Goal: Answer question/provide support: Answer question/provide support

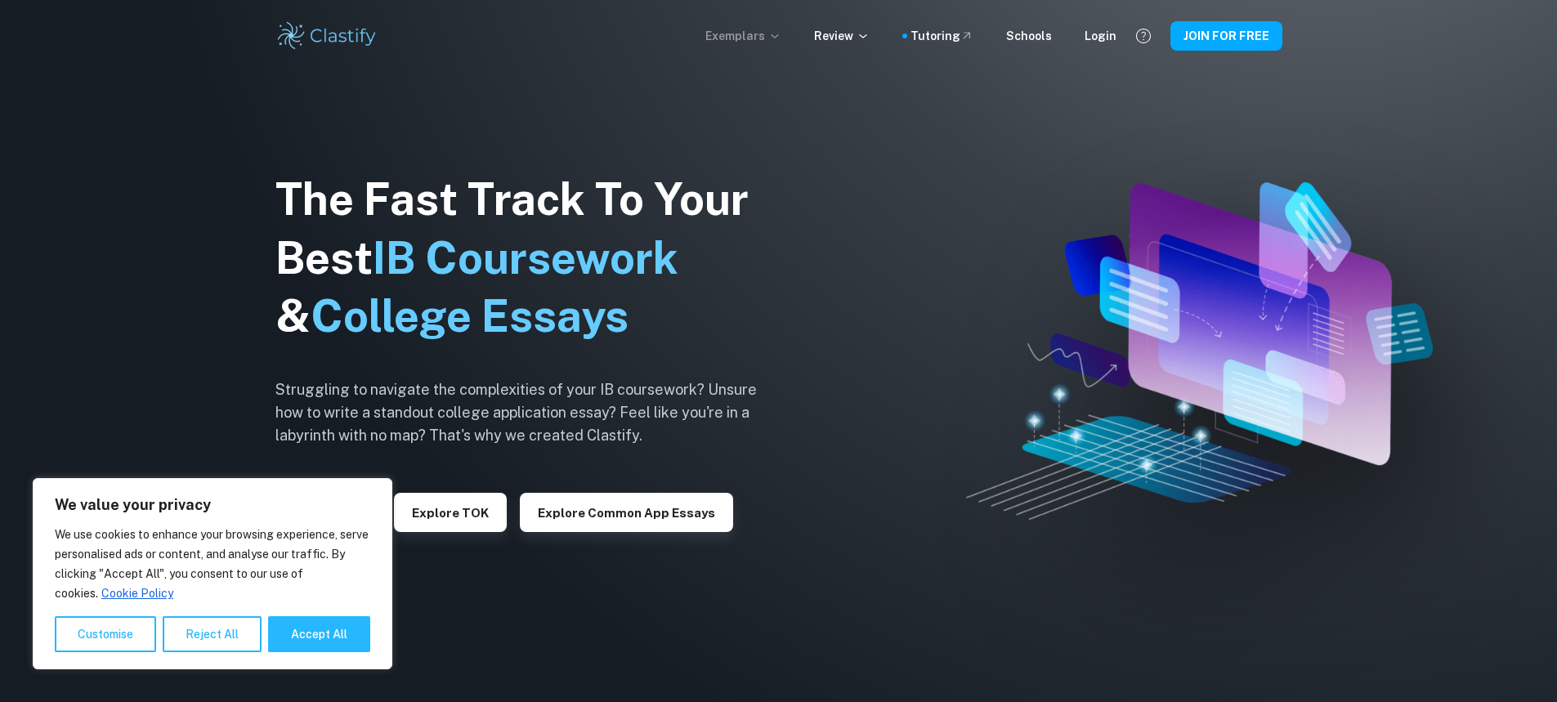
click at [776, 31] on p "Exemplars" at bounding box center [743, 36] width 76 height 18
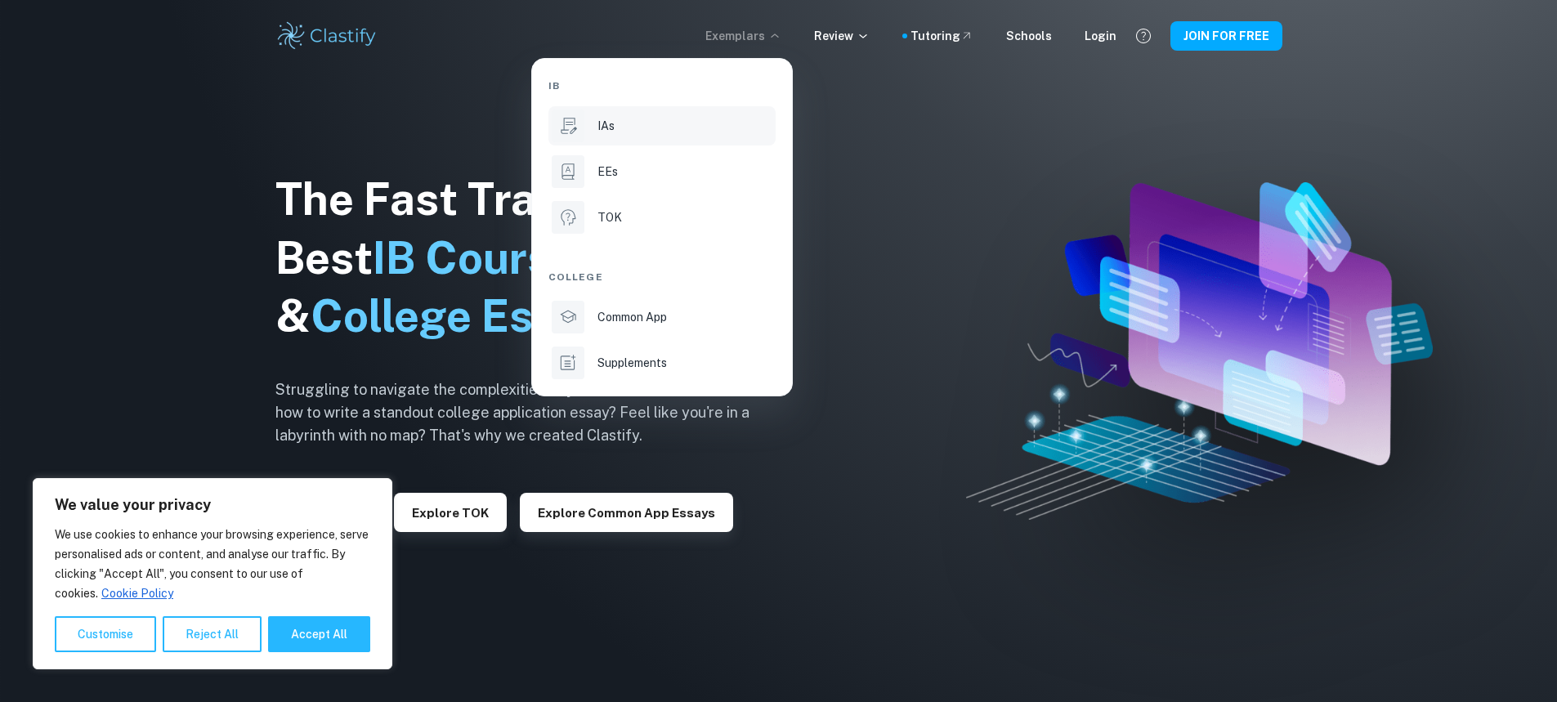
click at [640, 145] on li "IAs" at bounding box center [661, 125] width 227 height 39
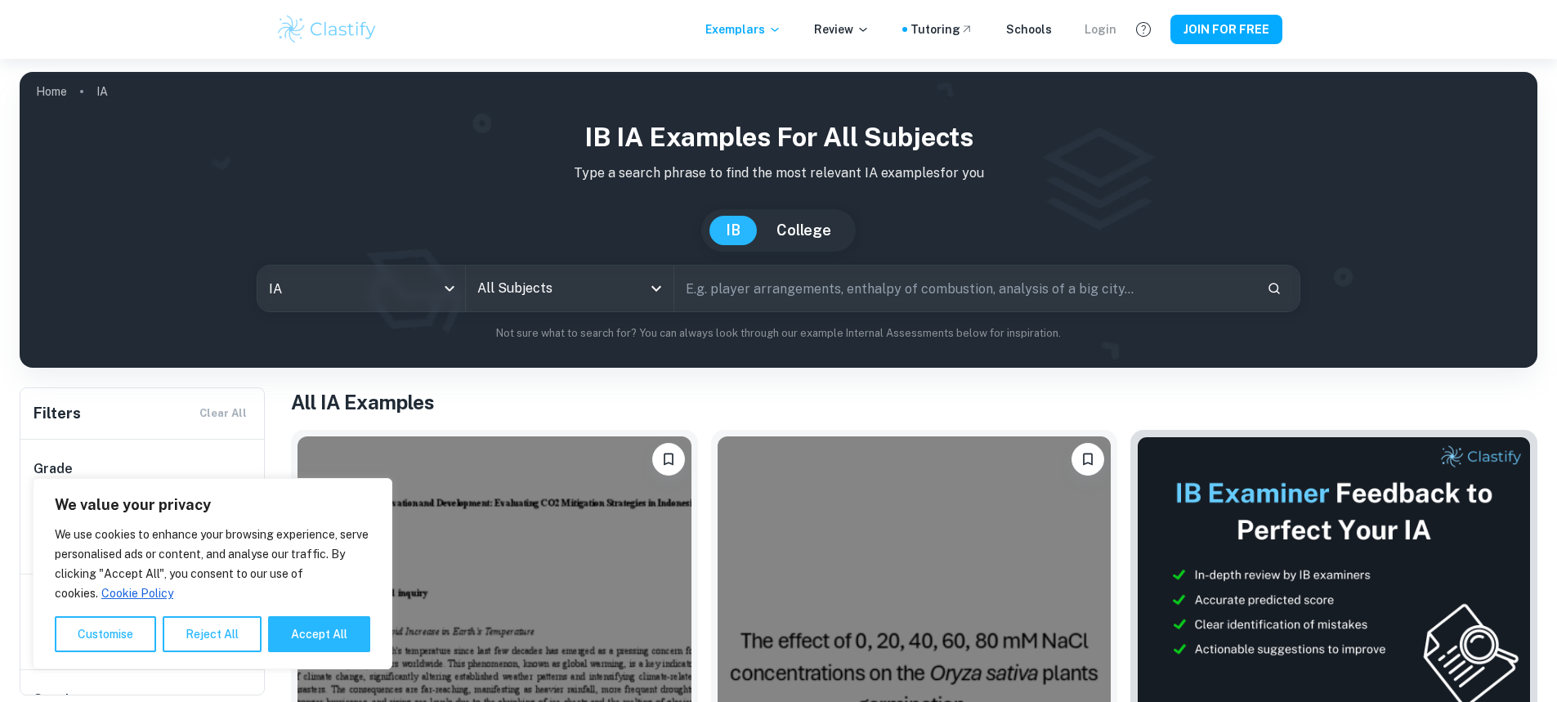
click at [1099, 33] on div "Login" at bounding box center [1101, 29] width 32 height 18
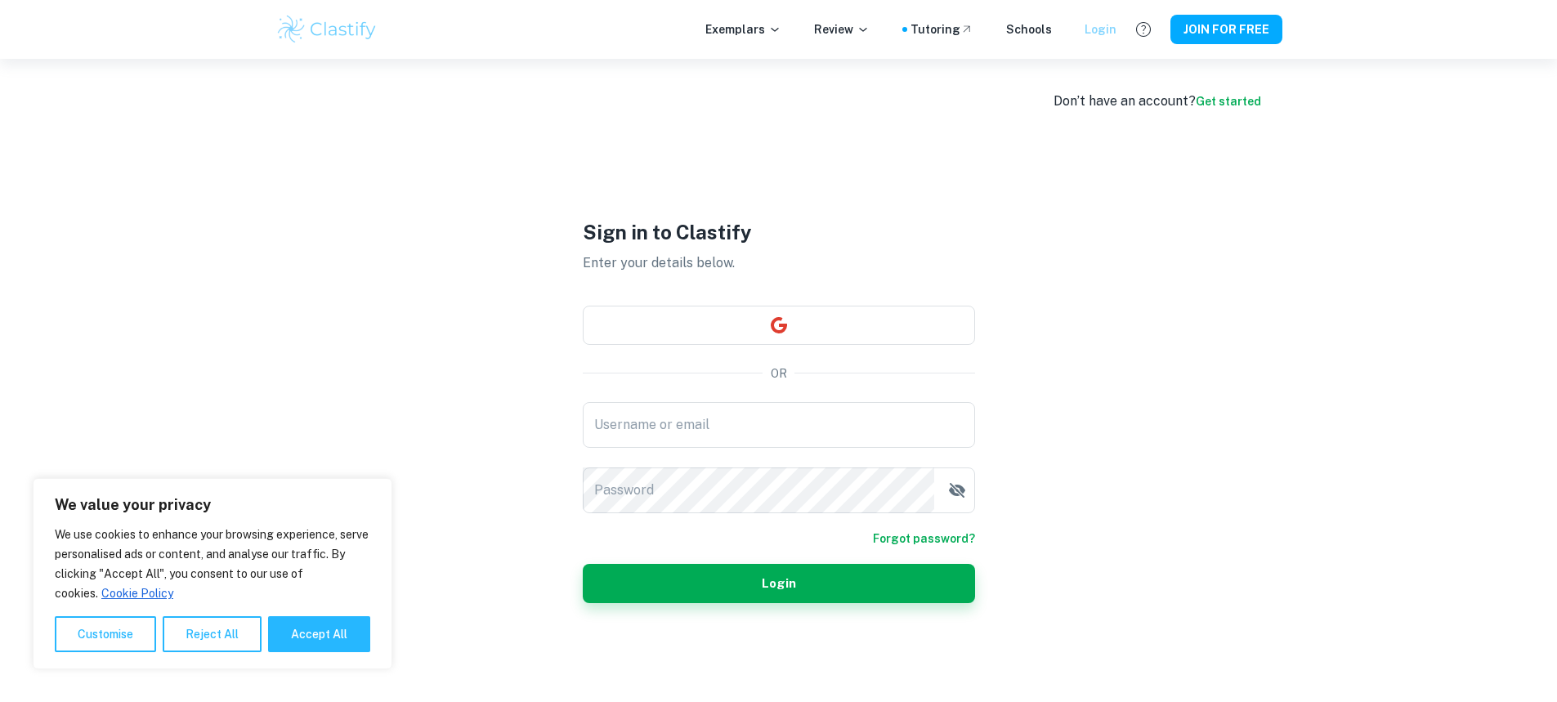
type input "Nadoun"
click at [834, 572] on button "Login" at bounding box center [779, 583] width 392 height 39
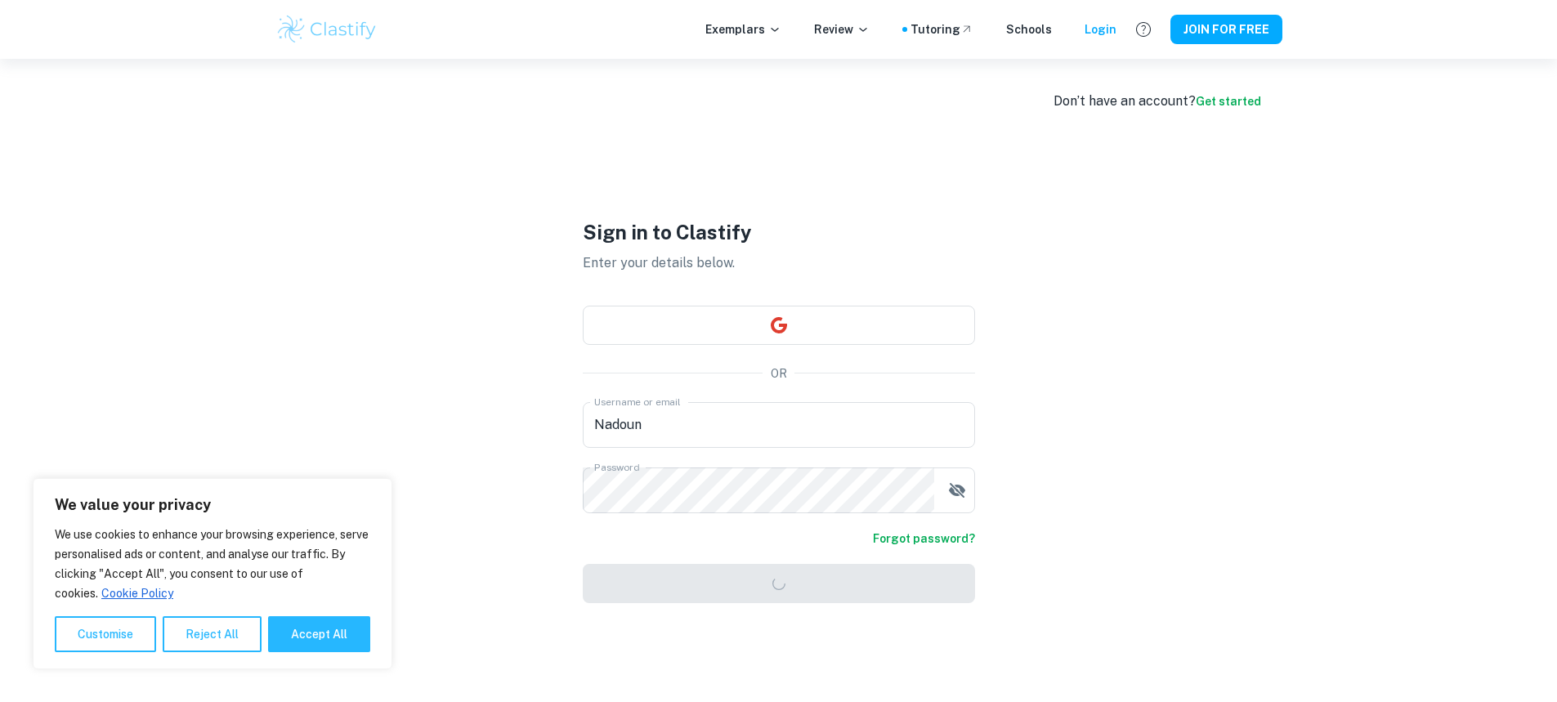
click at [746, 581] on form "Username or email [PERSON_NAME] Username or email Password Password Forgot pass…" at bounding box center [779, 502] width 392 height 201
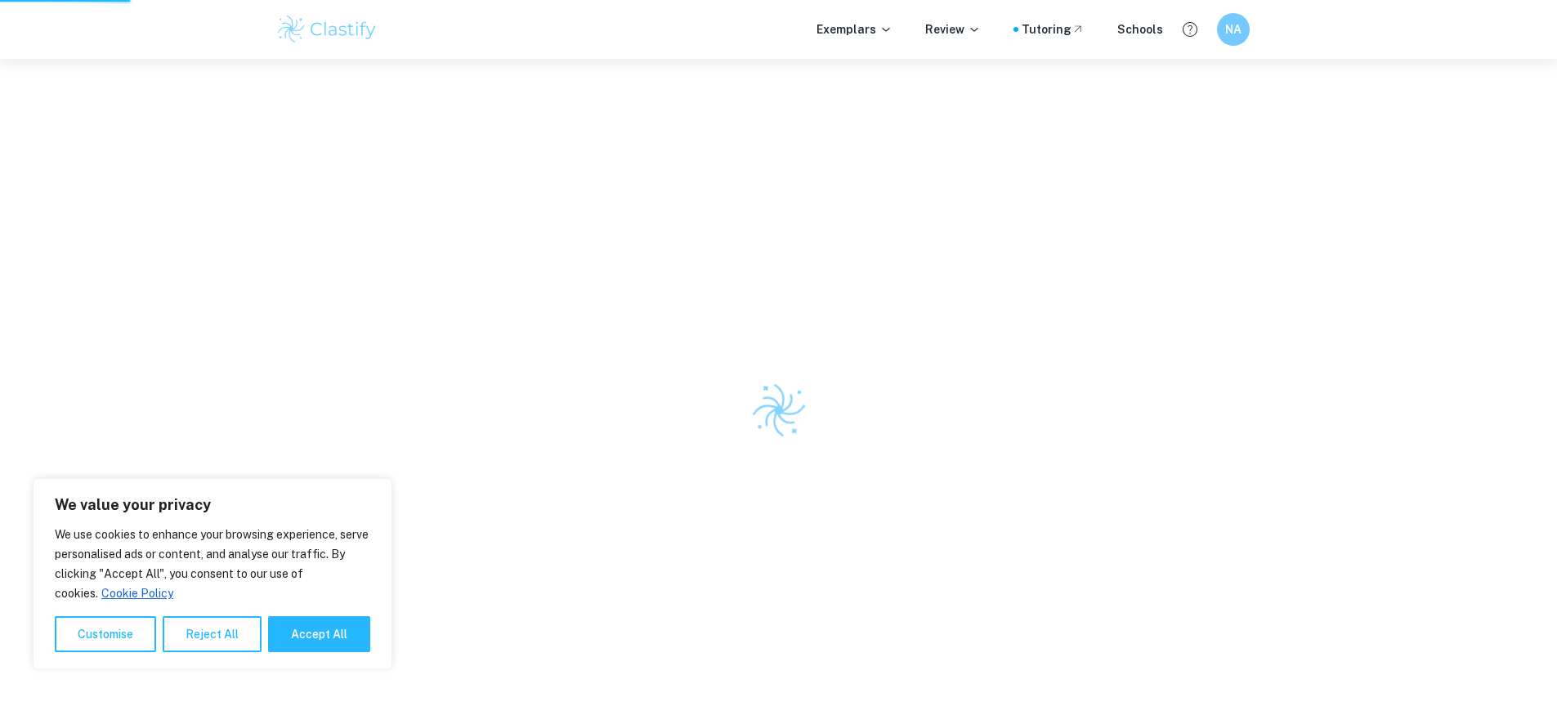
click at [781, 577] on div at bounding box center [778, 410] width 1557 height 702
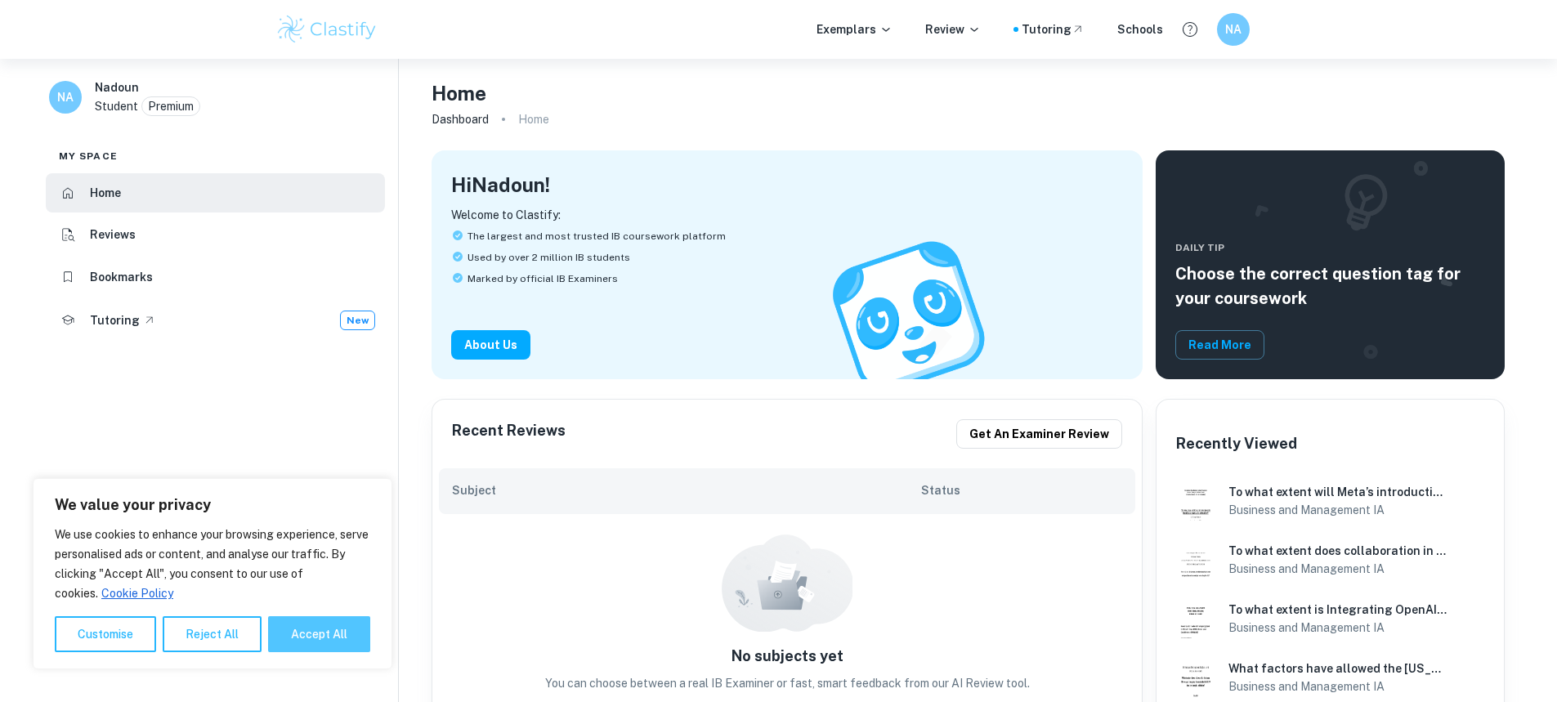
click at [299, 627] on button "Accept All" at bounding box center [319, 634] width 102 height 36
checkbox input "true"
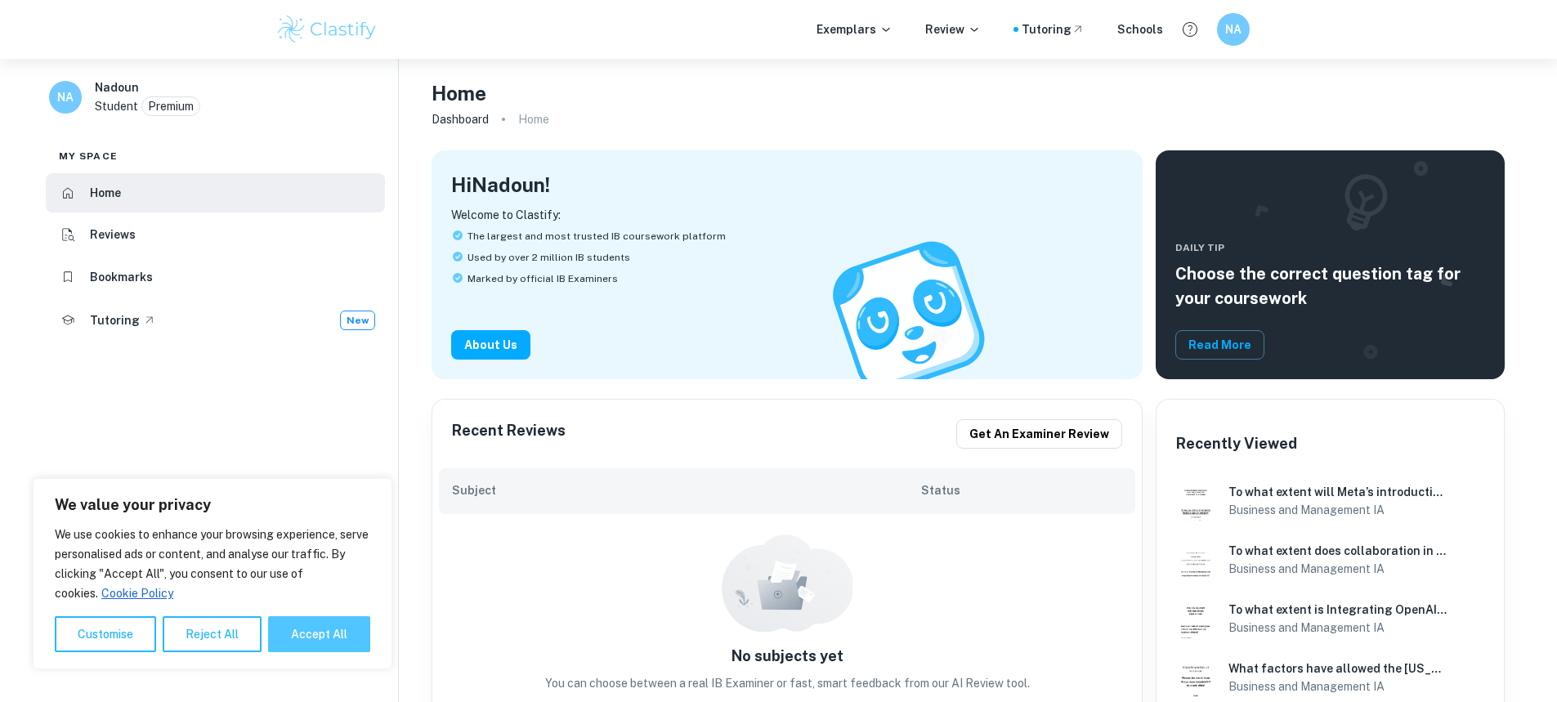
checkbox input "true"
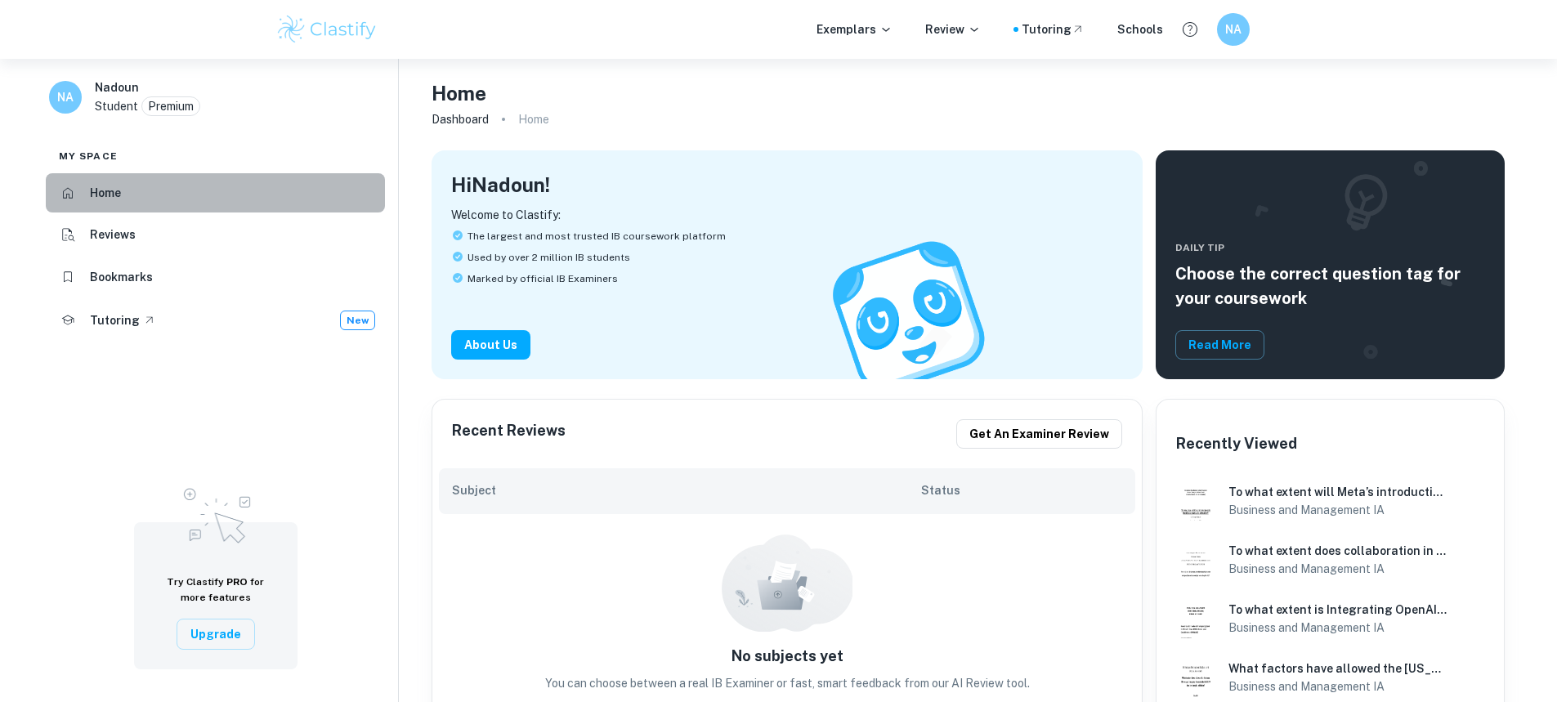
click at [121, 192] on h6 "Home" at bounding box center [105, 193] width 31 height 18
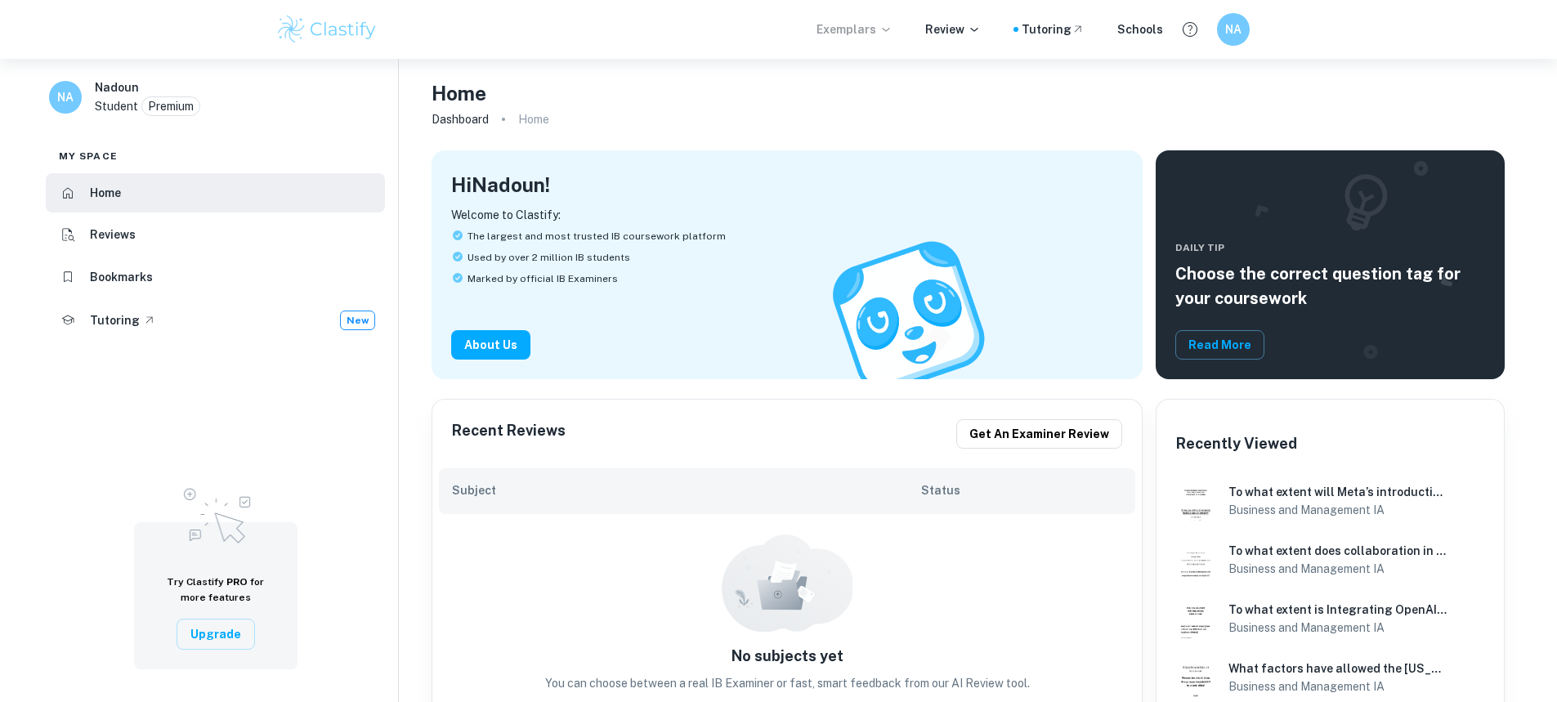
click at [872, 31] on p "Exemplars" at bounding box center [855, 29] width 76 height 18
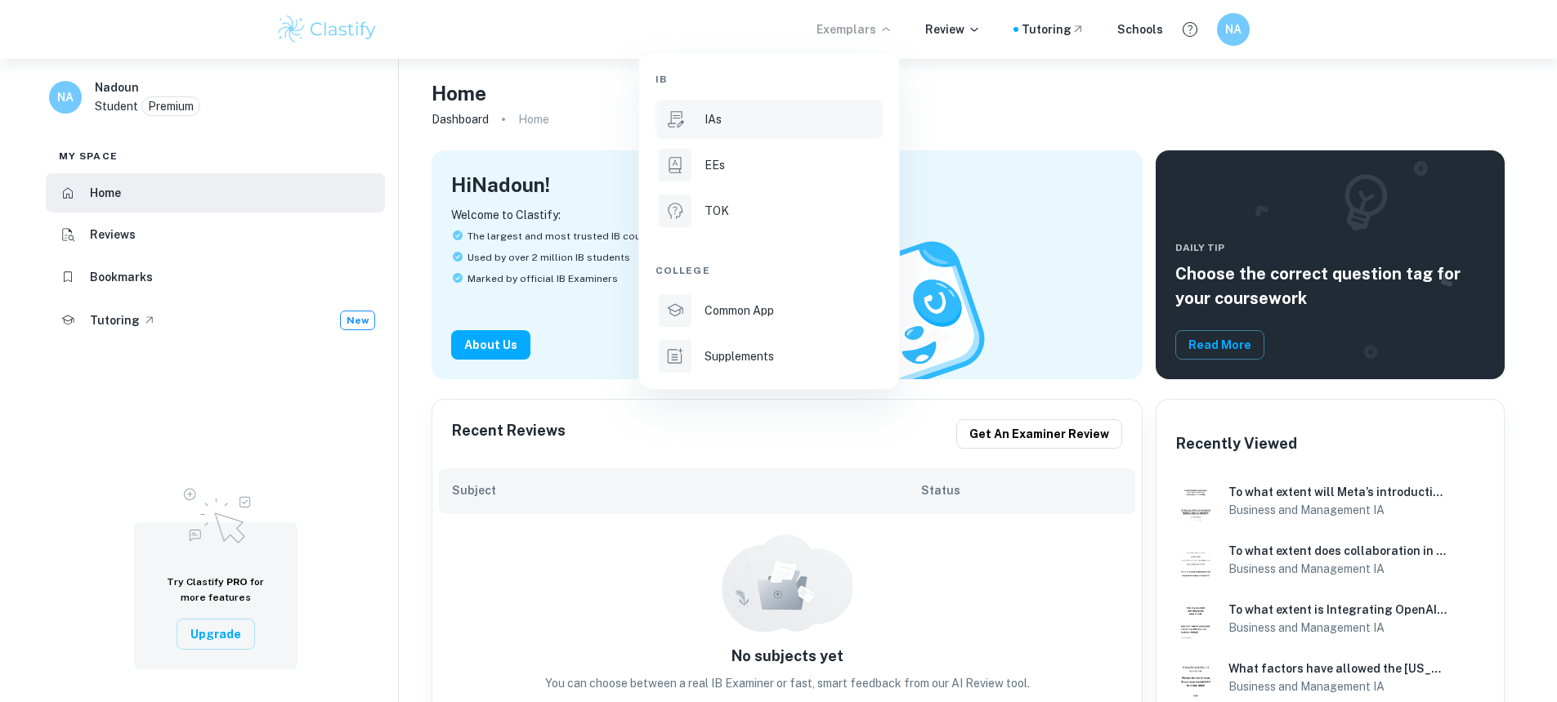
click at [779, 120] on div "IAs" at bounding box center [792, 119] width 175 height 18
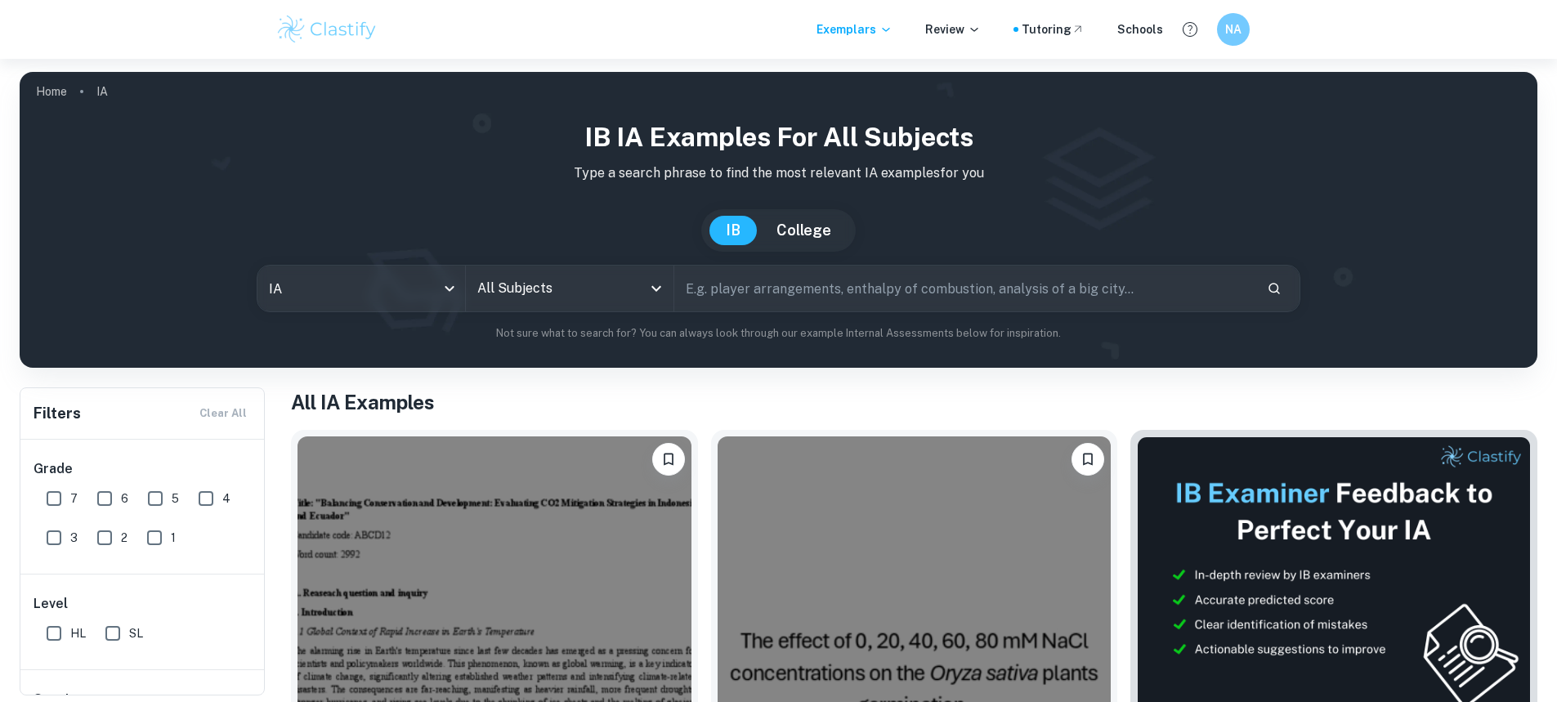
click at [629, 297] on input "All Subjects" at bounding box center [557, 288] width 168 height 31
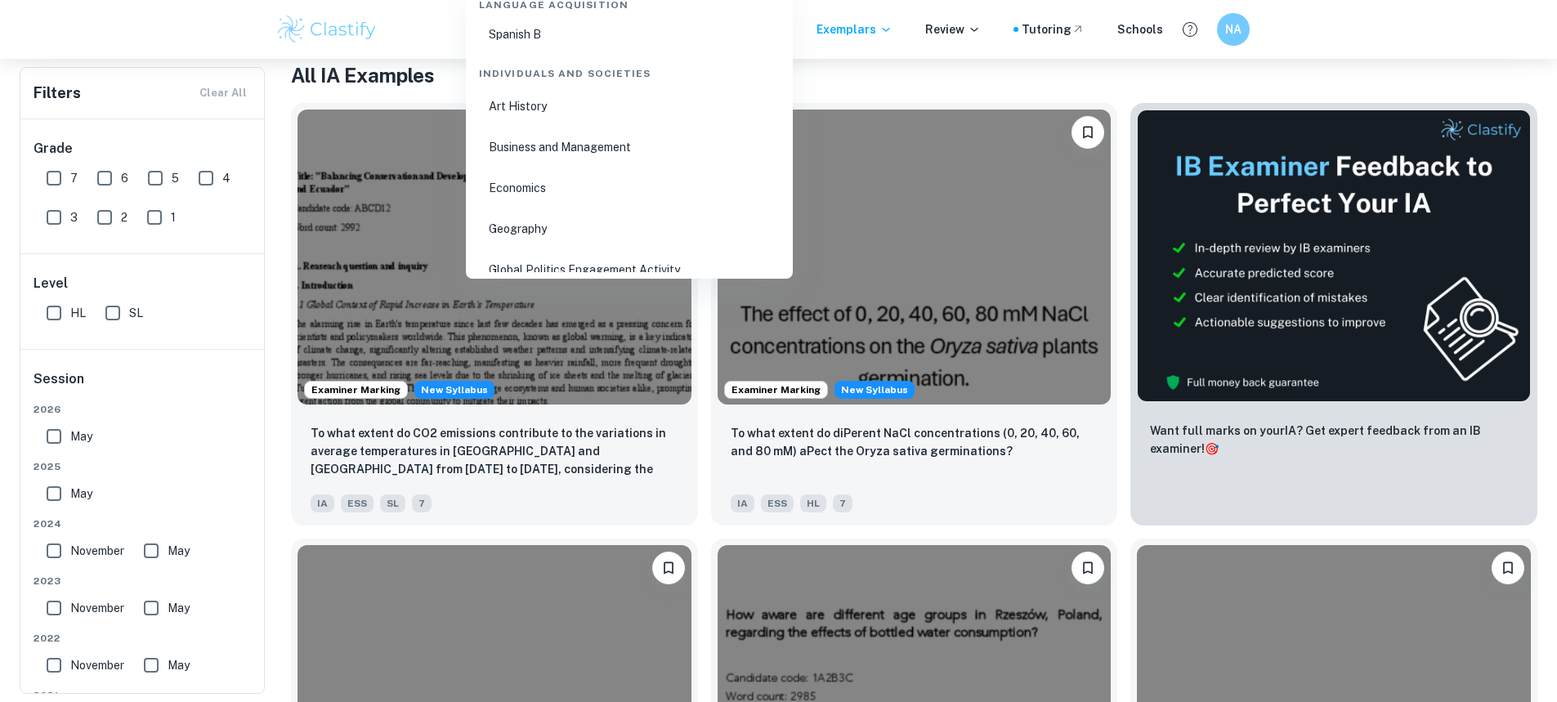
scroll to position [1962, 0]
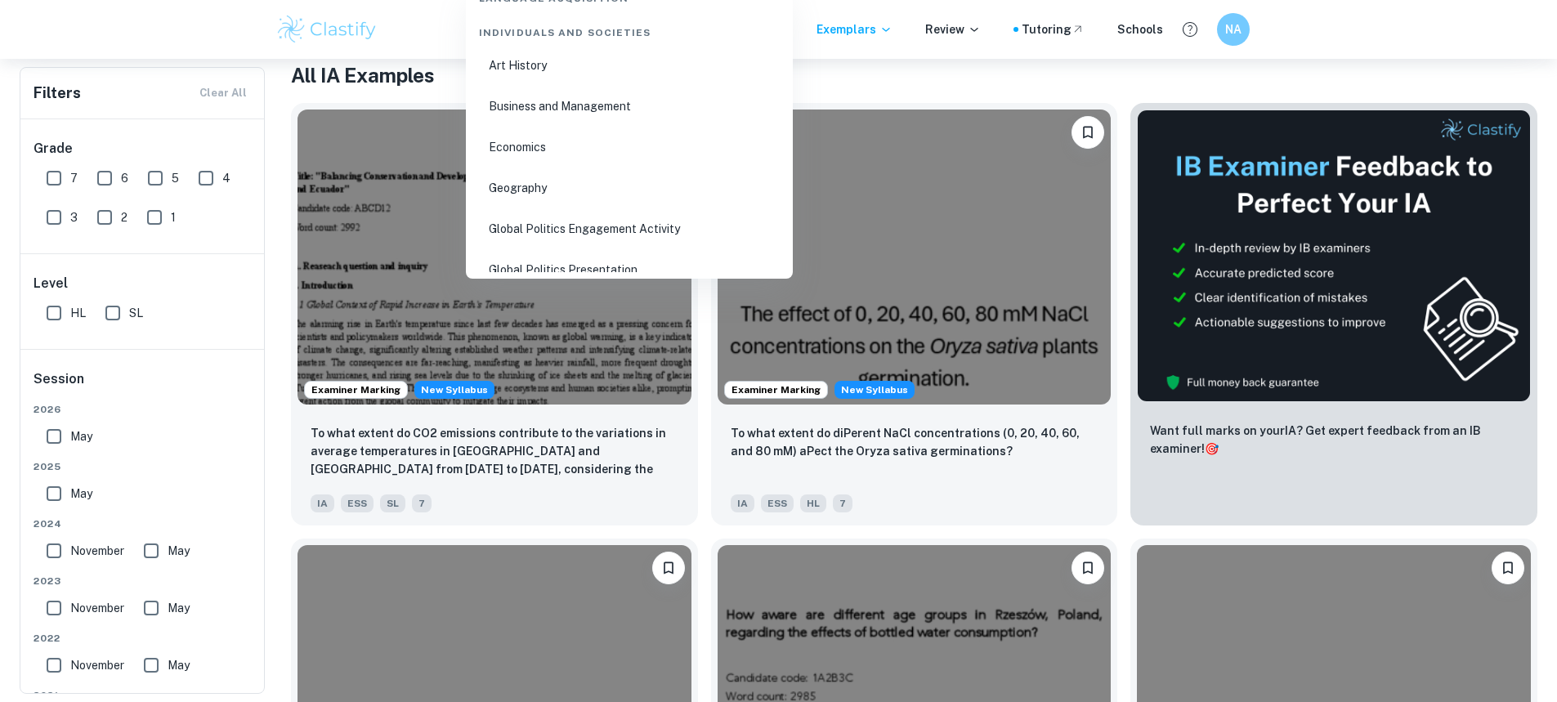
click at [595, 102] on li "Business and Management" at bounding box center [629, 106] width 314 height 38
type input "Business and Management"
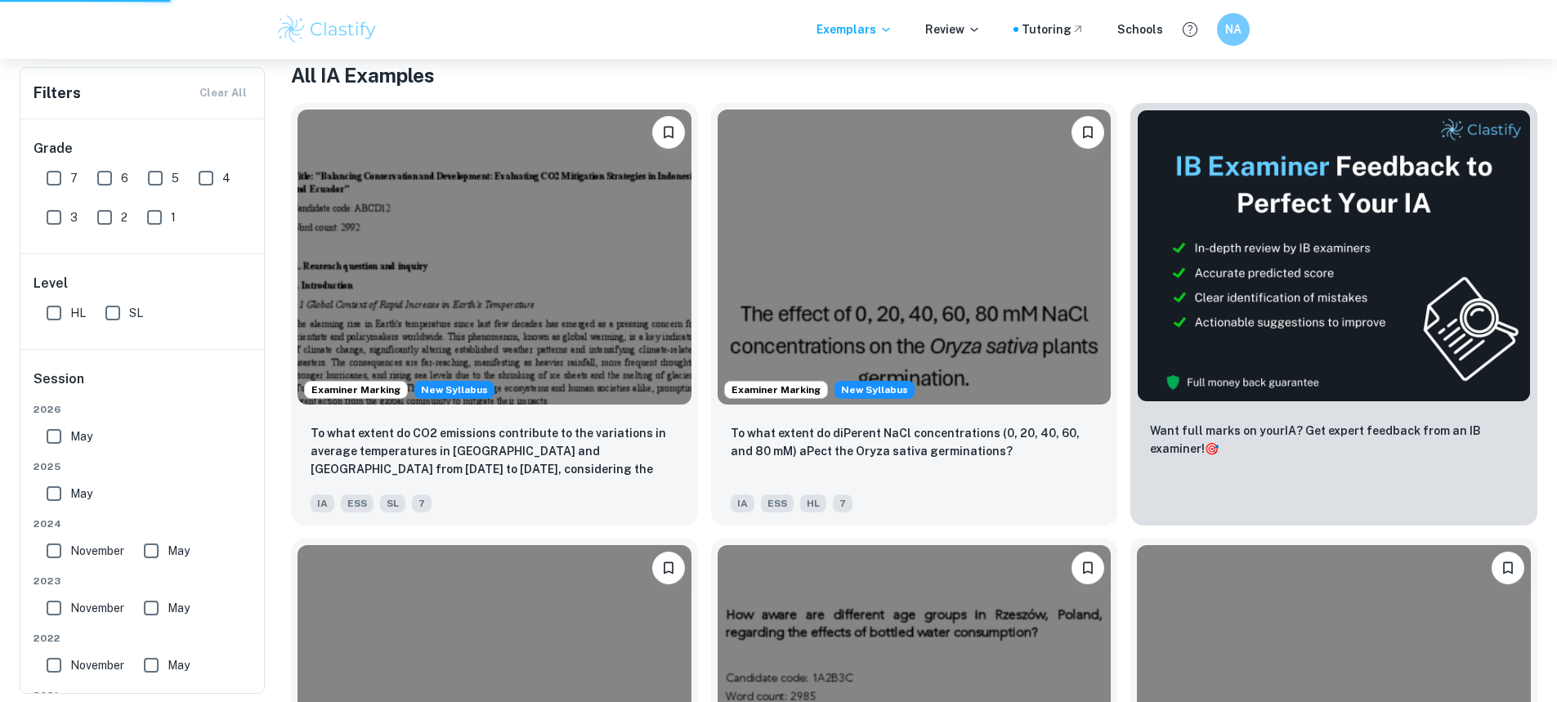
click at [110, 312] on input "SL" at bounding box center [112, 313] width 33 height 33
checkbox input "true"
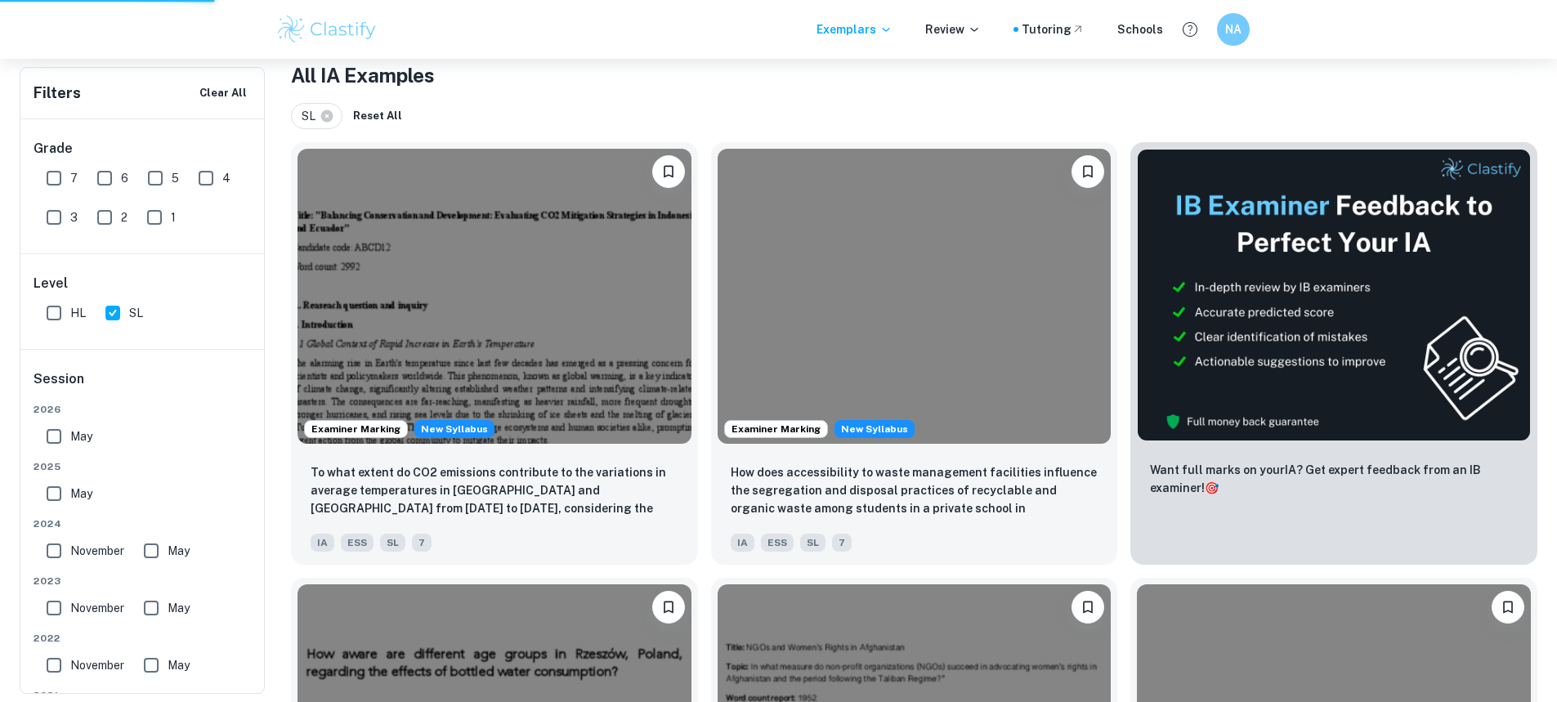
click at [45, 554] on input "November" at bounding box center [54, 551] width 33 height 33
checkbox input "true"
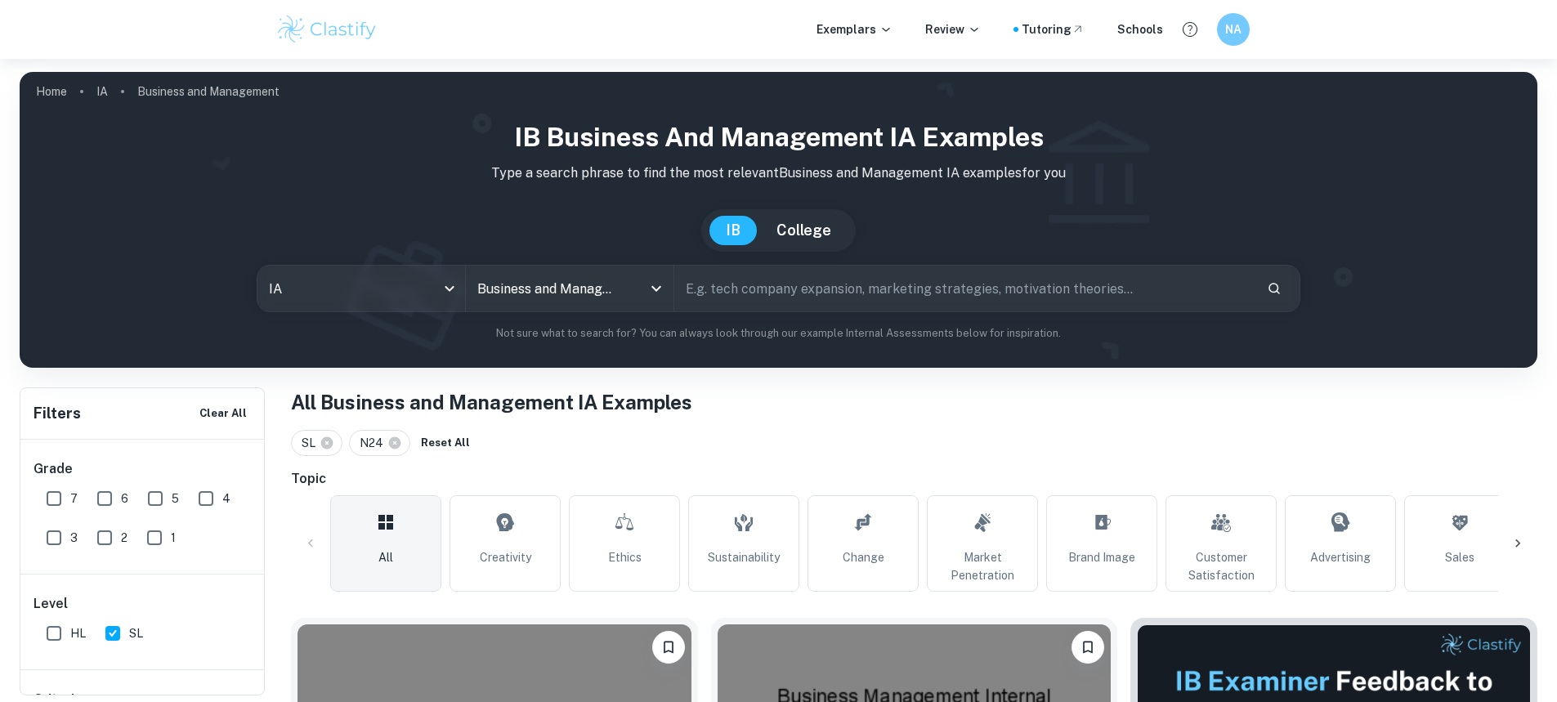
drag, startPoint x: 55, startPoint y: 499, endPoint x: 381, endPoint y: 480, distance: 326.7
click at [55, 499] on input "7" at bounding box center [54, 498] width 33 height 33
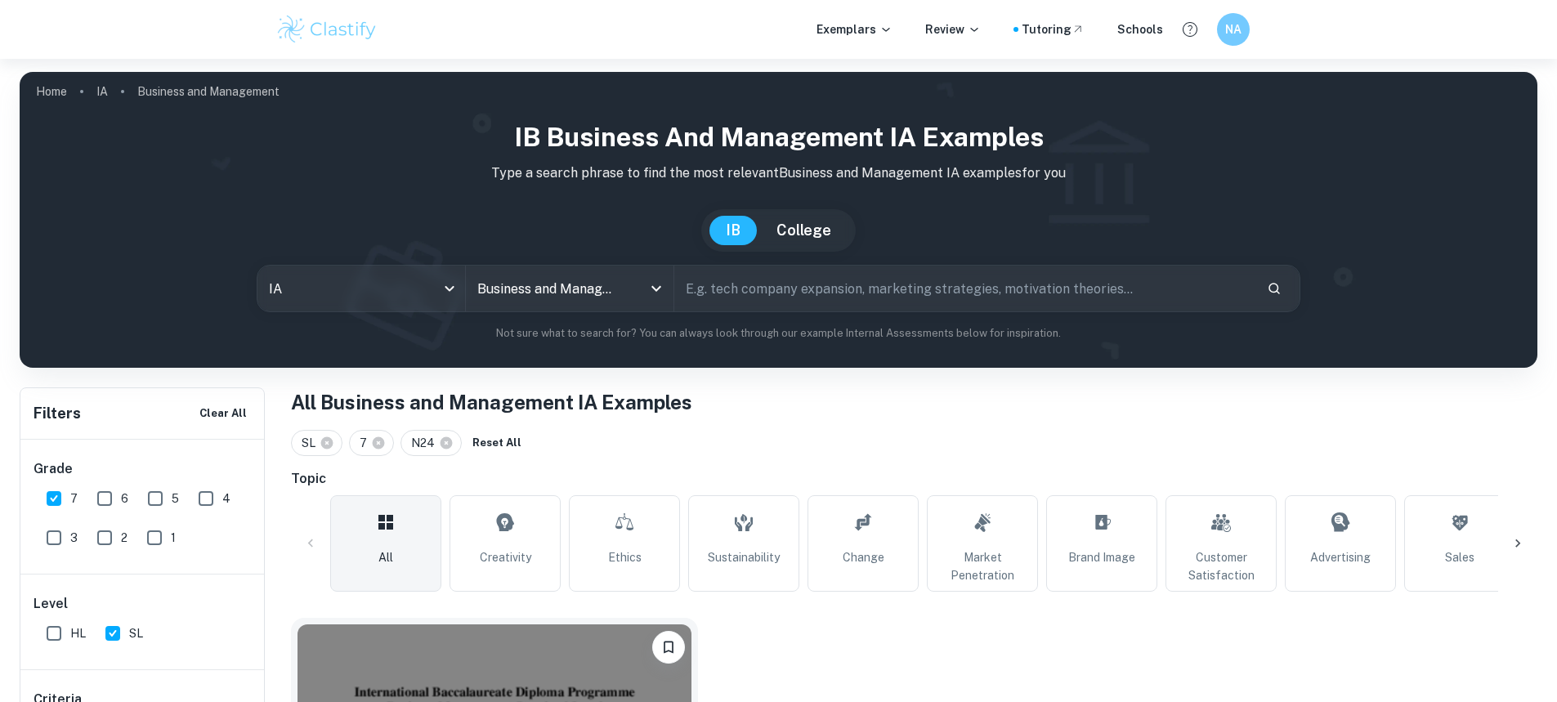
scroll to position [260, 0]
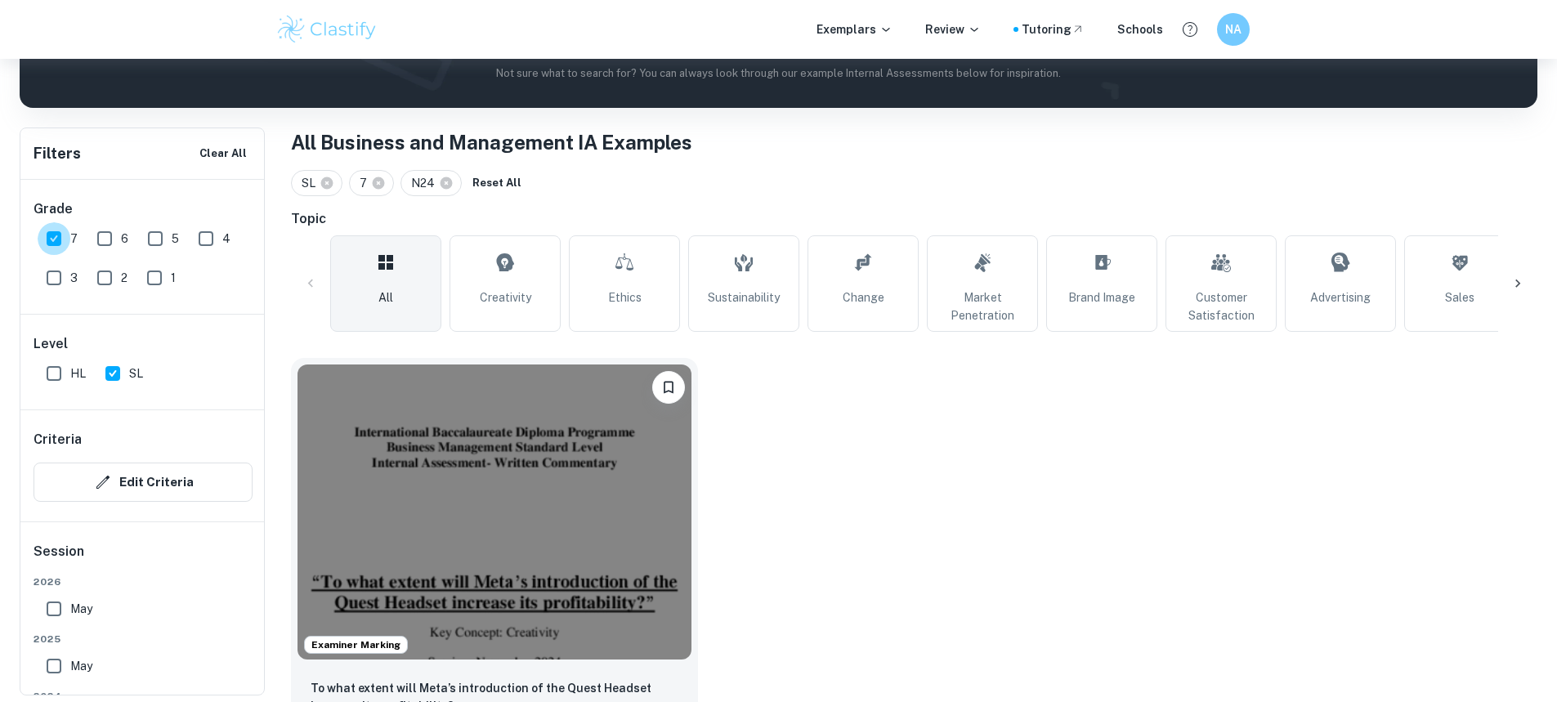
click at [53, 236] on input "7" at bounding box center [54, 238] width 33 height 33
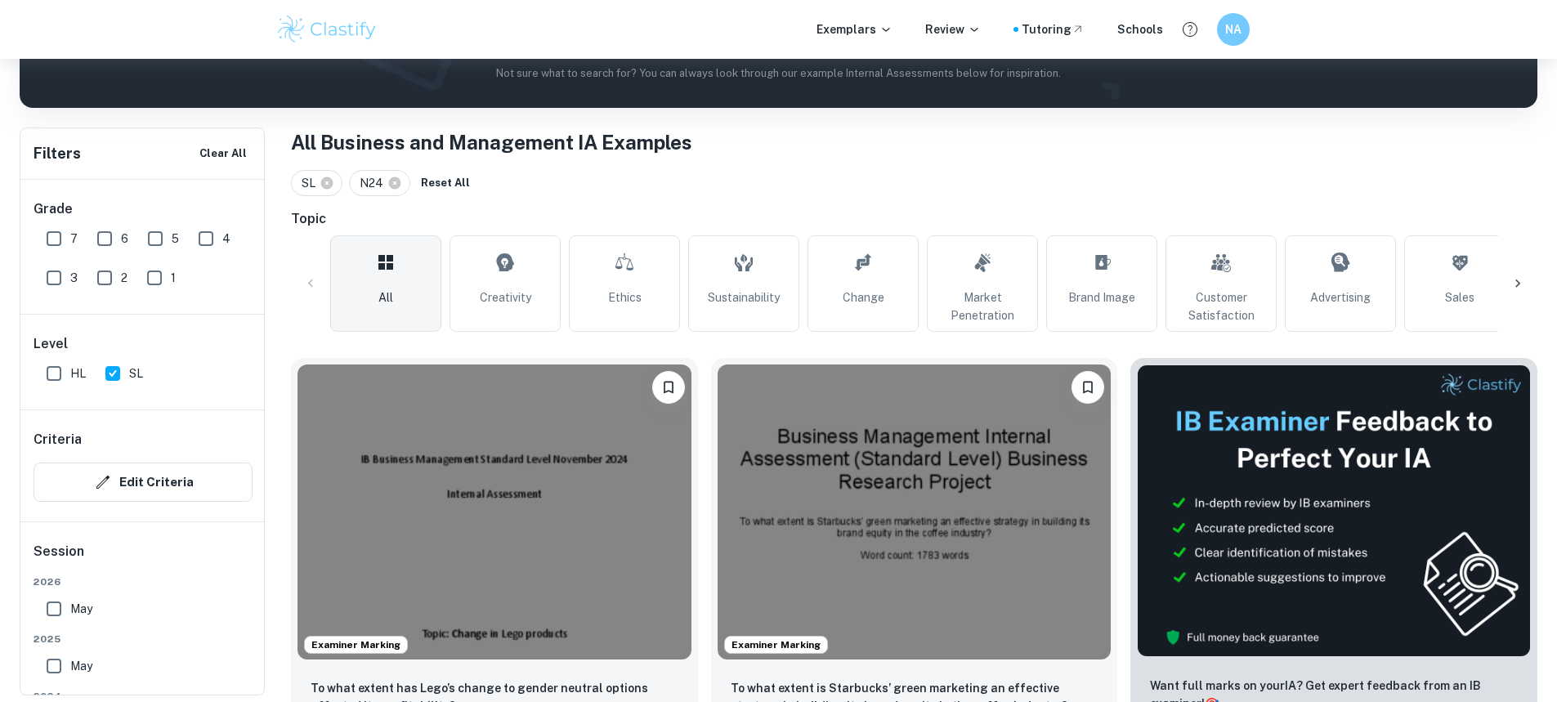
click at [62, 246] on input "7" at bounding box center [54, 238] width 33 height 33
checkbox input "true"
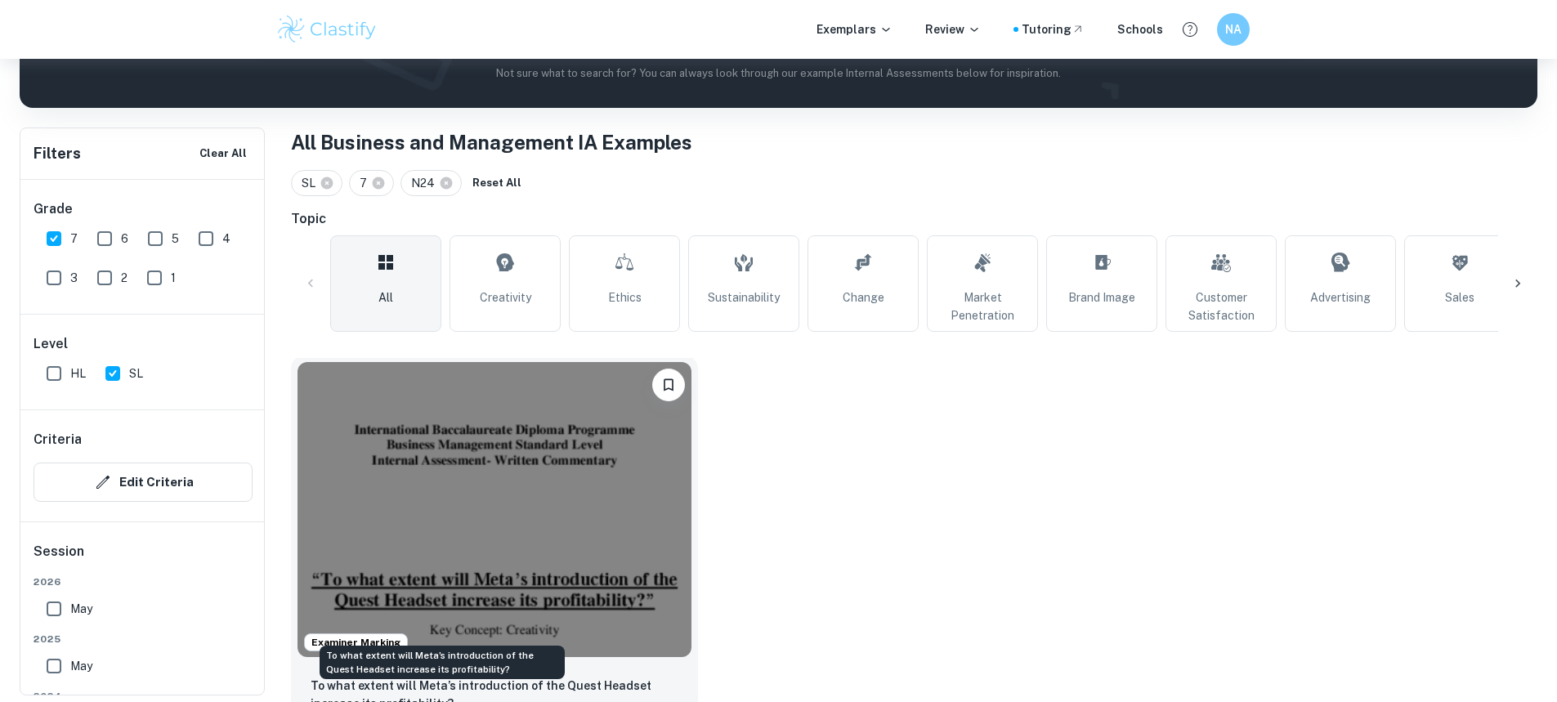
click at [448, 677] on p "To what extent will Meta’s introduction of the Quest Headset increase its profi…" at bounding box center [495, 695] width 368 height 36
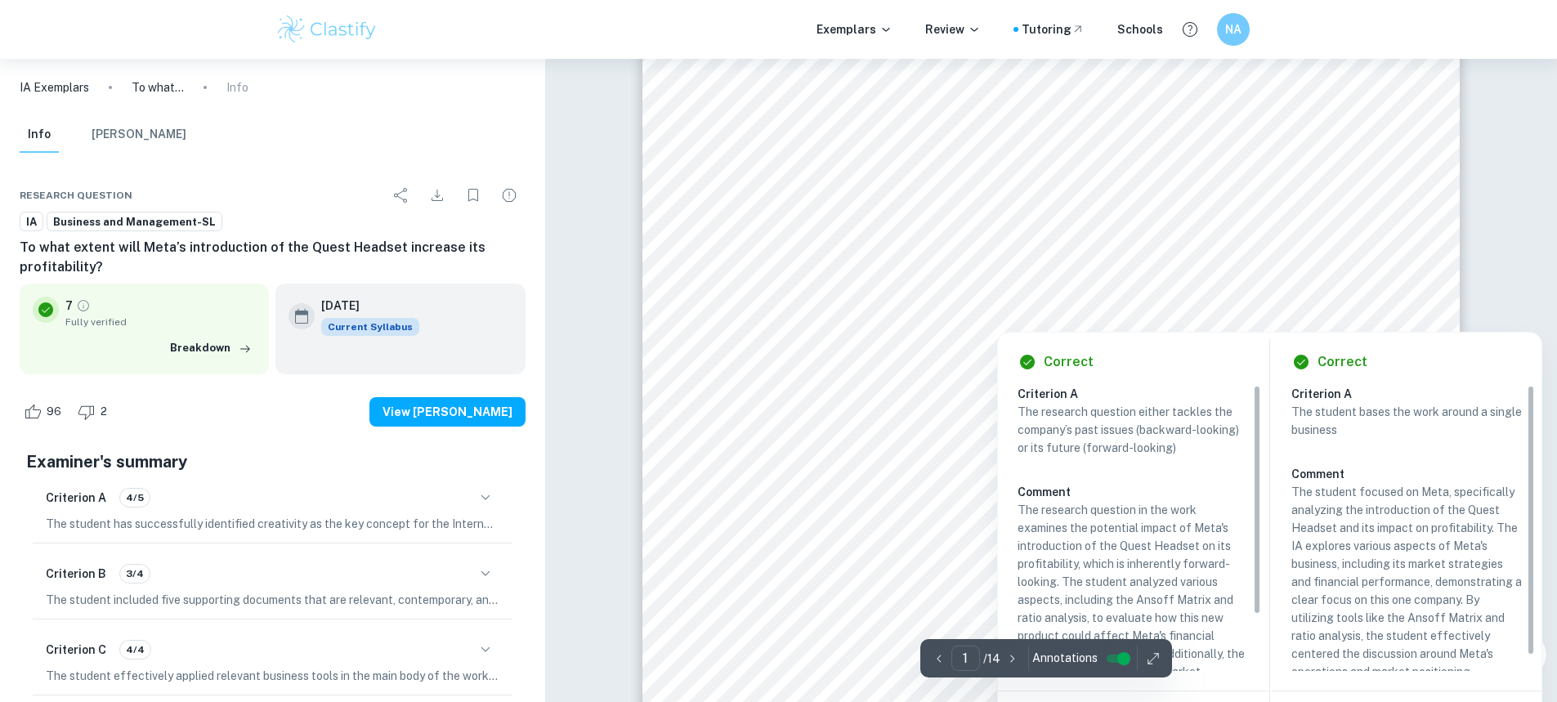
scroll to position [245, 0]
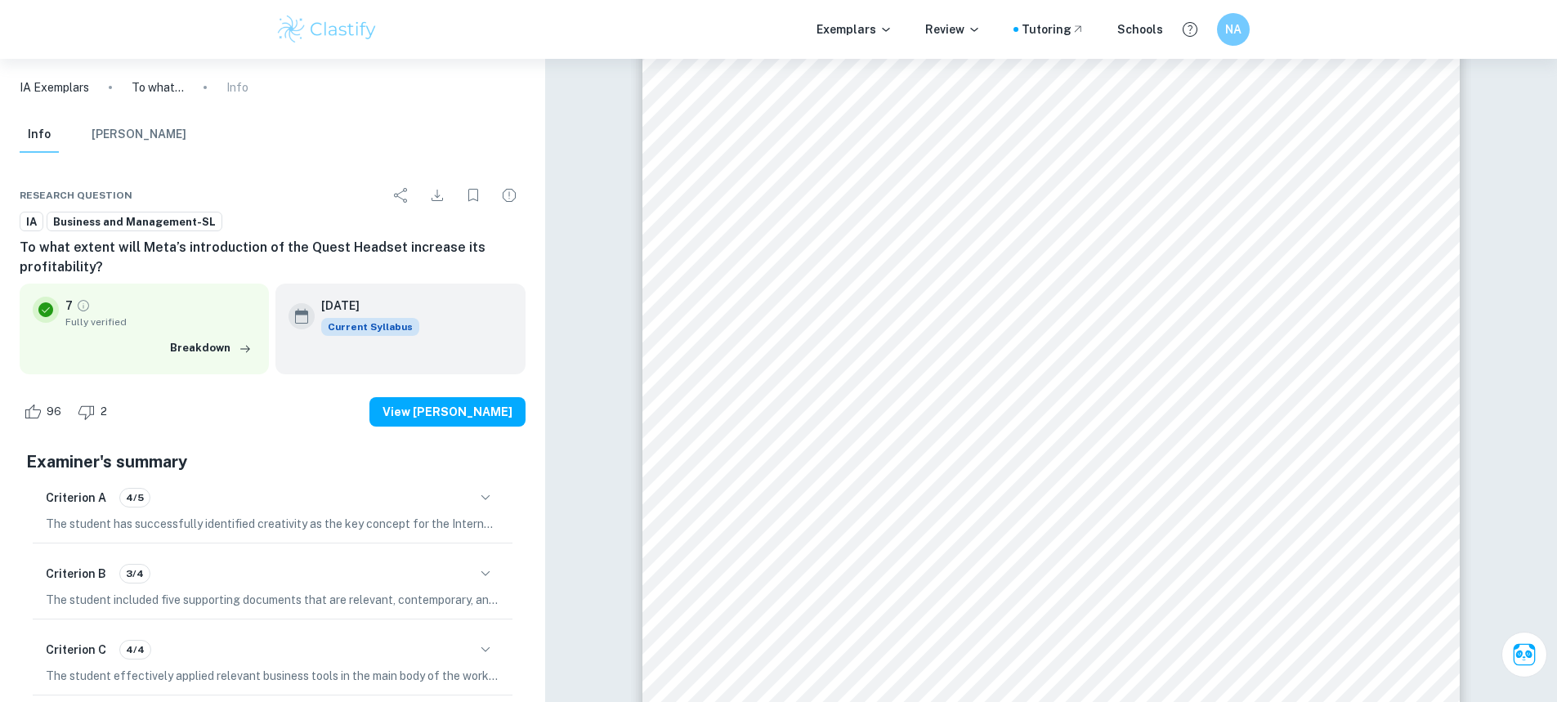
click at [488, 499] on icon "button" at bounding box center [486, 498] width 20 height 20
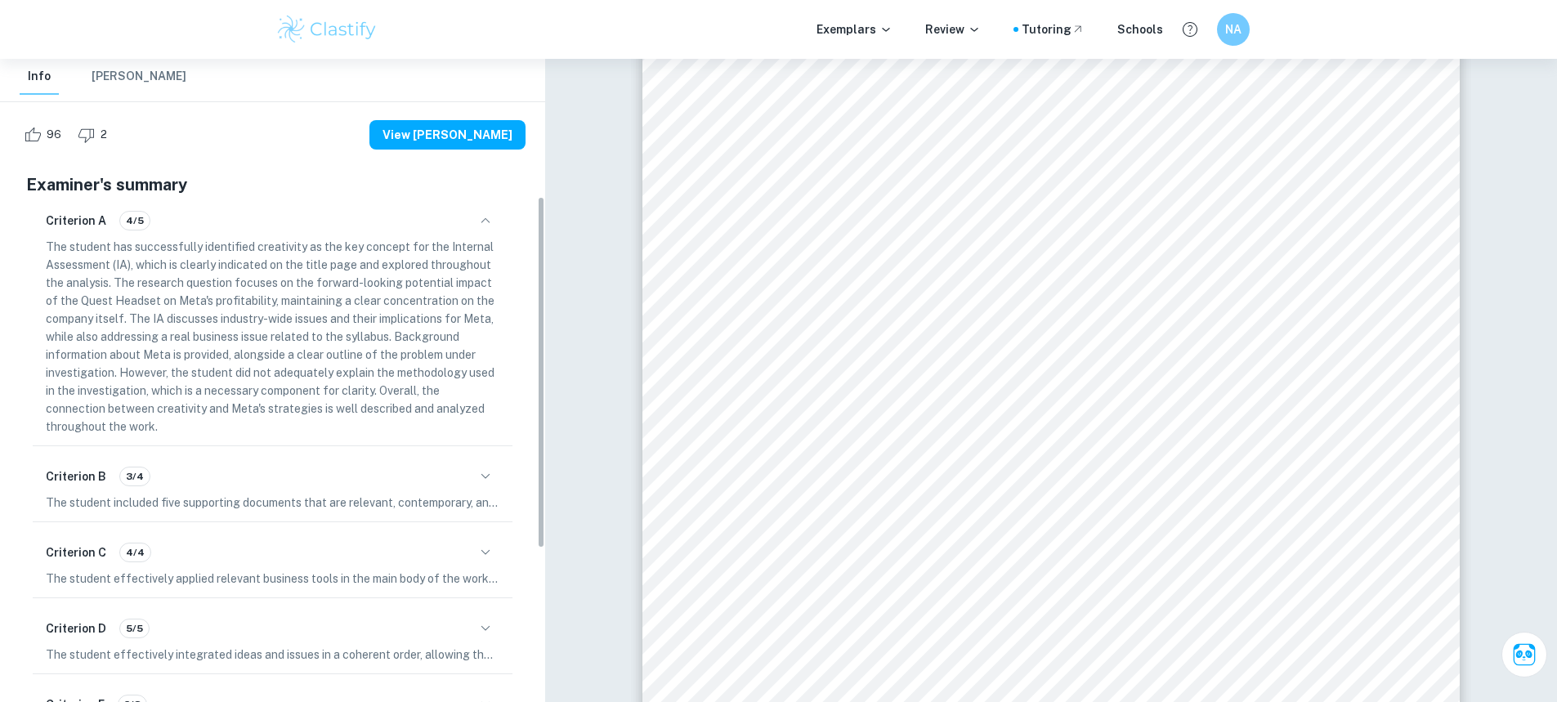
scroll to position [328, 0]
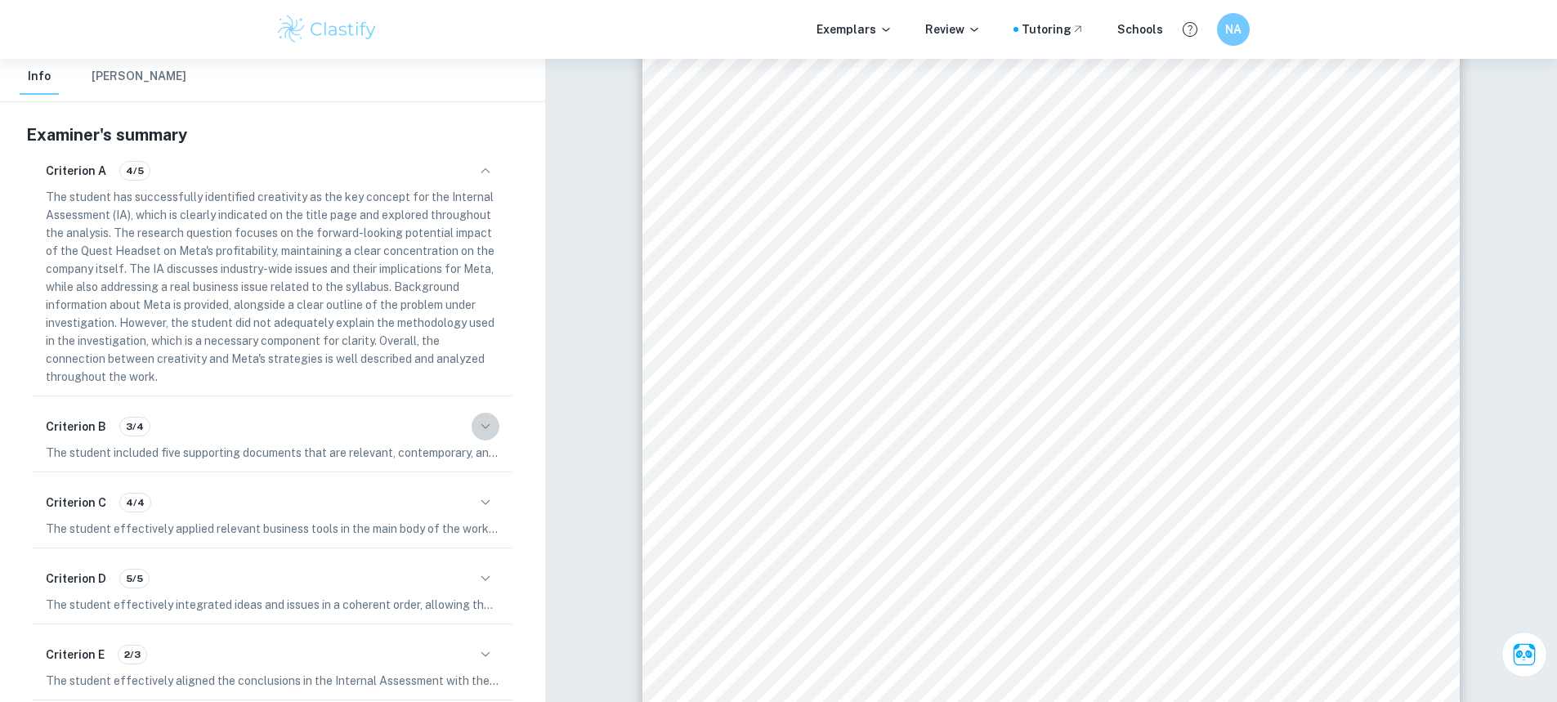
click at [481, 433] on icon "button" at bounding box center [486, 427] width 20 height 20
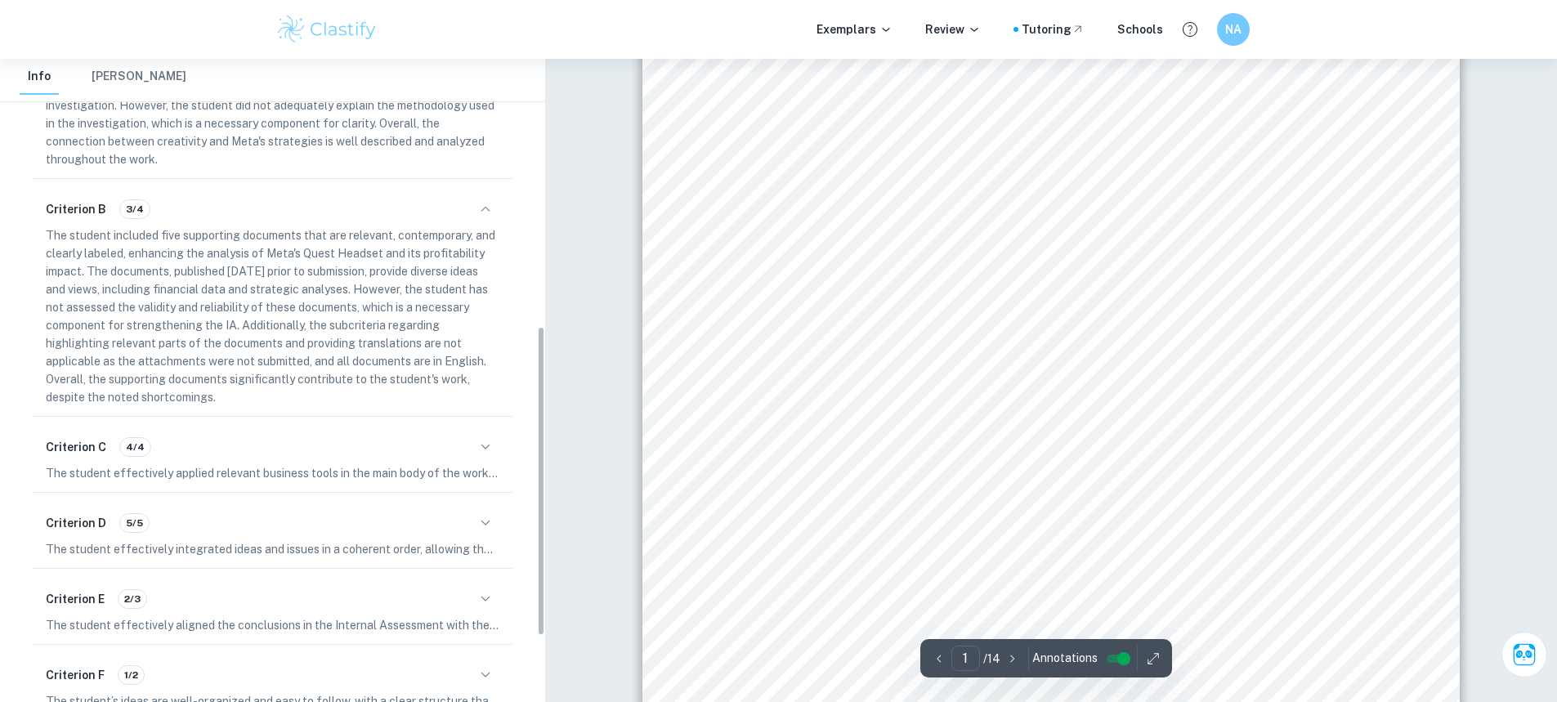
scroll to position [573, 0]
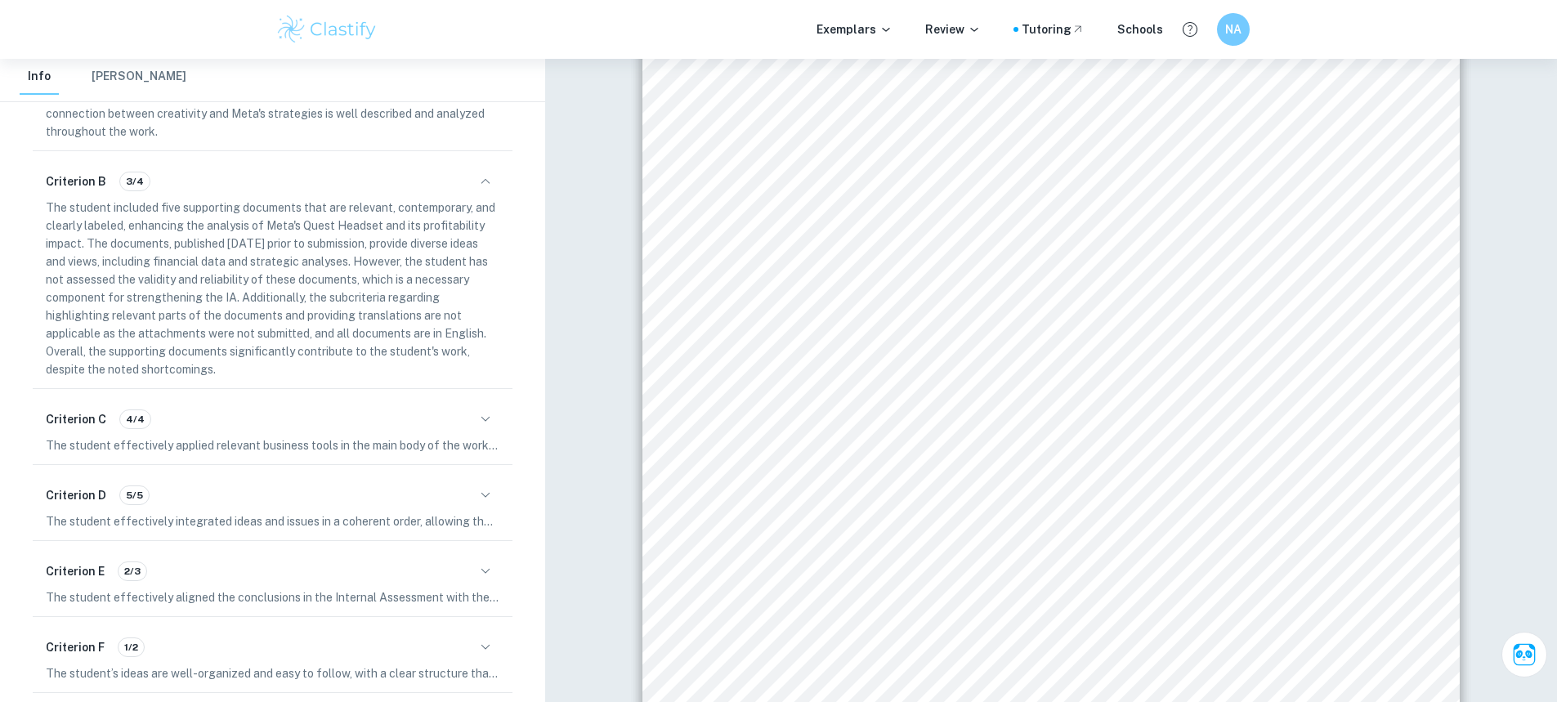
click at [490, 420] on icon "button" at bounding box center [486, 420] width 20 height 20
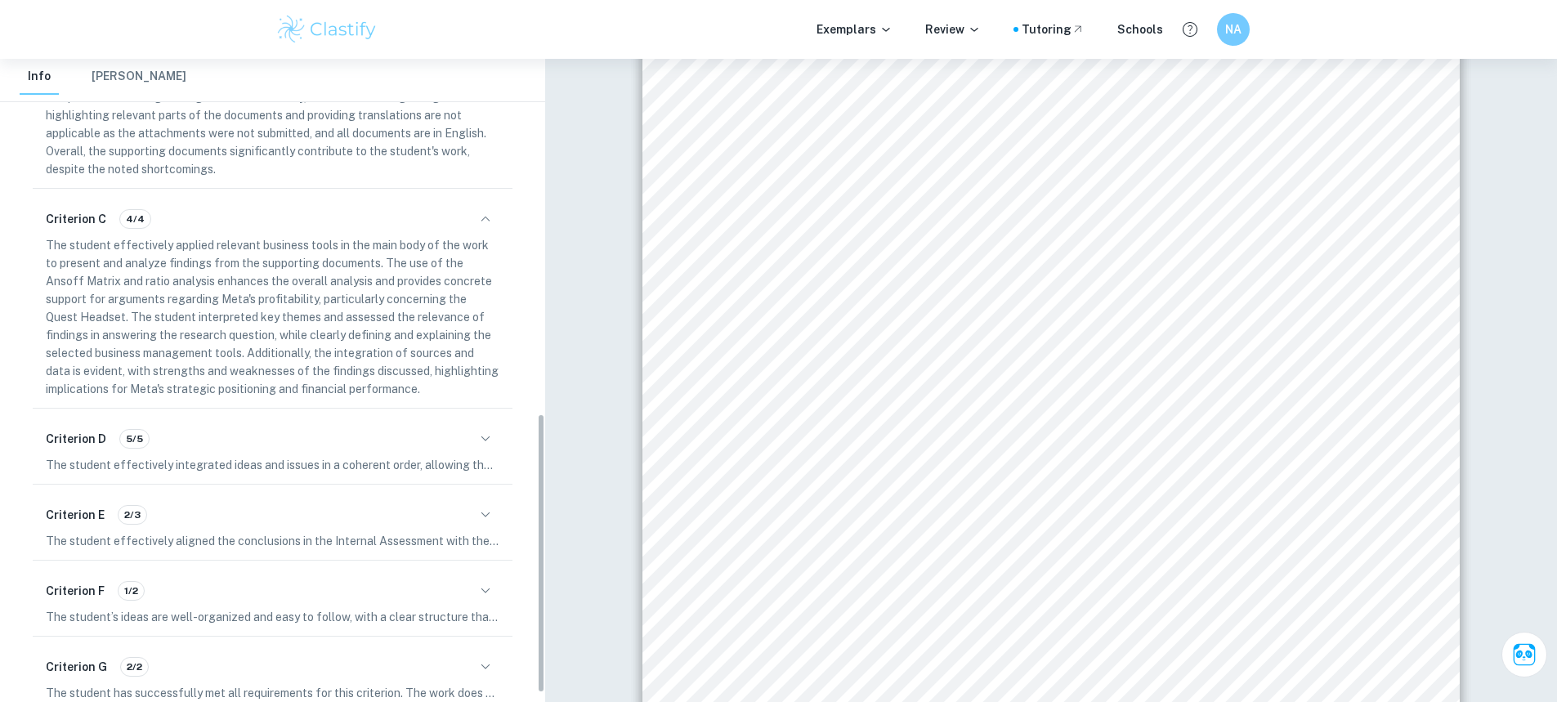
scroll to position [818, 0]
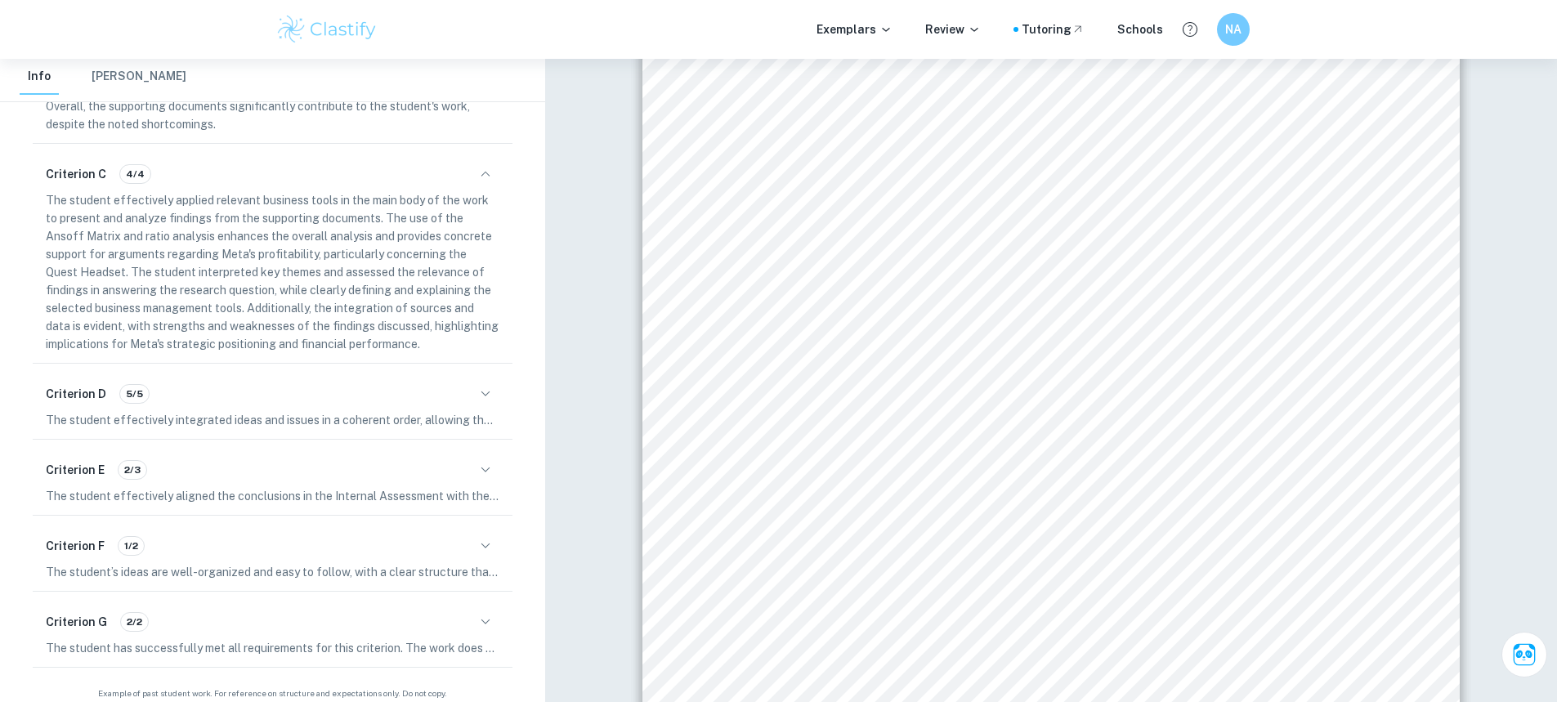
click at [479, 390] on icon "button" at bounding box center [486, 394] width 20 height 20
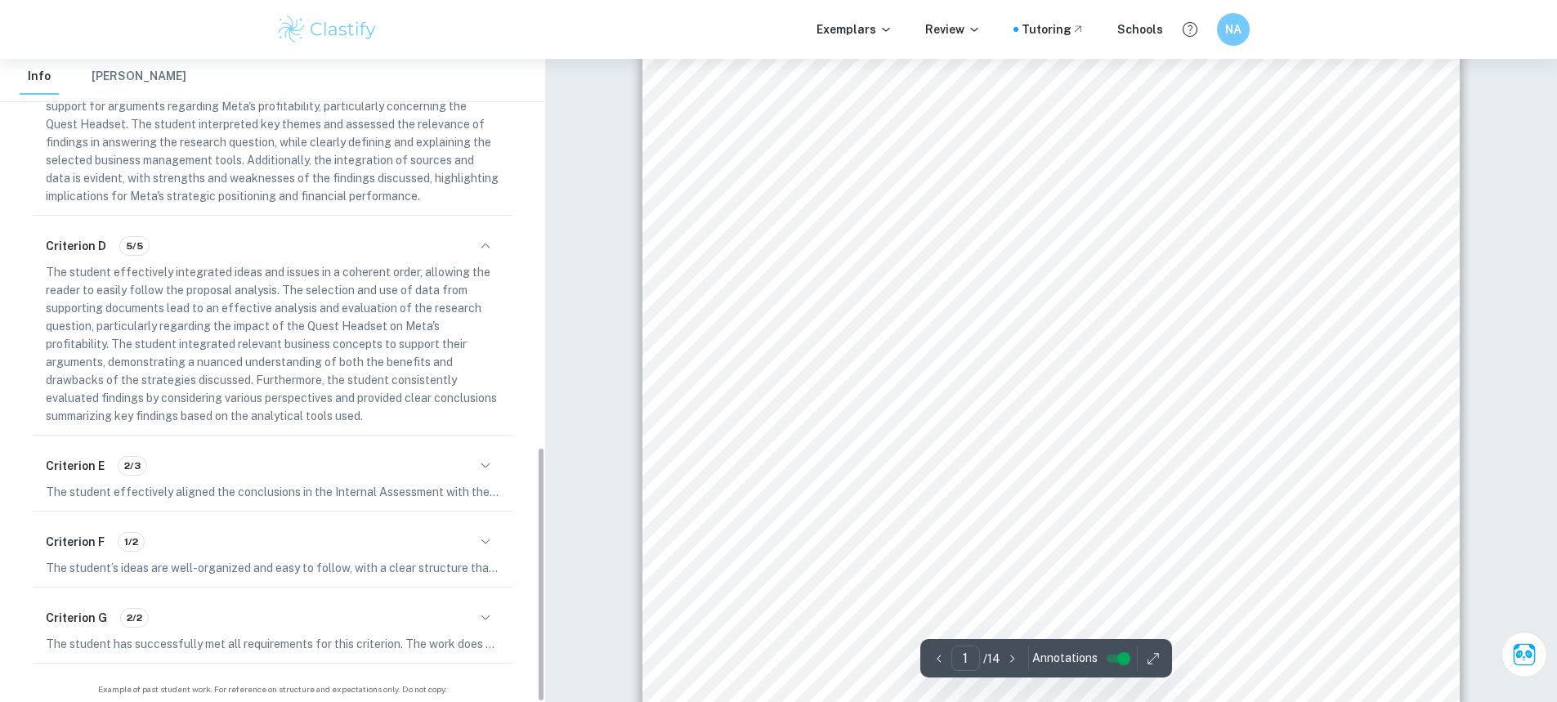
scroll to position [979, 0]
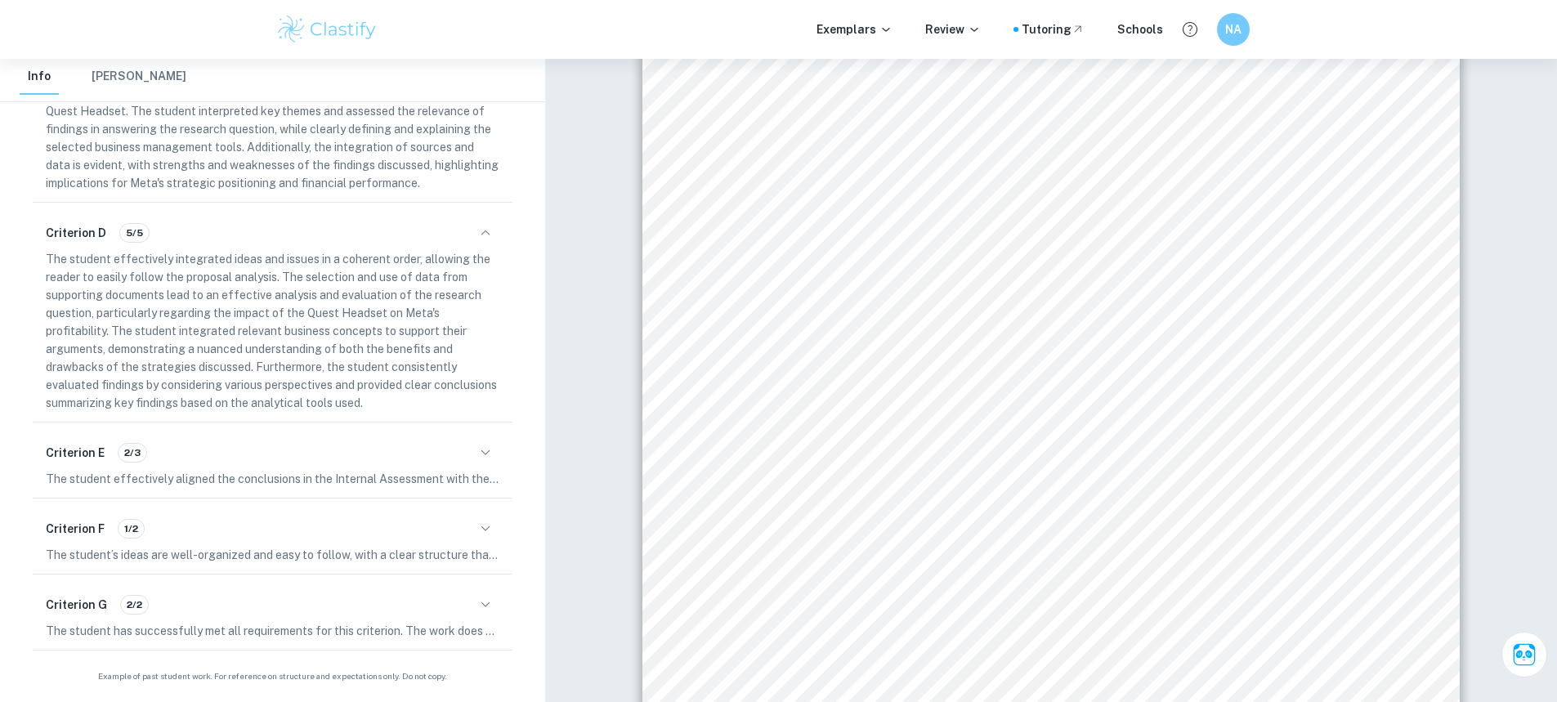
click at [499, 454] on div "Criterion E 2/3 The student effectively aligned the conclusions in the Internal…" at bounding box center [273, 463] width 480 height 69
click at [497, 454] on button "button" at bounding box center [486, 453] width 28 height 28
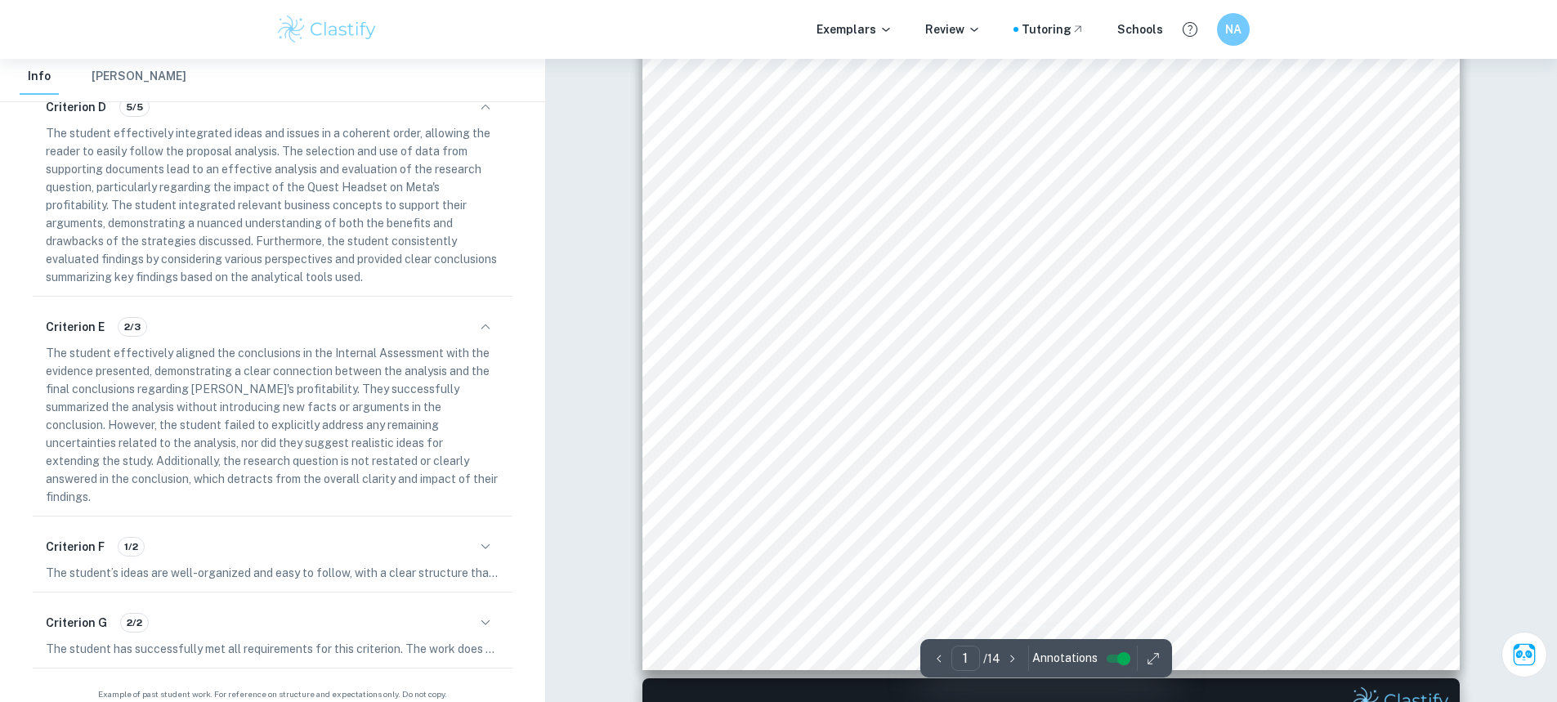
scroll to position [572, 0]
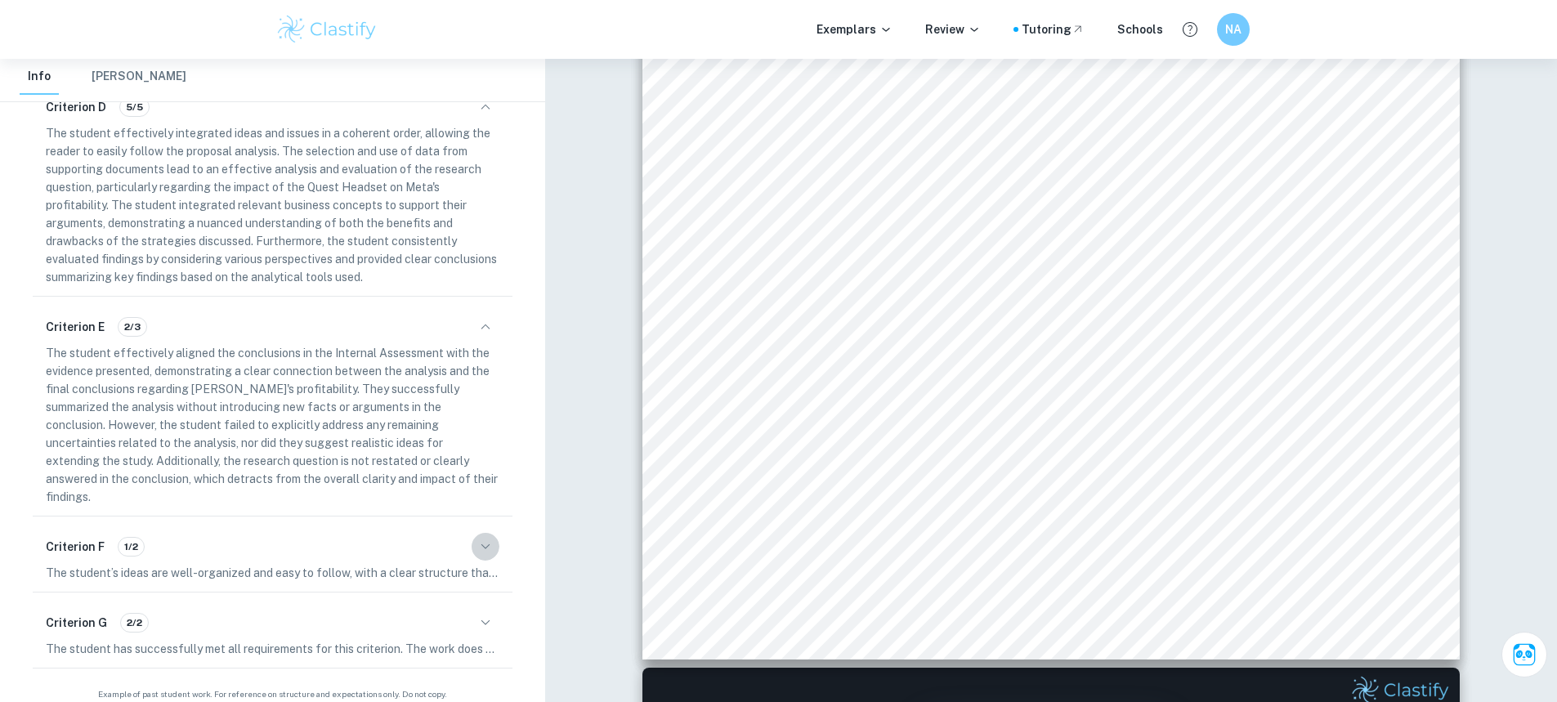
click at [485, 537] on icon "button" at bounding box center [486, 547] width 20 height 20
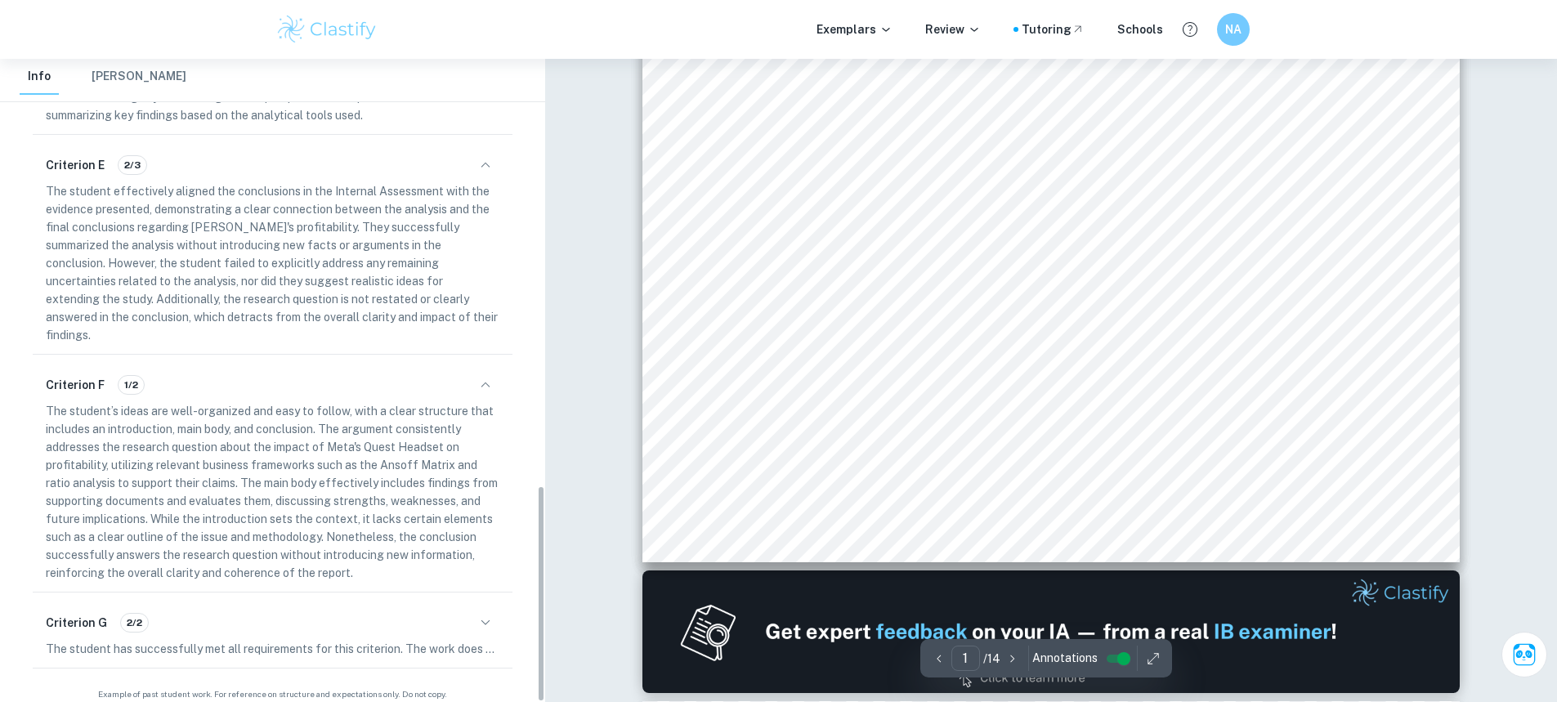
scroll to position [736, 0]
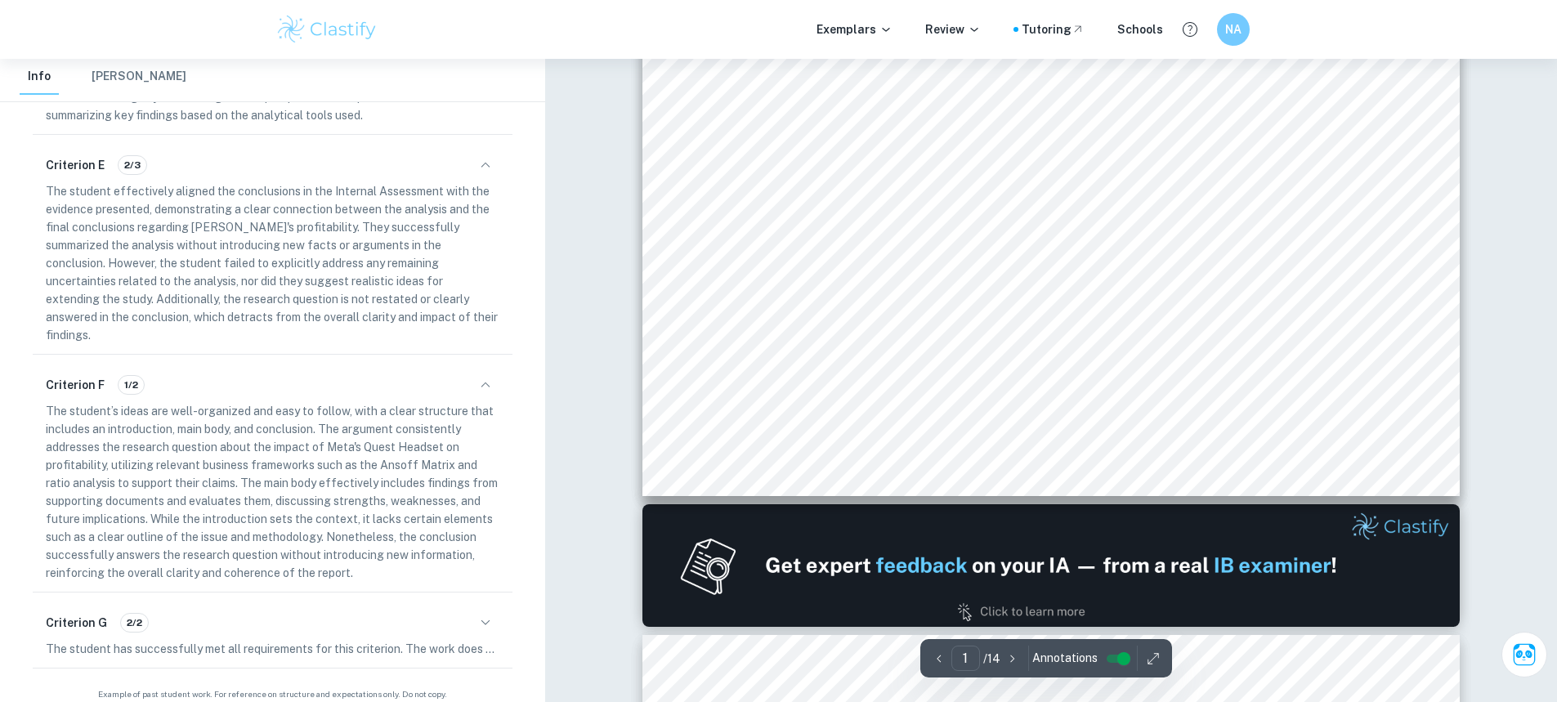
click at [473, 609] on button "button" at bounding box center [486, 623] width 28 height 28
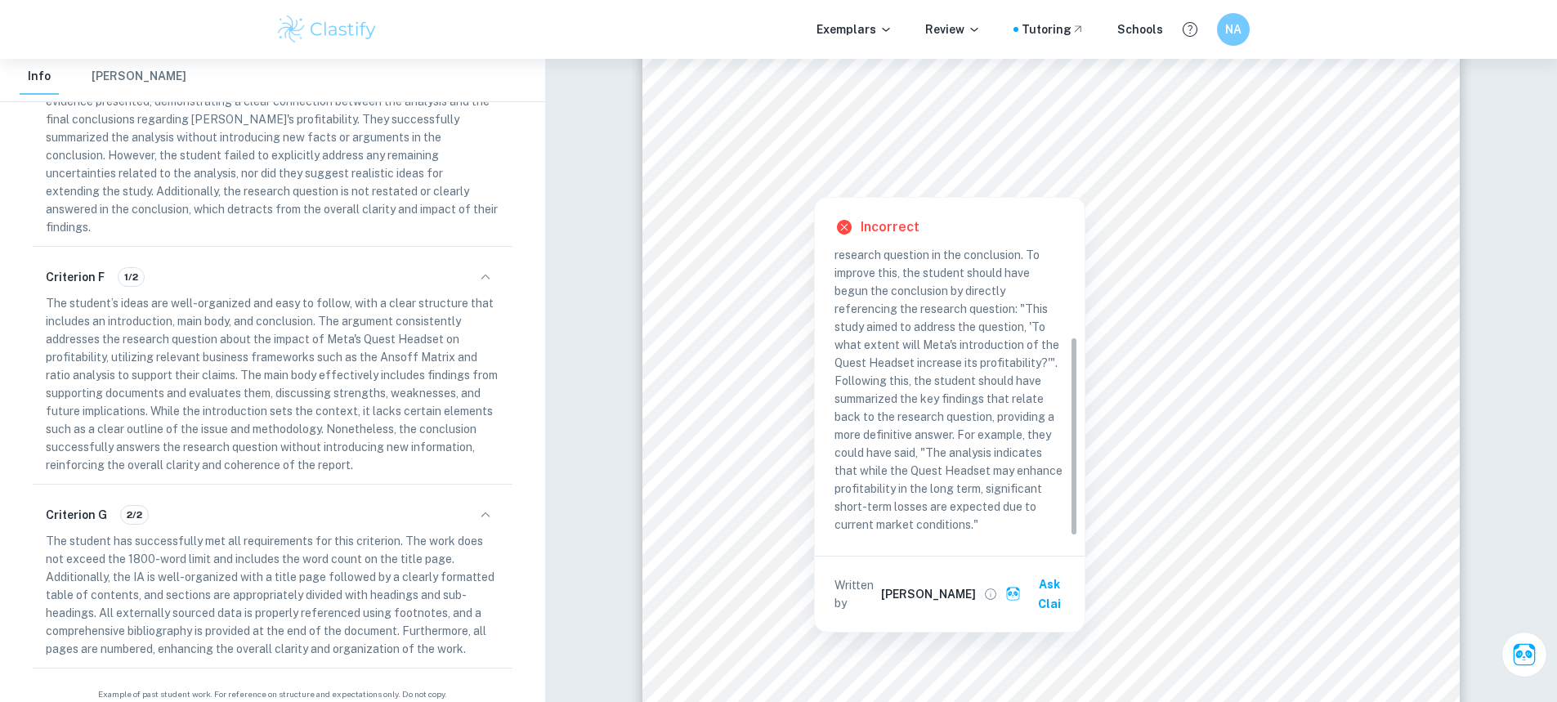
scroll to position [123, 0]
drag, startPoint x: 1072, startPoint y: 384, endPoint x: 1061, endPoint y: 526, distance: 141.9
click at [1061, 525] on div "Criterion E The research question is restated and clearly answered Comment The …" at bounding box center [957, 393] width 244 height 286
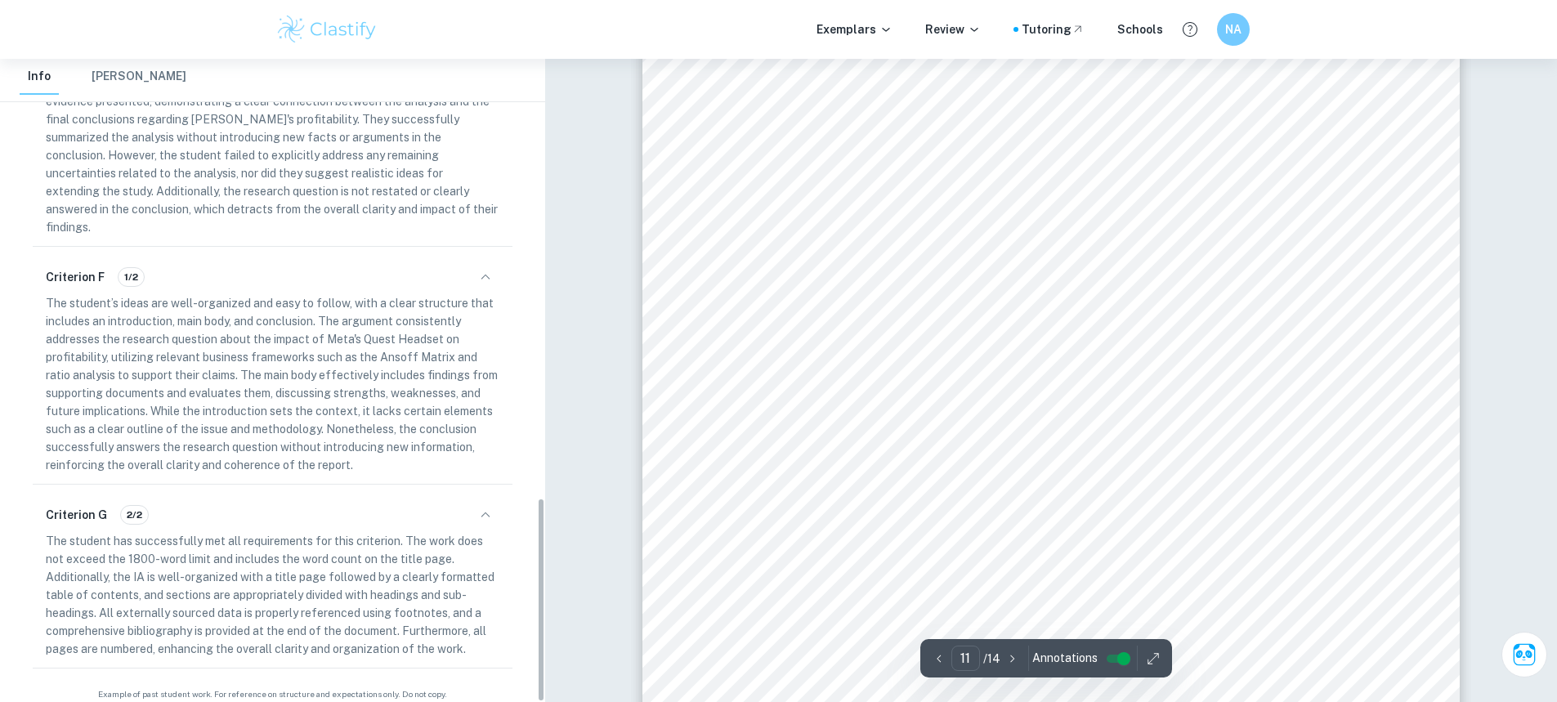
scroll to position [12305, 0]
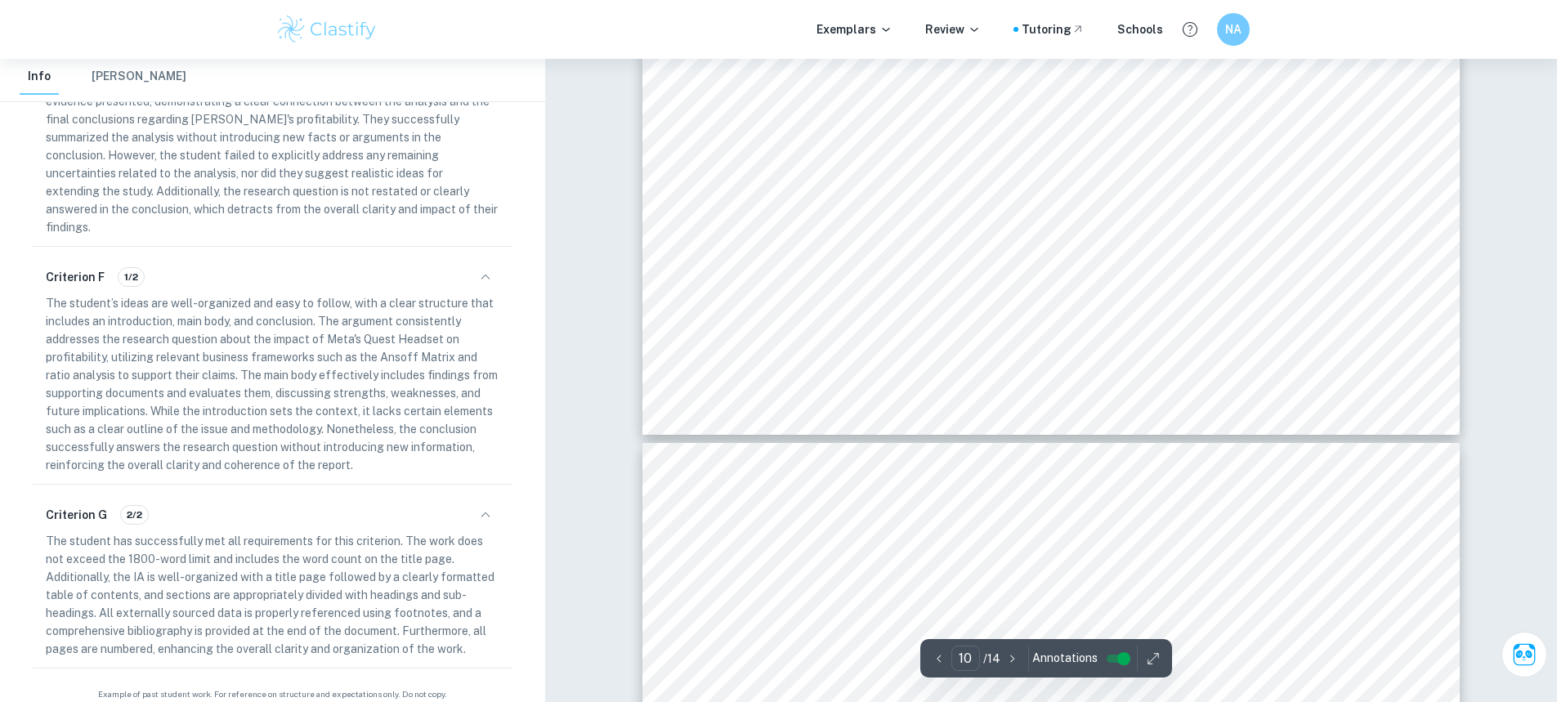
type input "9"
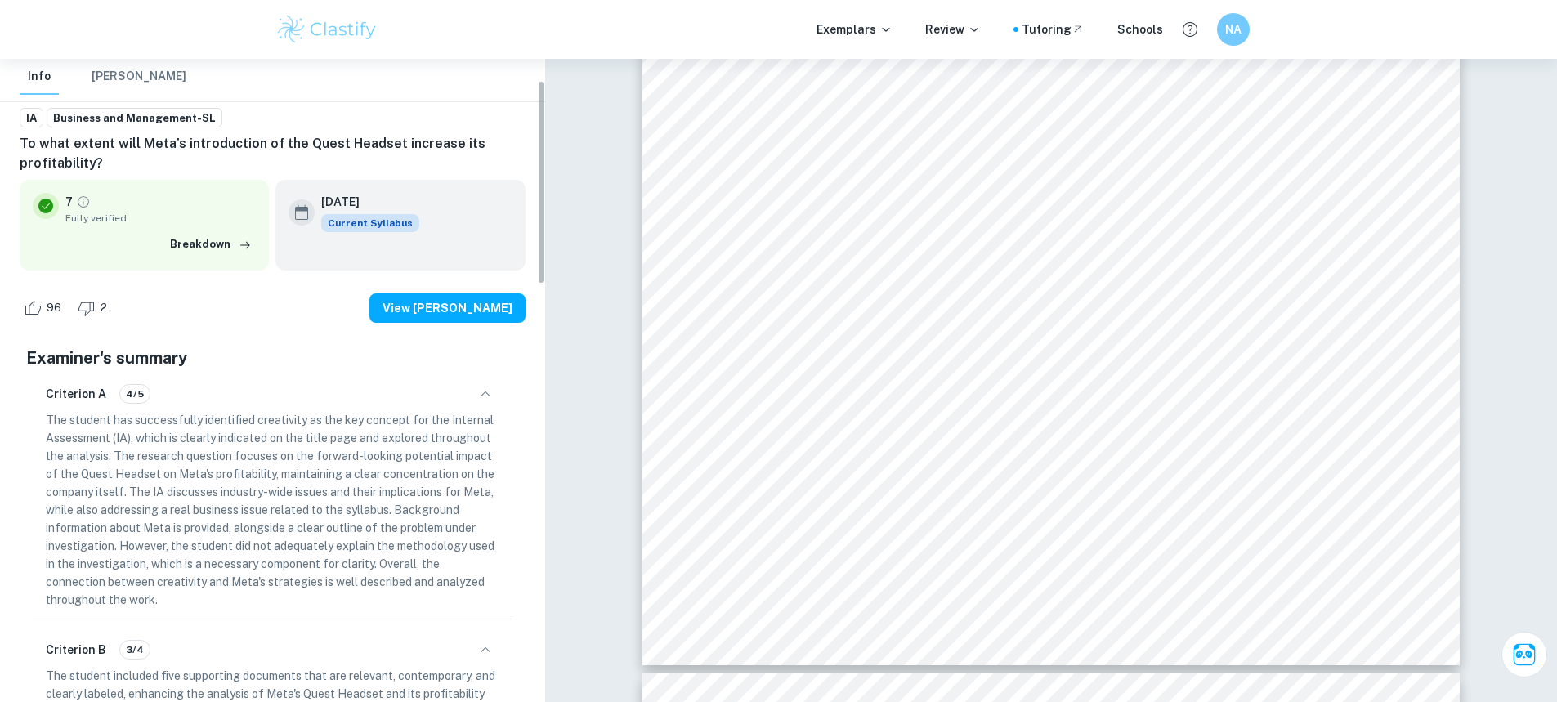
scroll to position [0, 0]
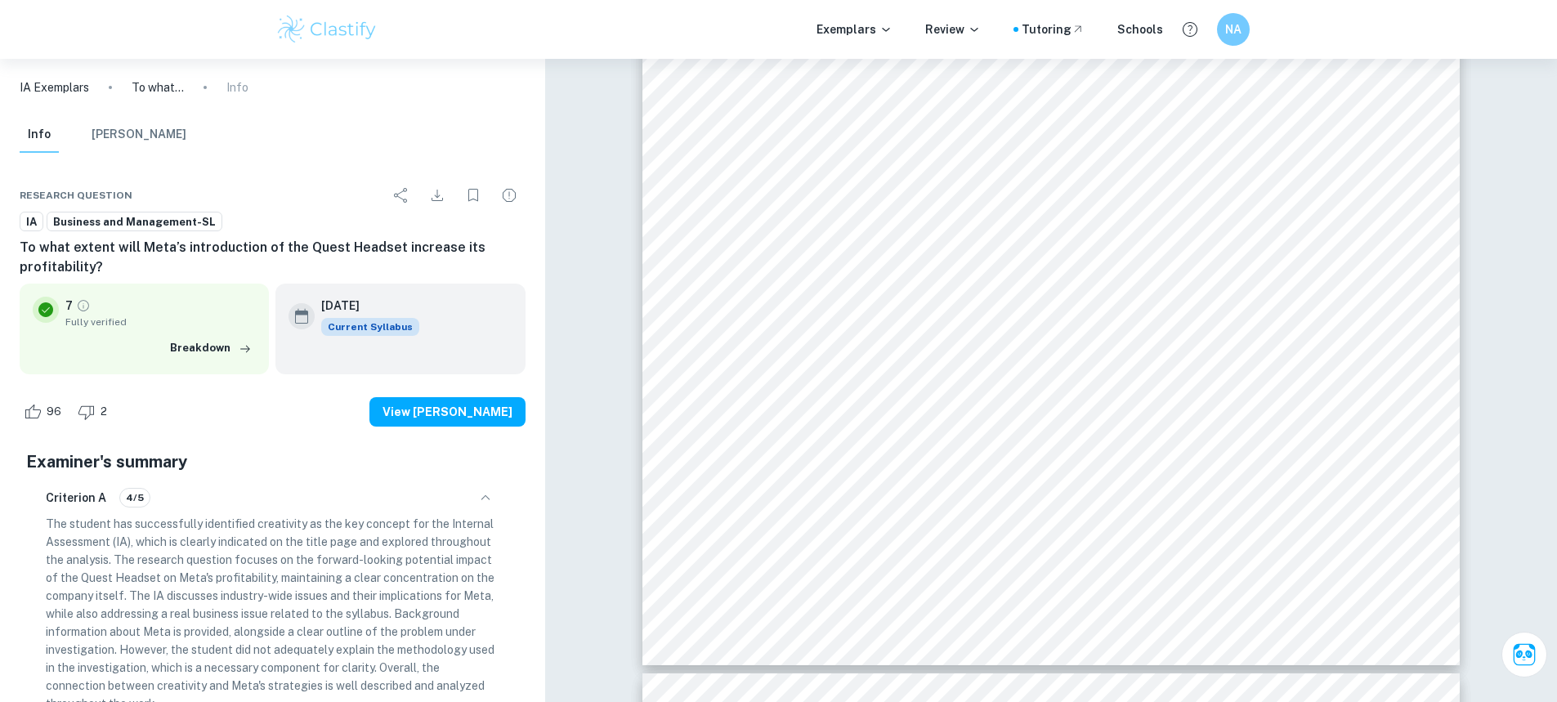
click at [154, 135] on button "[PERSON_NAME]" at bounding box center [139, 135] width 95 height 36
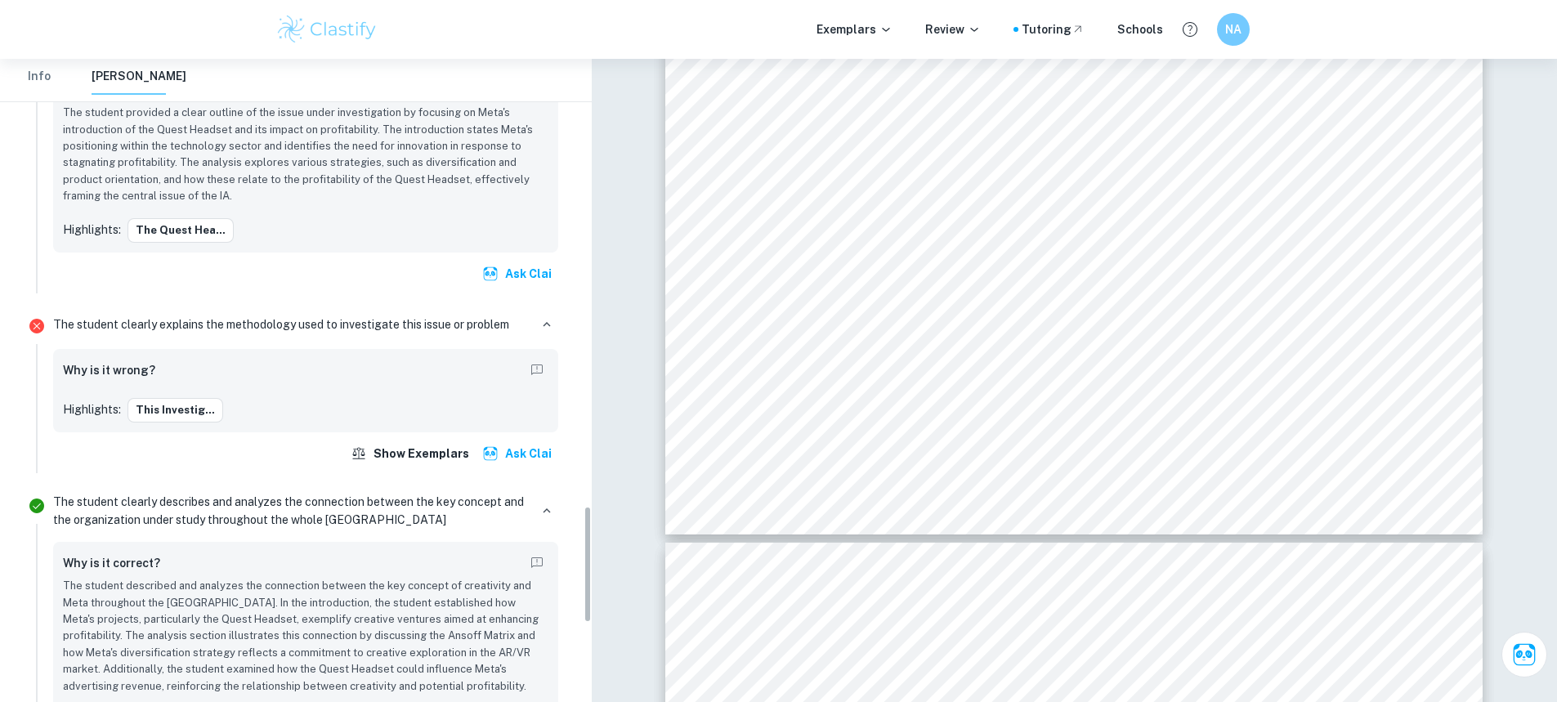
scroll to position [2453, 0]
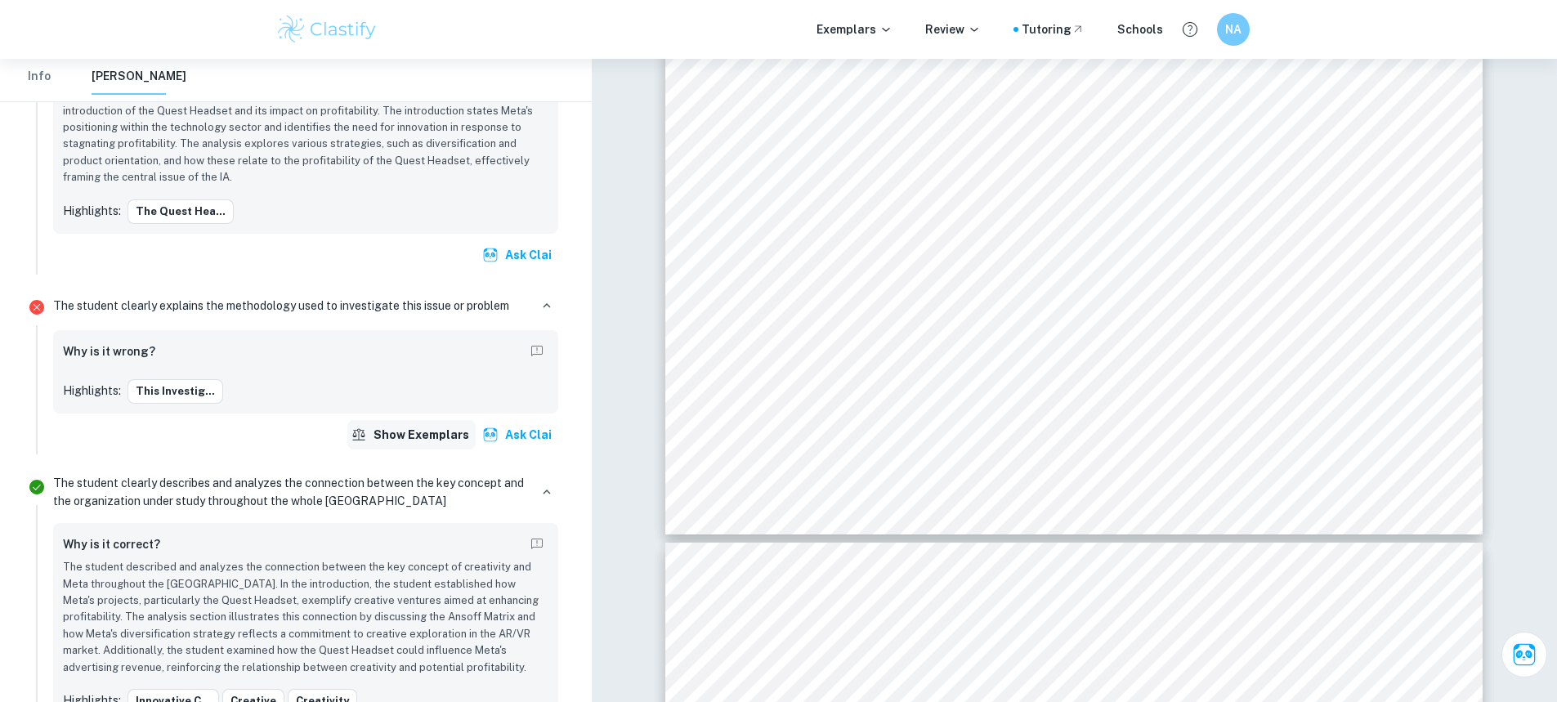
click at [454, 420] on button "Show exemplars" at bounding box center [411, 434] width 128 height 29
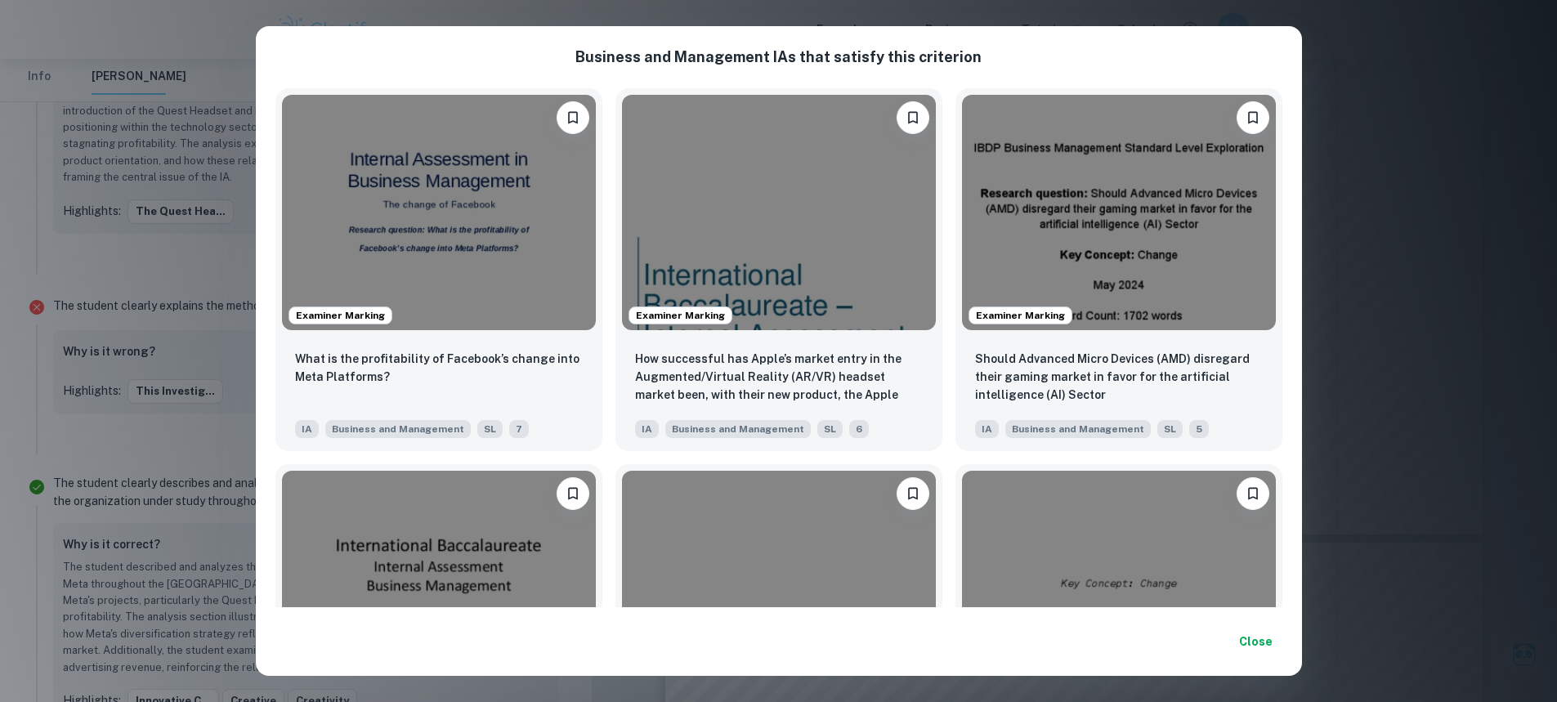
click at [228, 262] on div "Business and Management IA s that satisfy this criterion Examiner Marking What …" at bounding box center [778, 351] width 1557 height 702
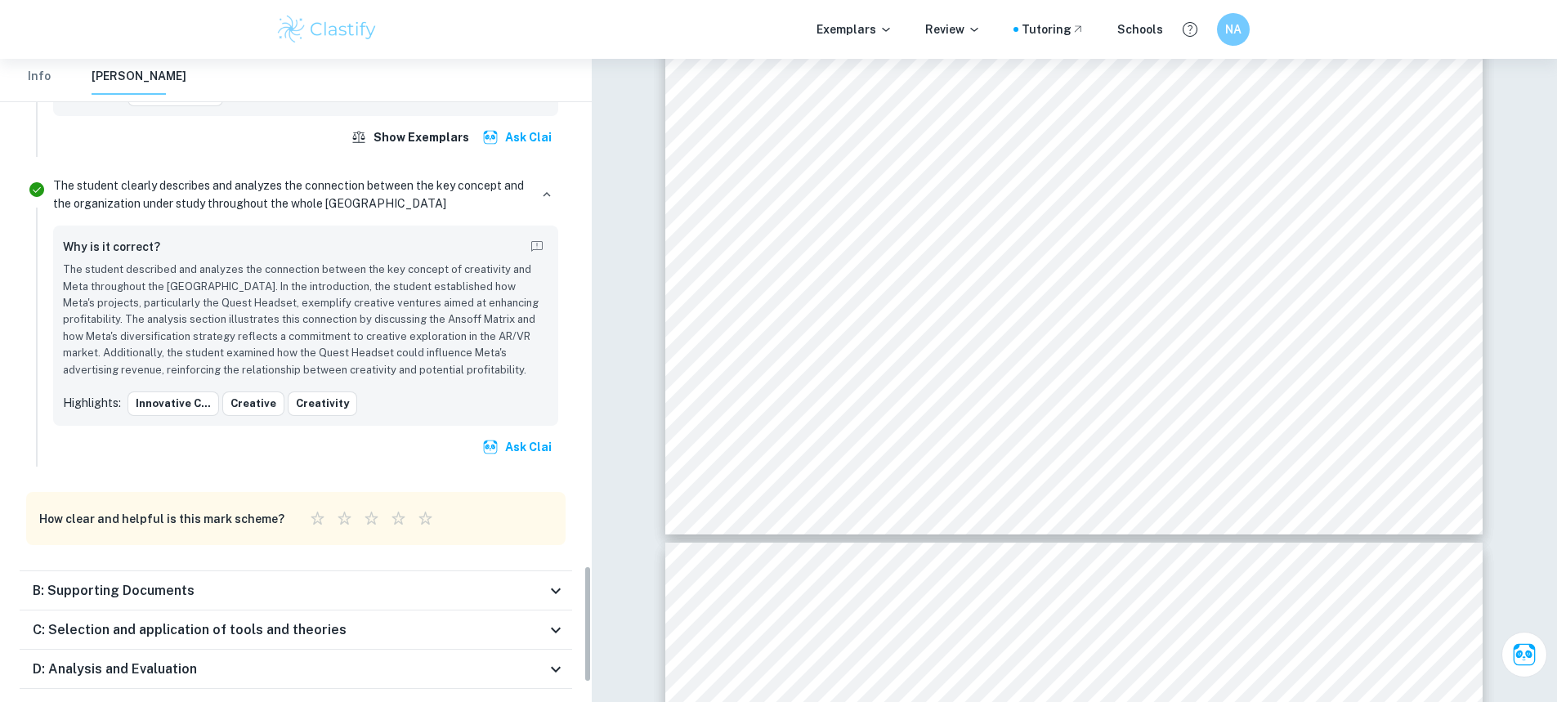
scroll to position [2780, 0]
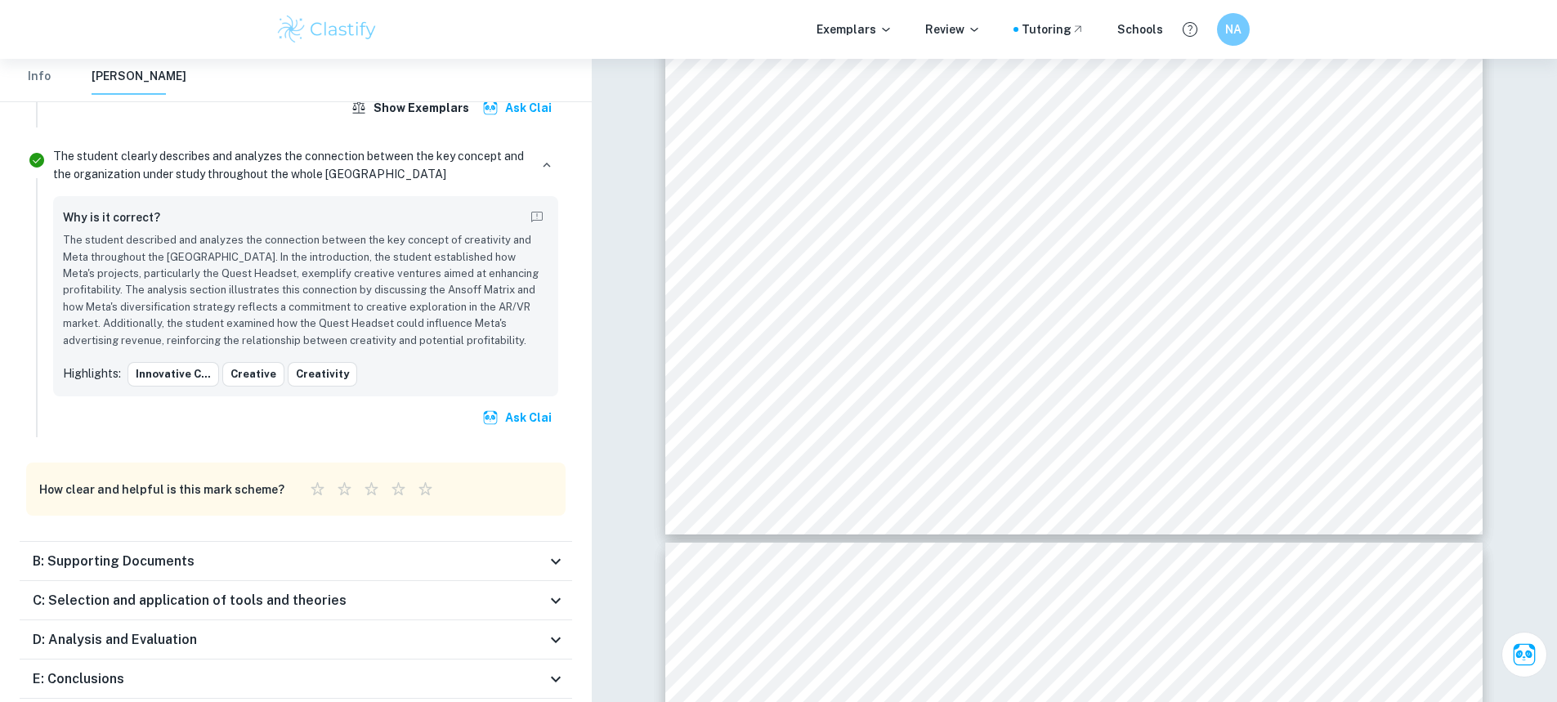
click at [163, 552] on h6 "B: Supporting Documents" at bounding box center [114, 562] width 162 height 20
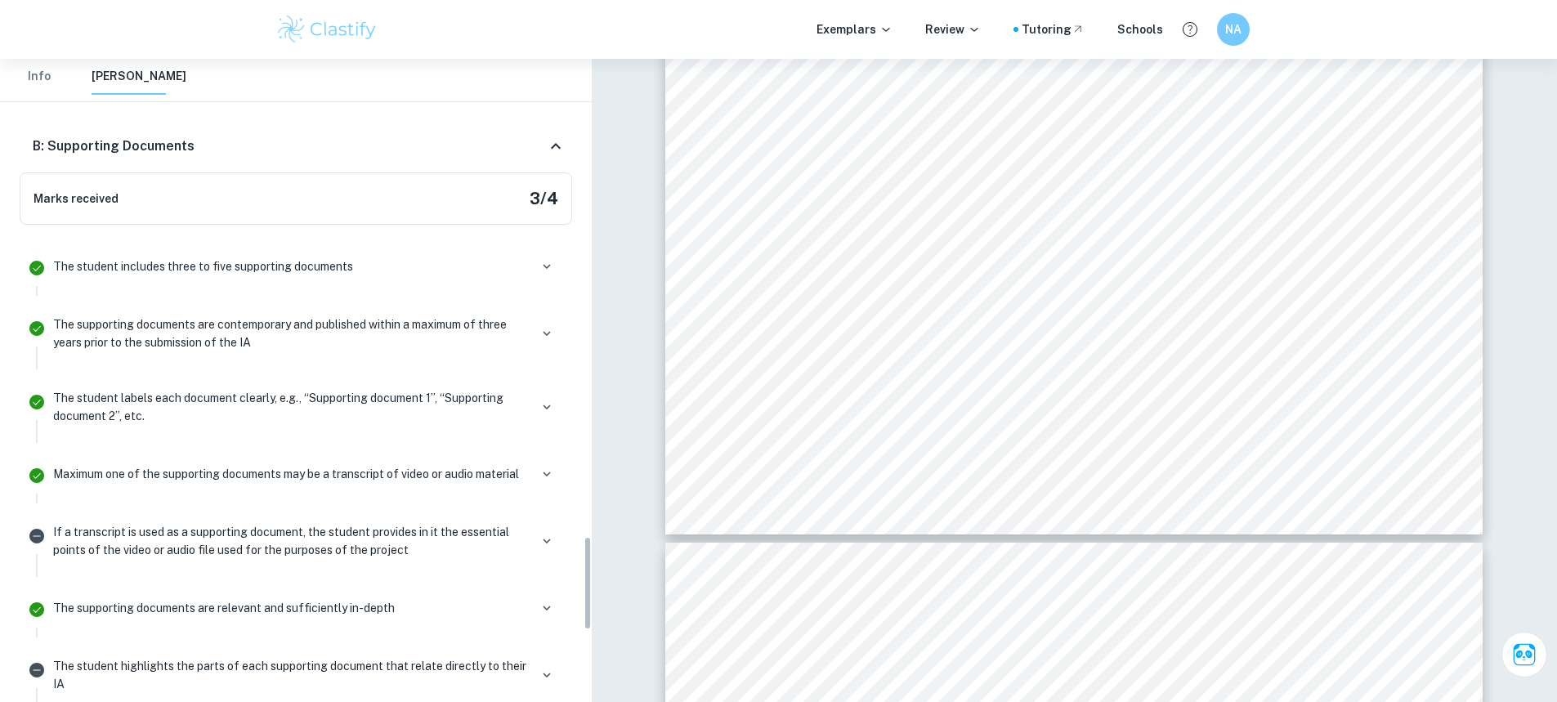
scroll to position [3271, 0]
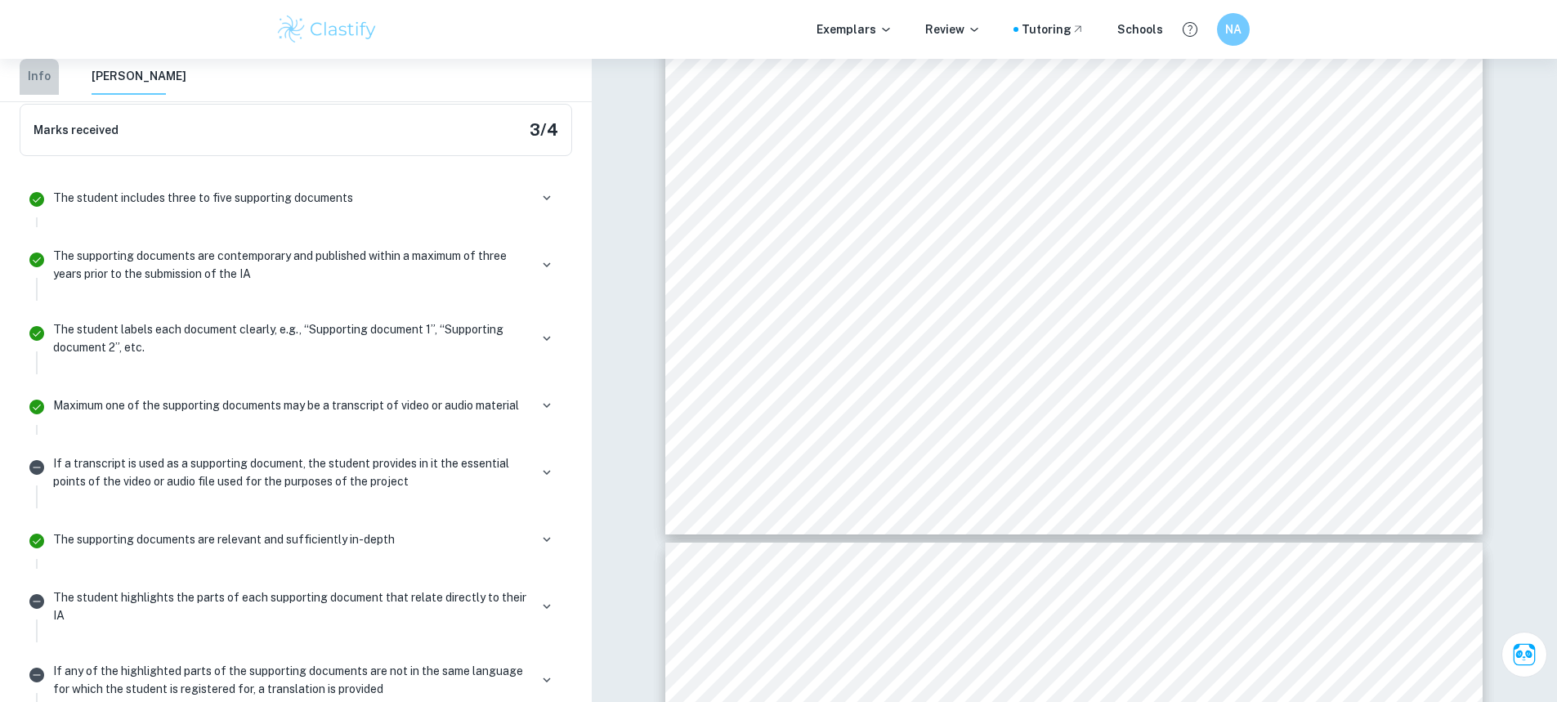
click at [30, 69] on button "Info" at bounding box center [39, 77] width 39 height 36
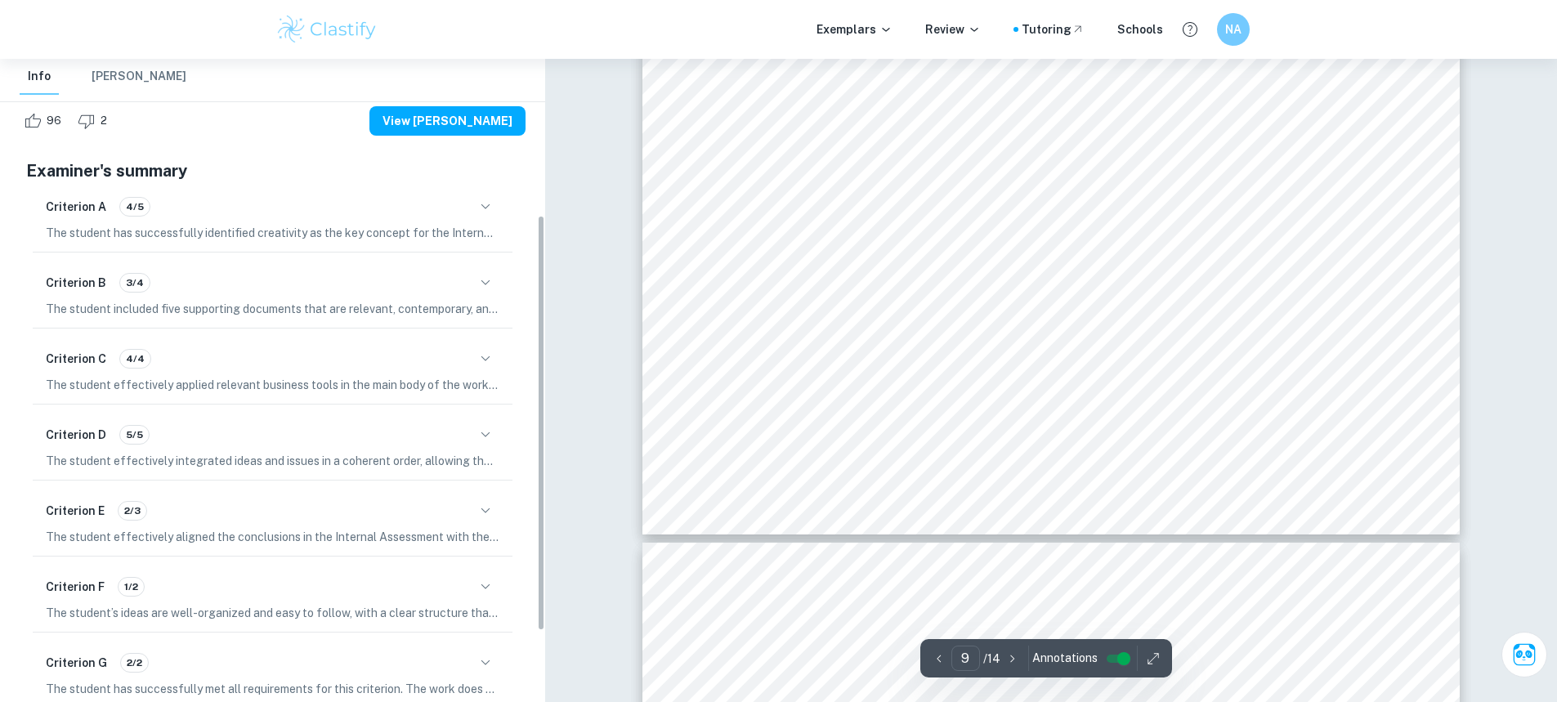
scroll to position [186, 0]
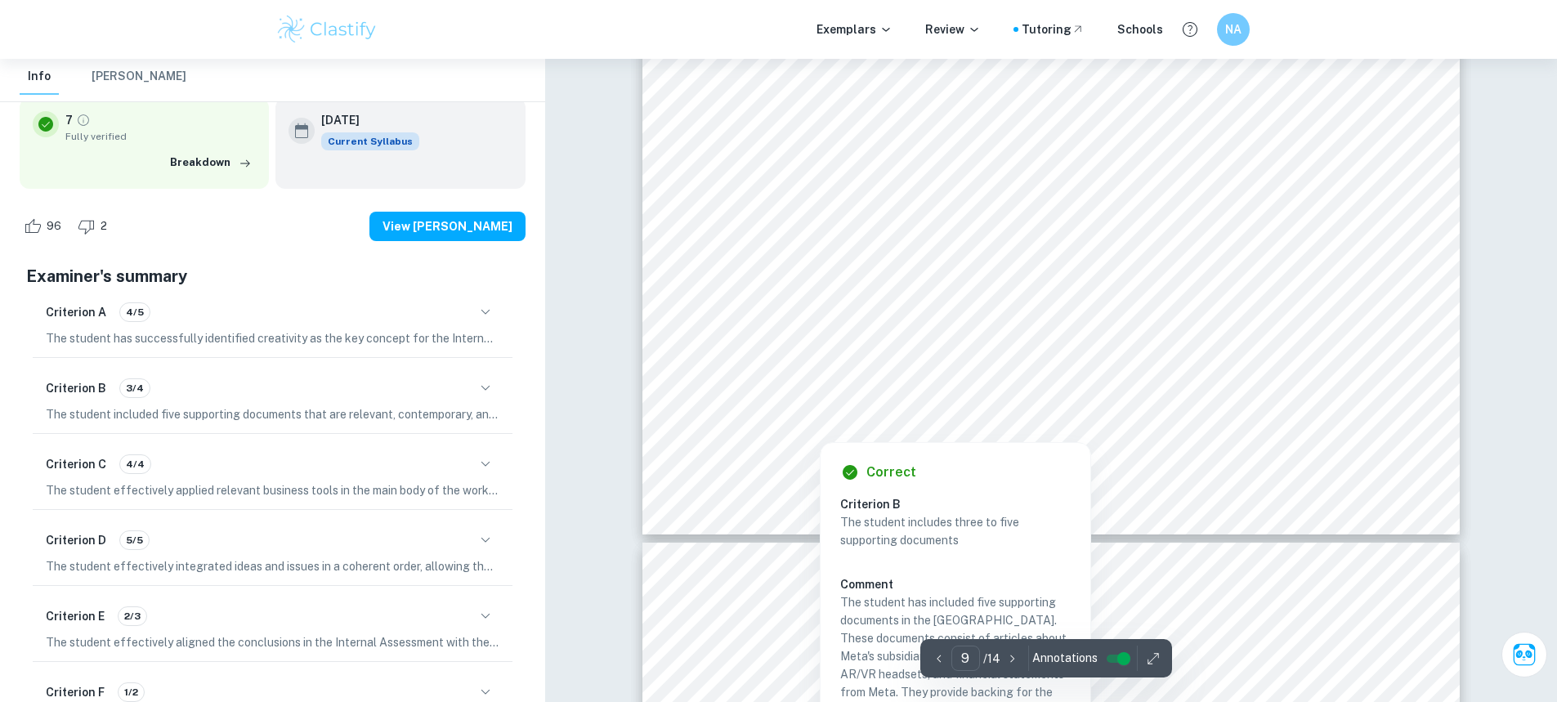
click at [843, 435] on div "Correct Criterion B The student includes three to five supporting documents Com…" at bounding box center [955, 636] width 271 height 405
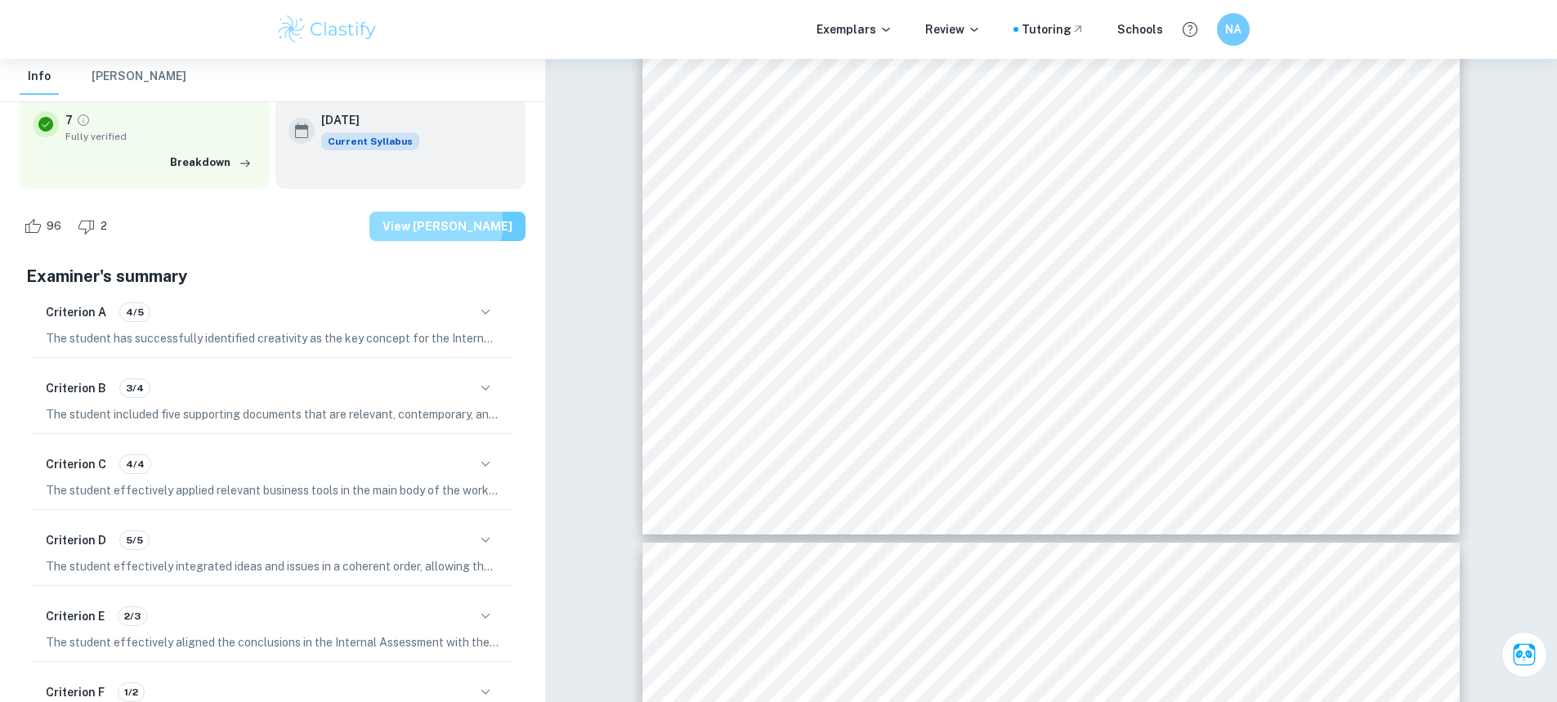
click at [437, 224] on button "View [PERSON_NAME]" at bounding box center [447, 226] width 156 height 29
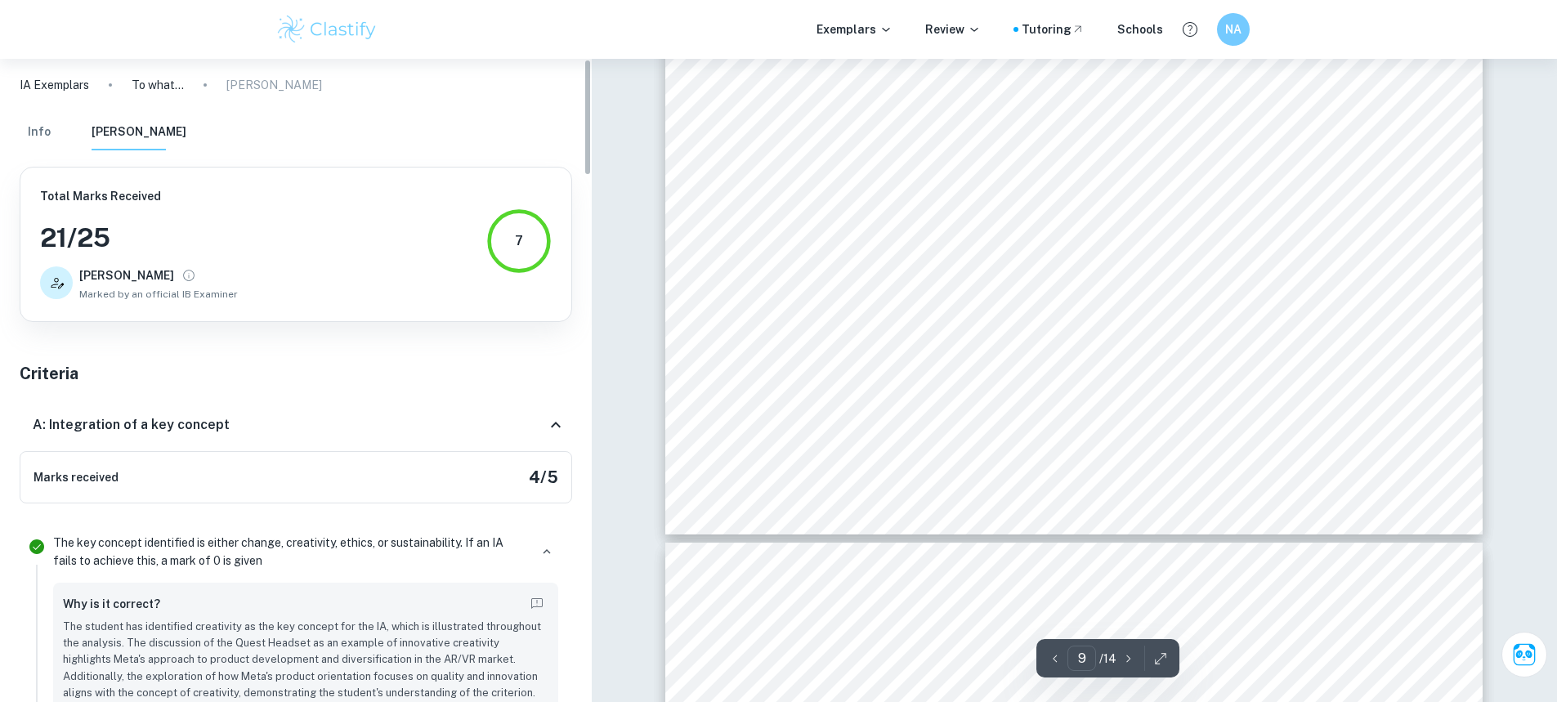
scroll to position [1, 0]
click at [34, 137] on button "Info" at bounding box center [39, 134] width 39 height 36
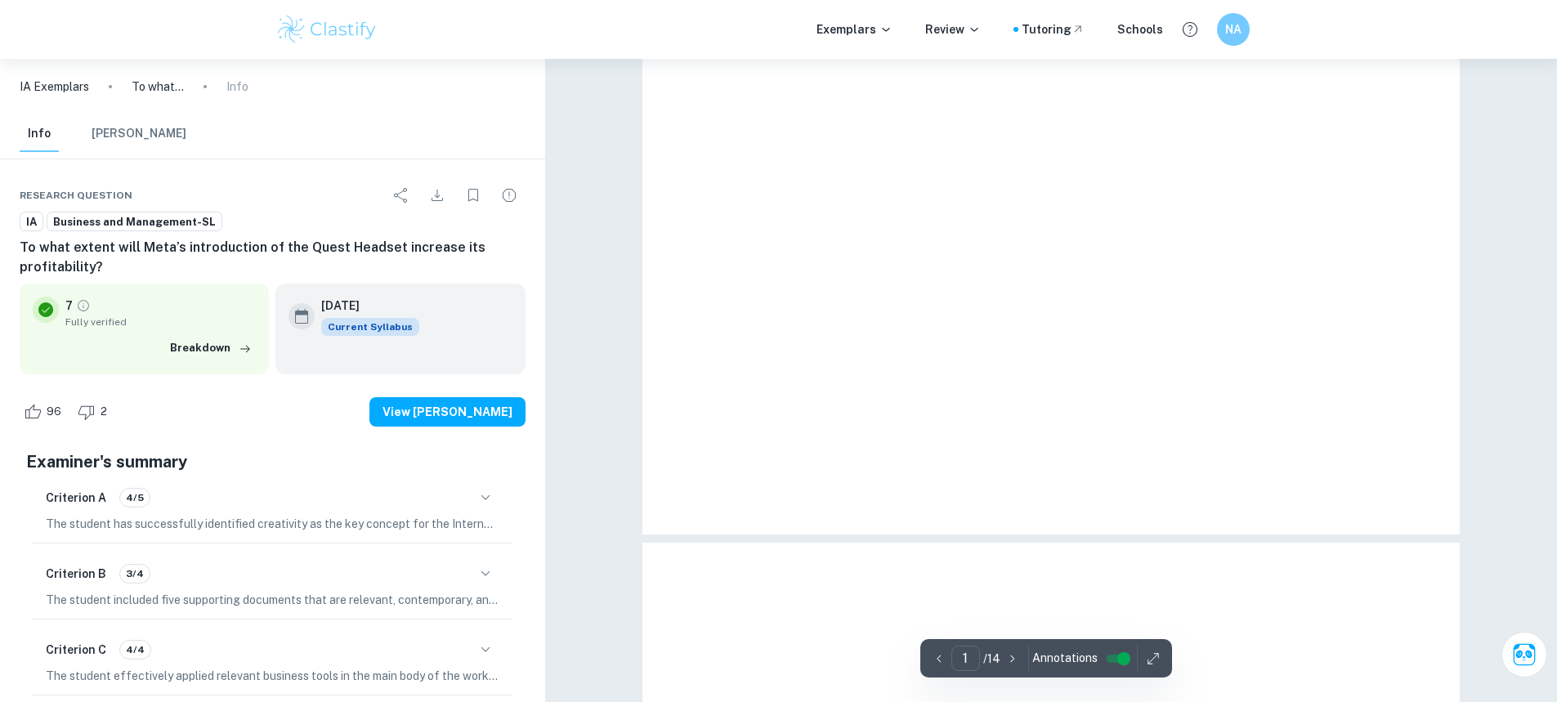
type input "9"
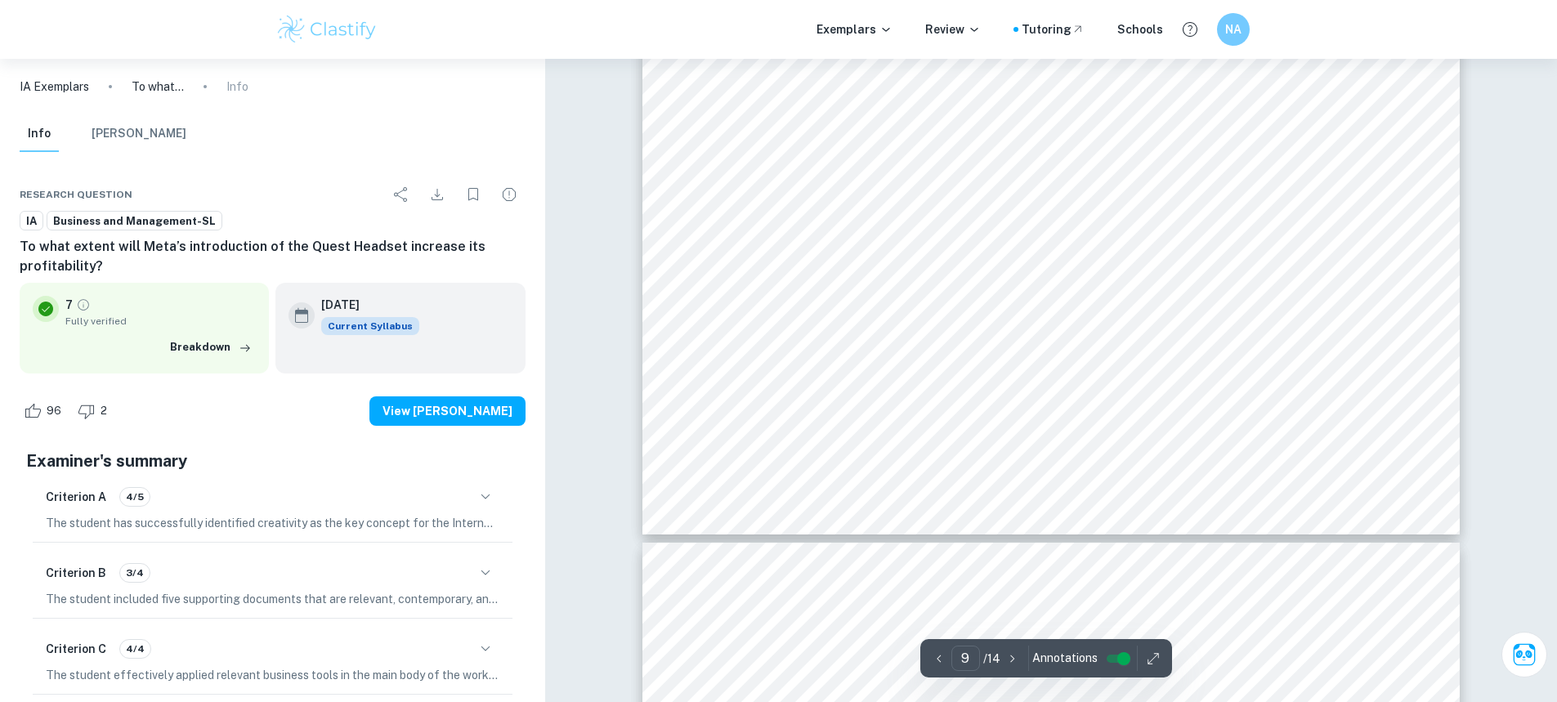
click at [488, 506] on icon "button" at bounding box center [486, 497] width 20 height 20
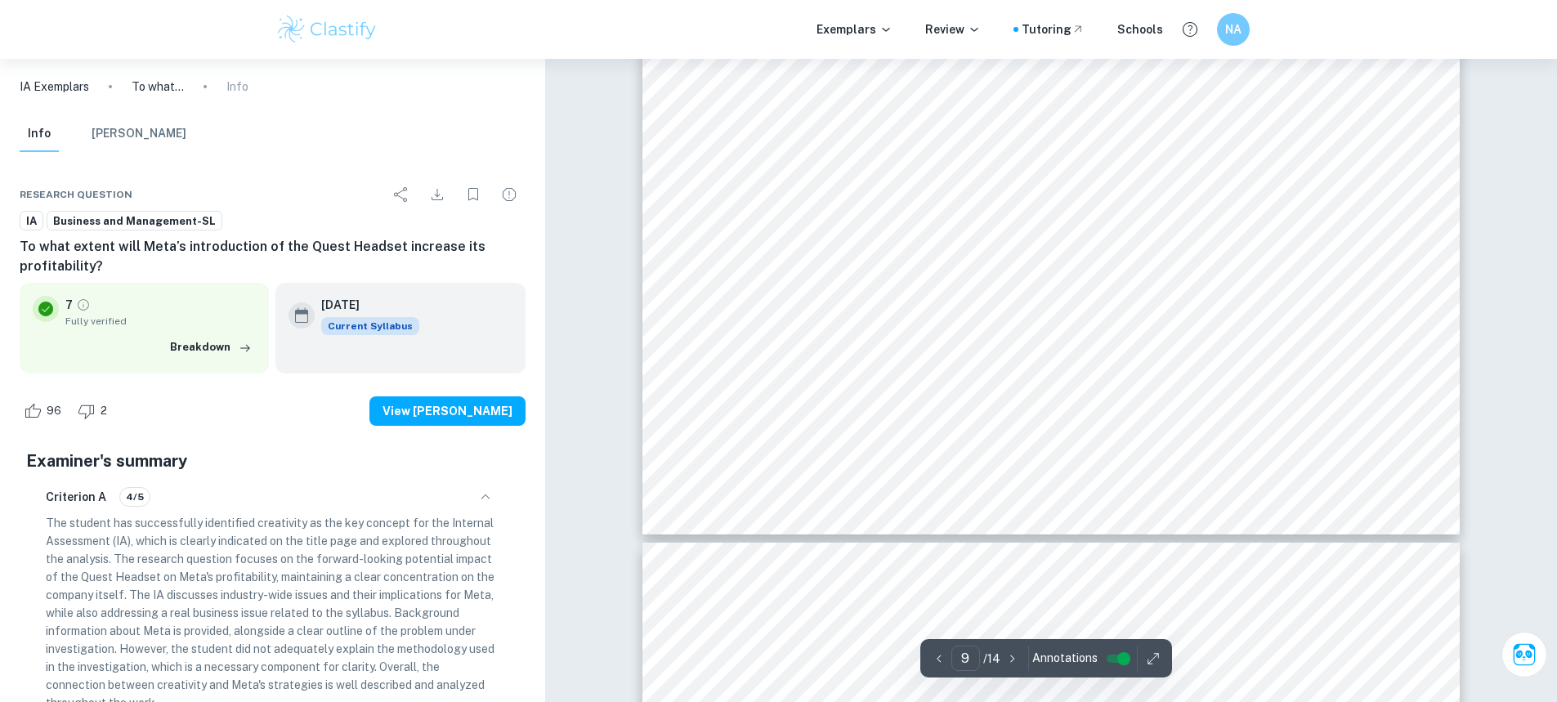
drag, startPoint x: 163, startPoint y: 137, endPoint x: 157, endPoint y: 154, distance: 19.1
click at [163, 137] on button "[PERSON_NAME]" at bounding box center [139, 134] width 95 height 36
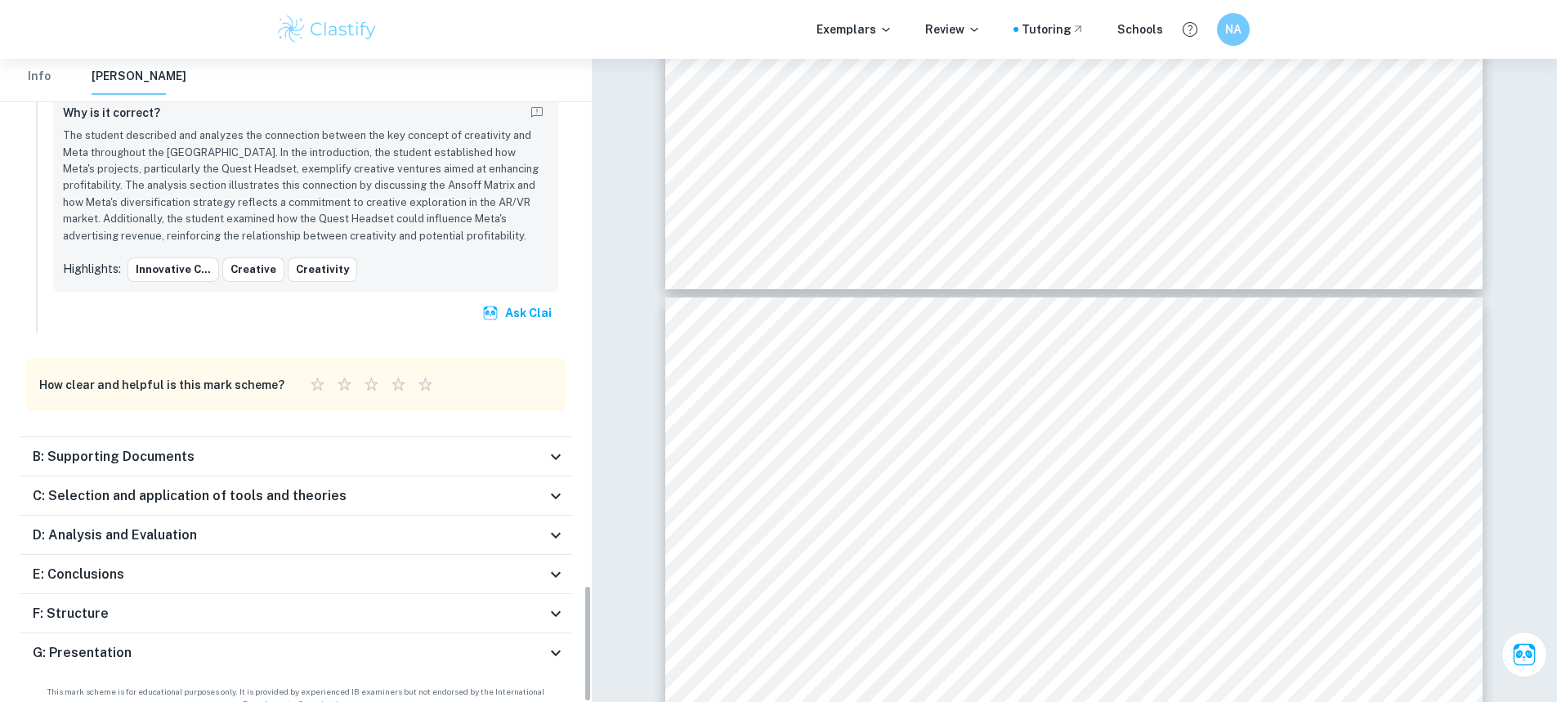
scroll to position [2886, 0]
click at [345, 445] on div "B: Supporting Documents" at bounding box center [289, 455] width 513 height 20
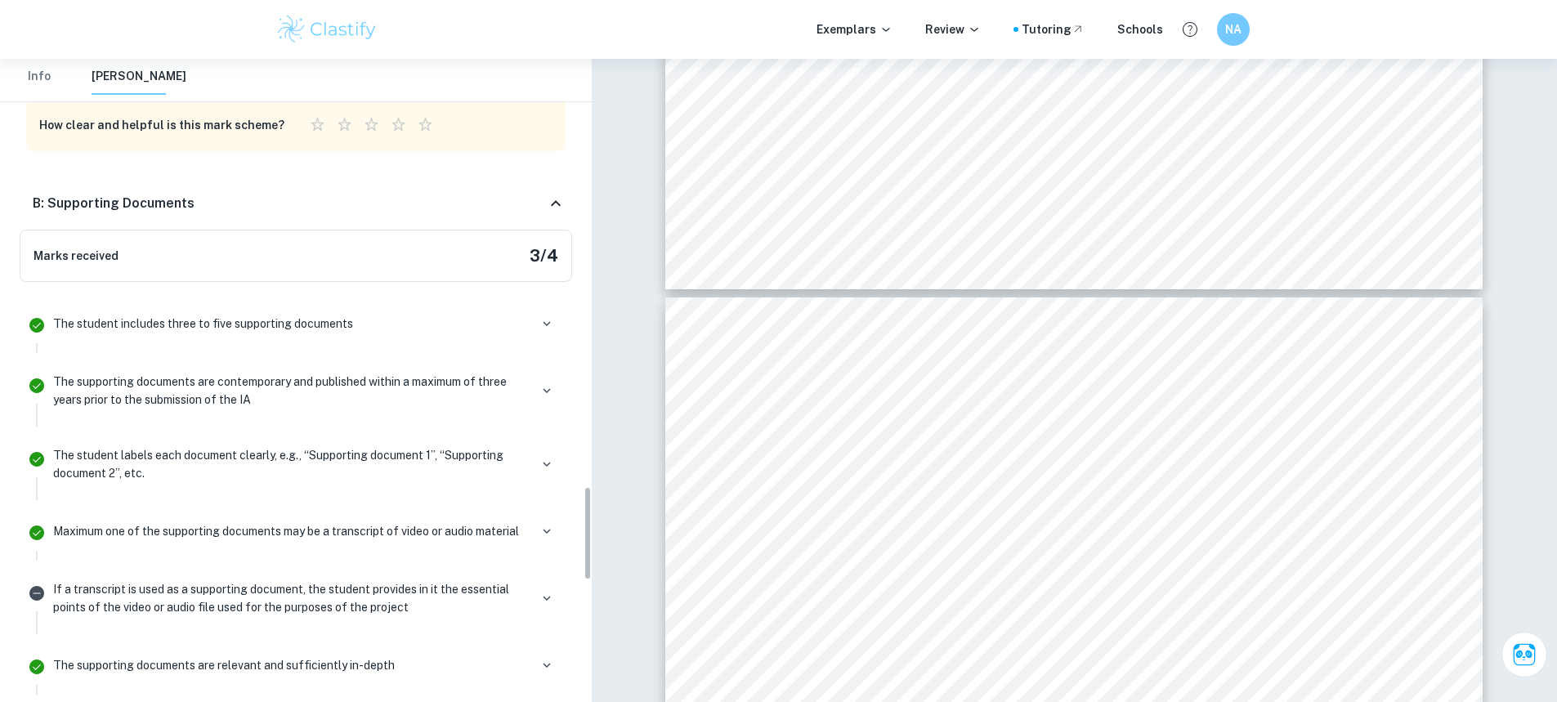
scroll to position [3189, 0]
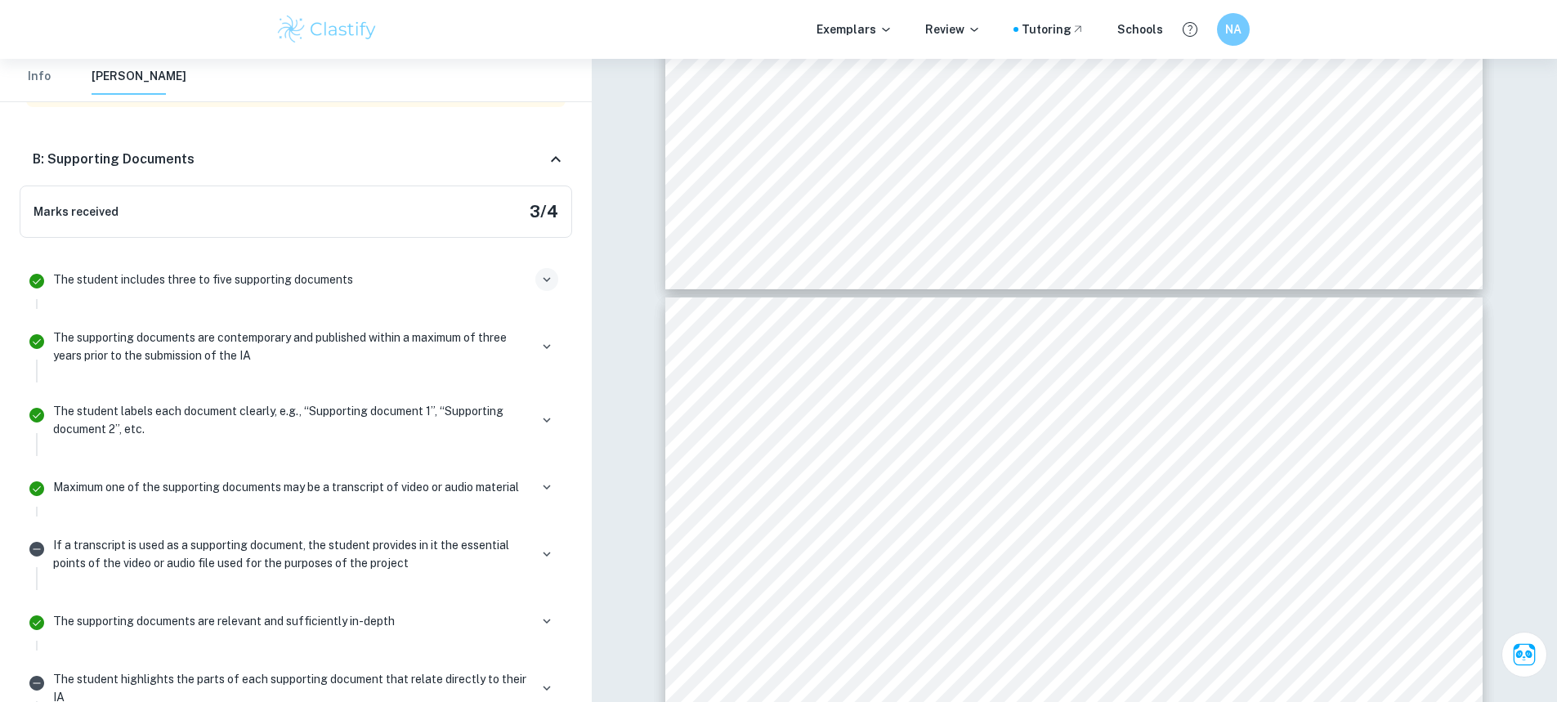
click at [552, 272] on icon "button" at bounding box center [547, 279] width 15 height 15
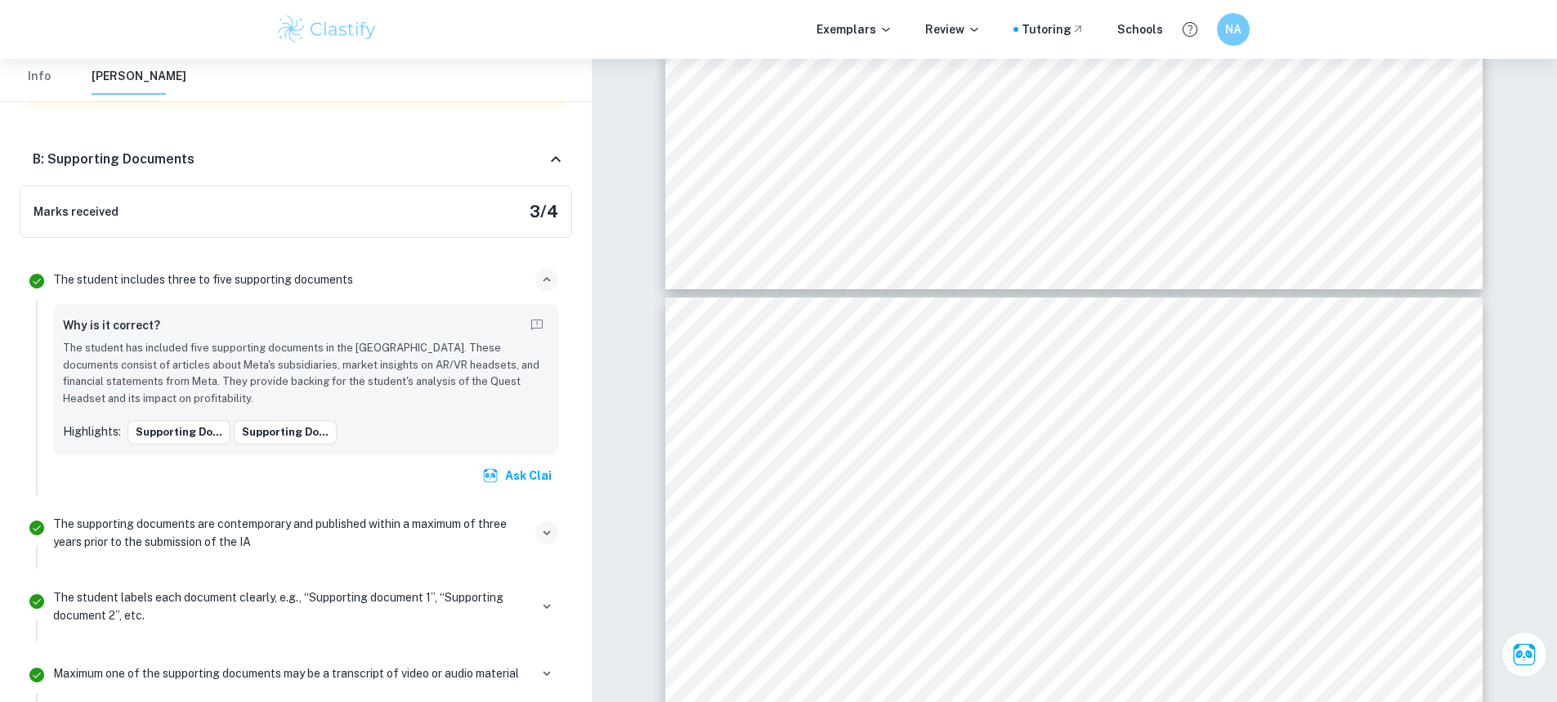
click at [548, 526] on icon "button" at bounding box center [547, 533] width 15 height 15
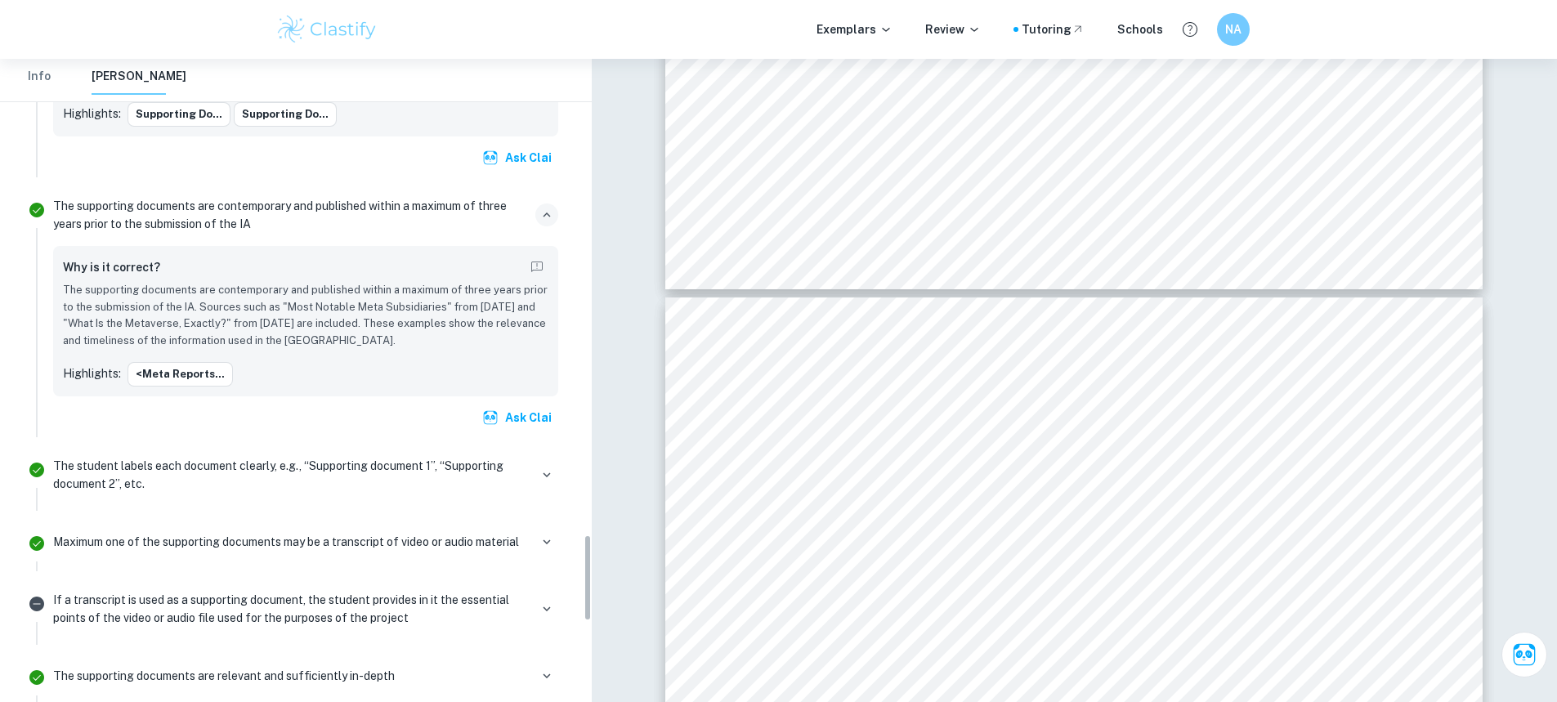
scroll to position [3516, 0]
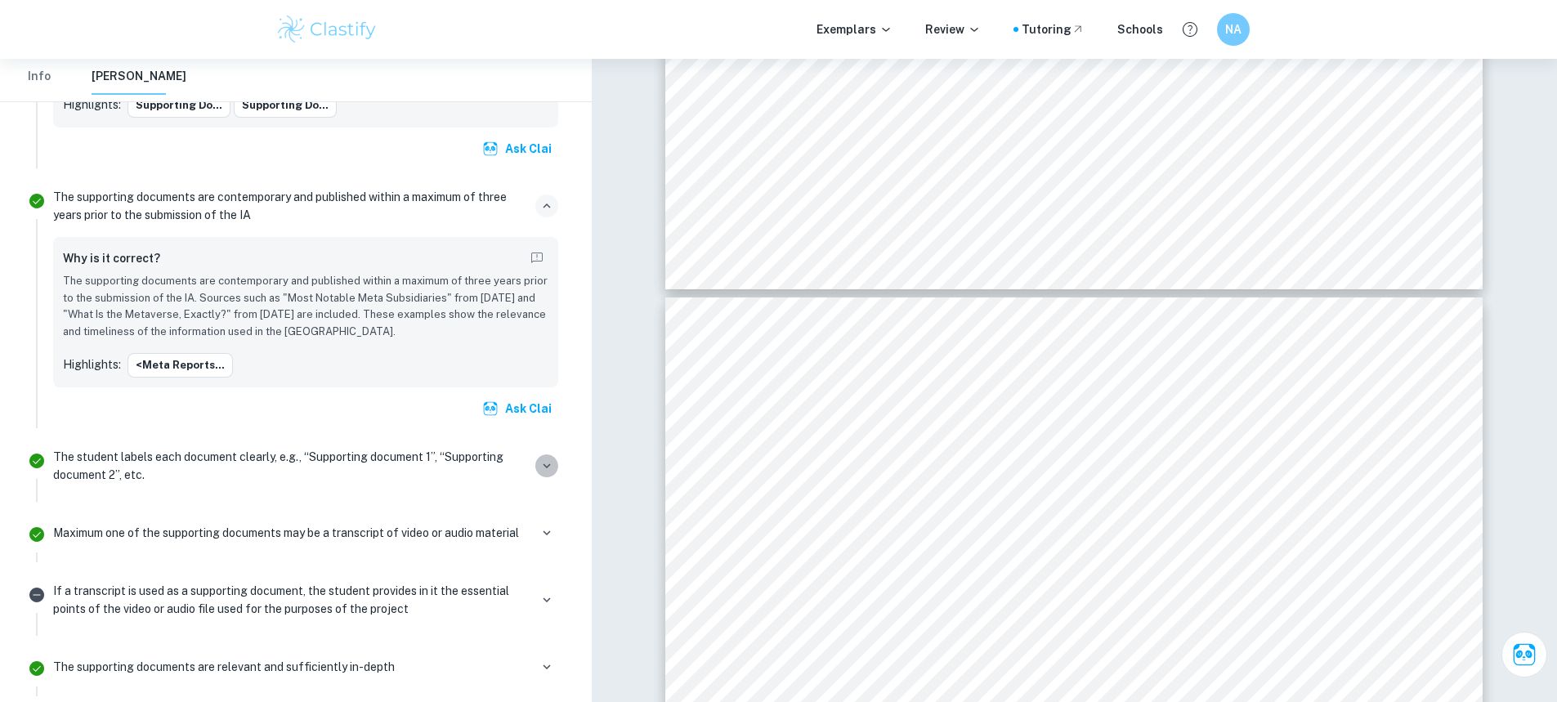
click at [553, 459] on icon "button" at bounding box center [547, 466] width 15 height 15
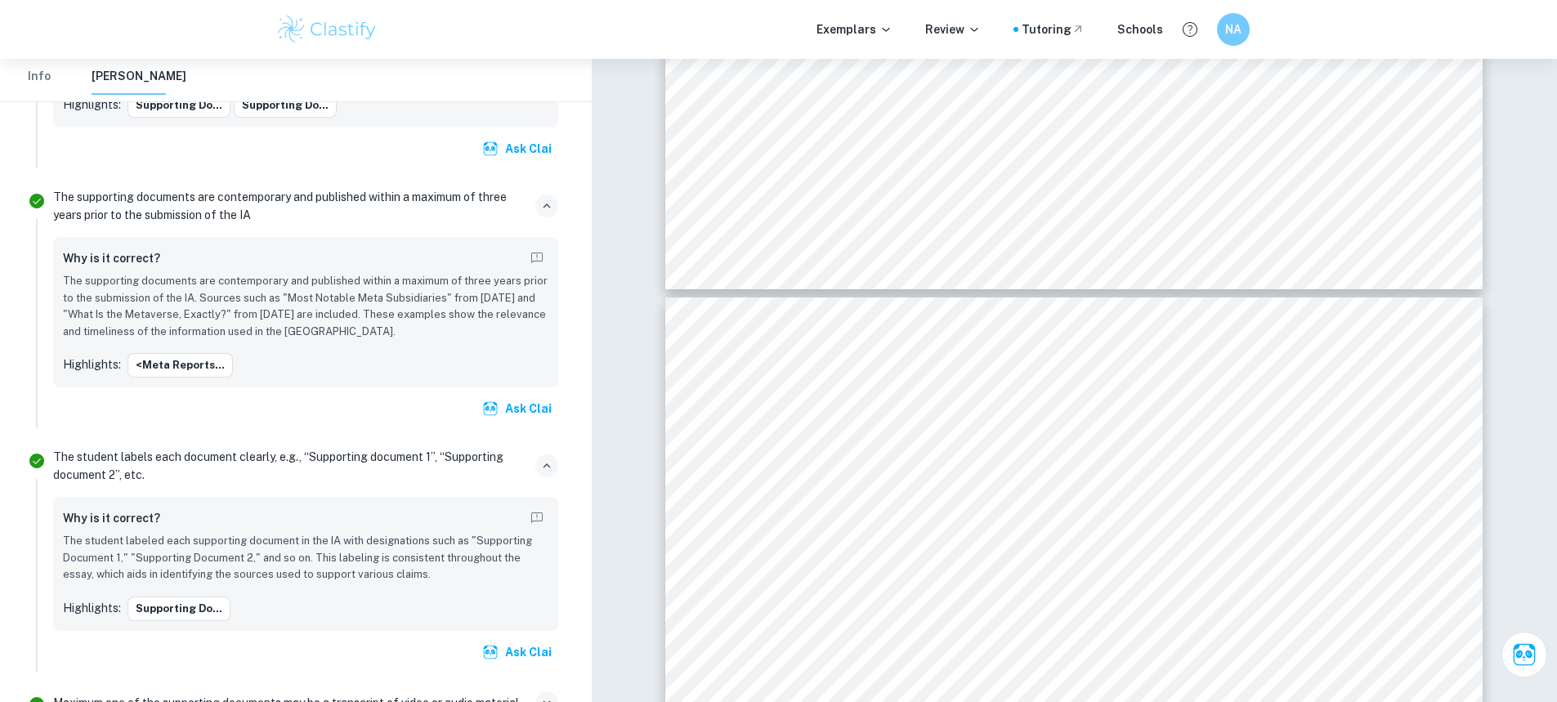
click at [540, 696] on icon "button" at bounding box center [547, 703] width 15 height 15
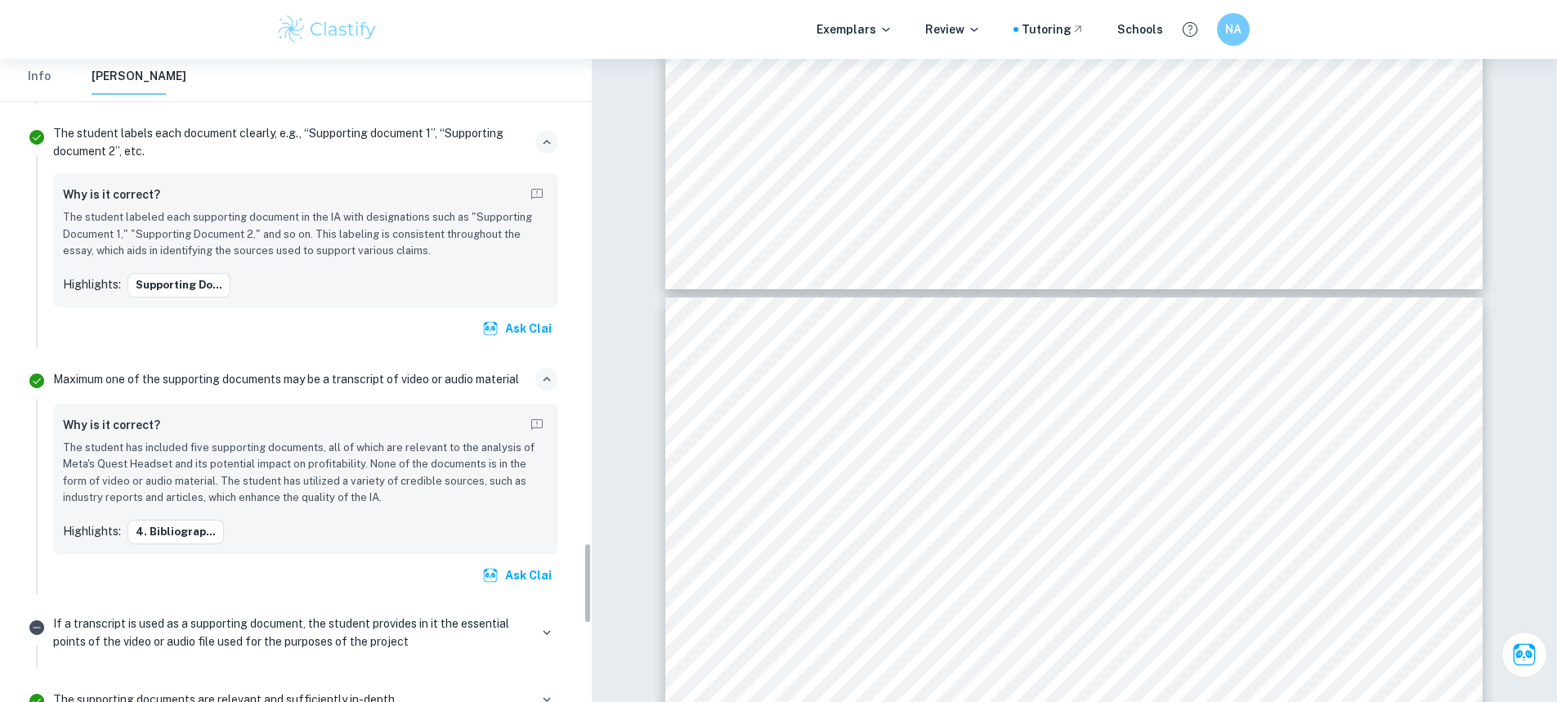
scroll to position [3843, 0]
click at [545, 622] on icon "button" at bounding box center [547, 629] width 15 height 15
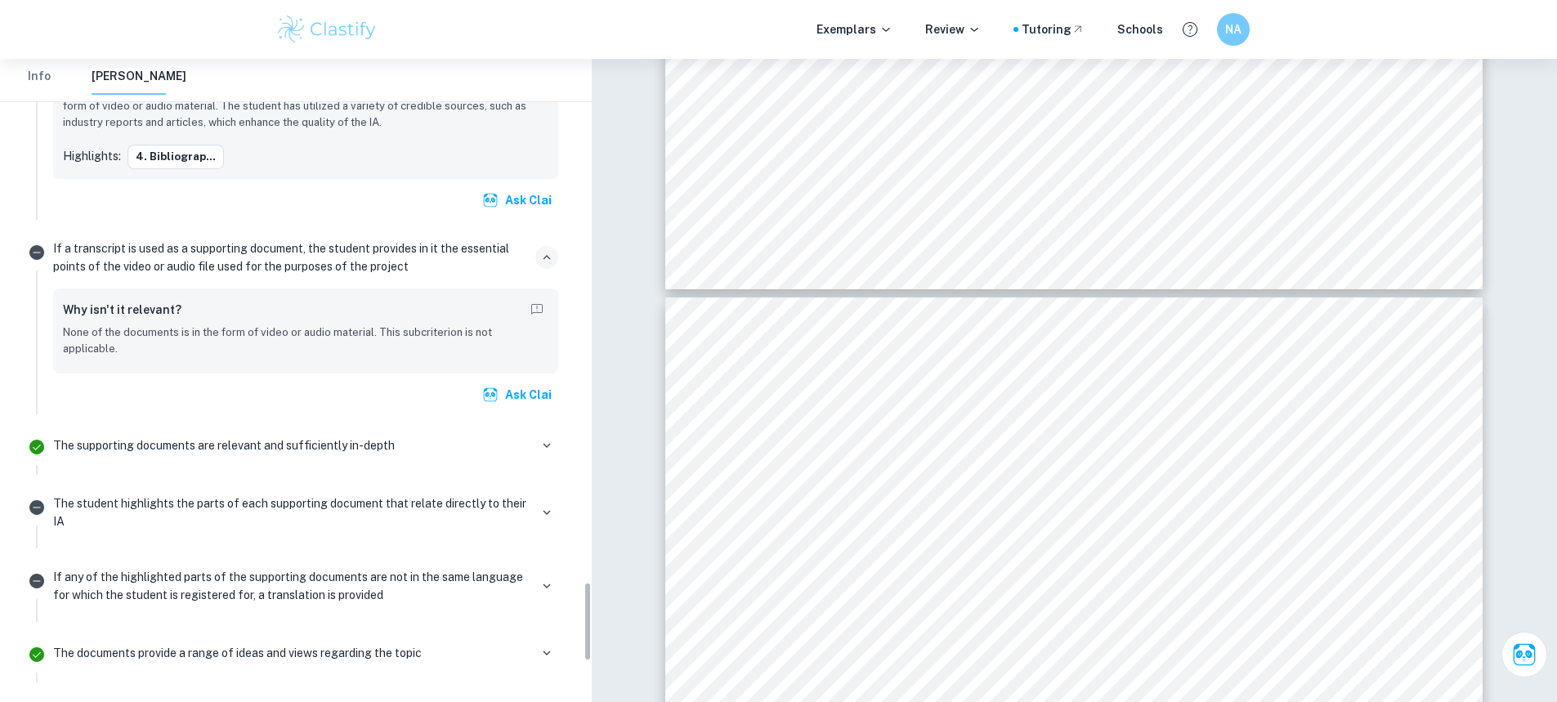
scroll to position [4251, 0]
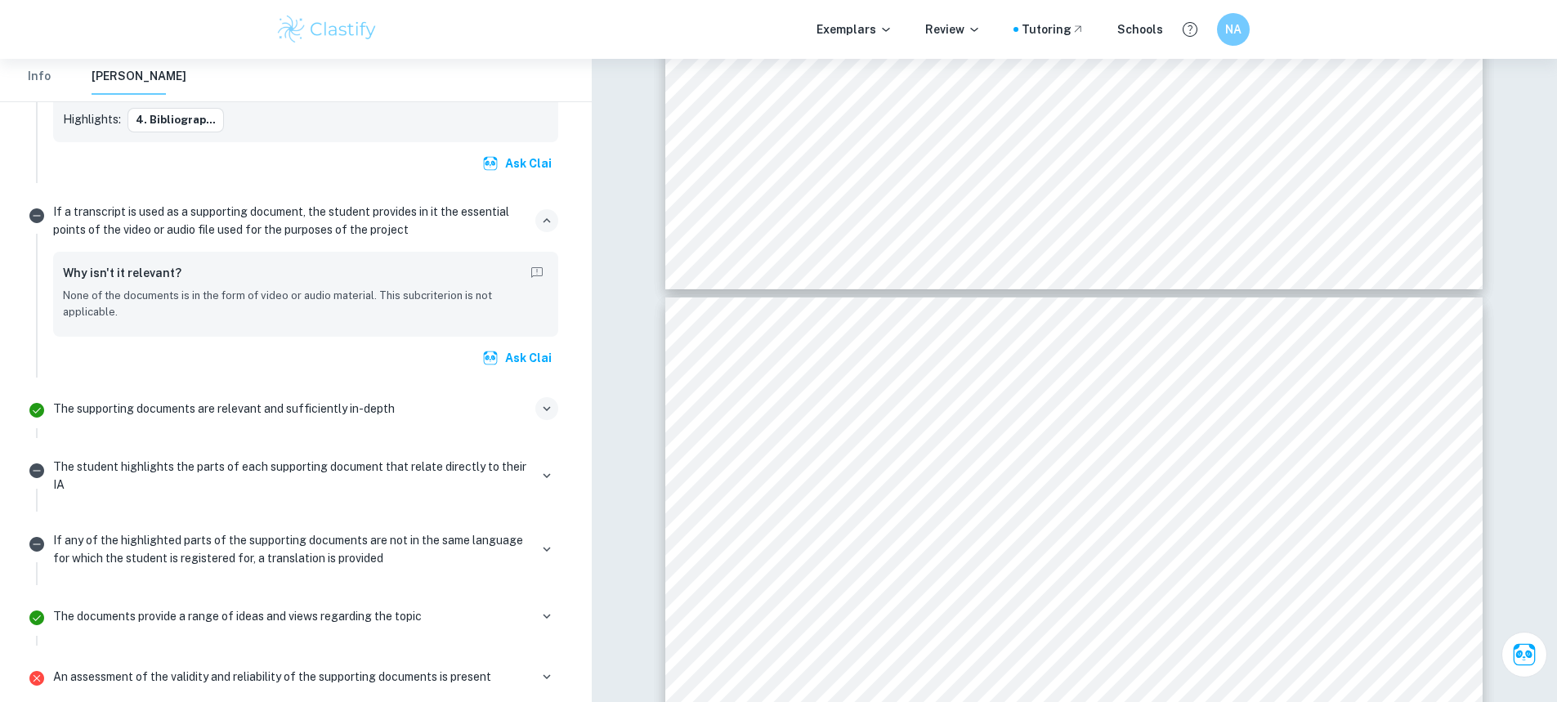
click at [547, 401] on icon "button" at bounding box center [547, 408] width 15 height 15
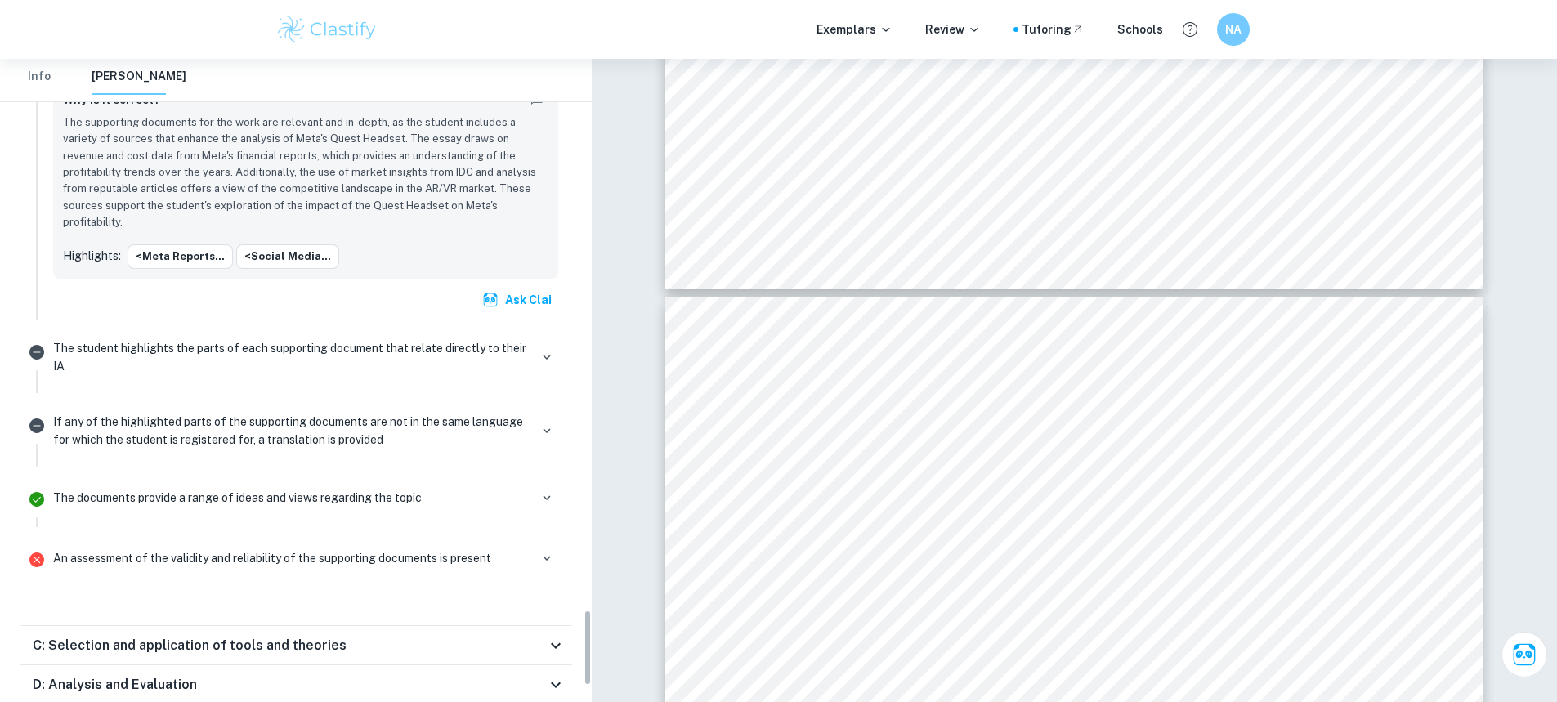
scroll to position [4660, 0]
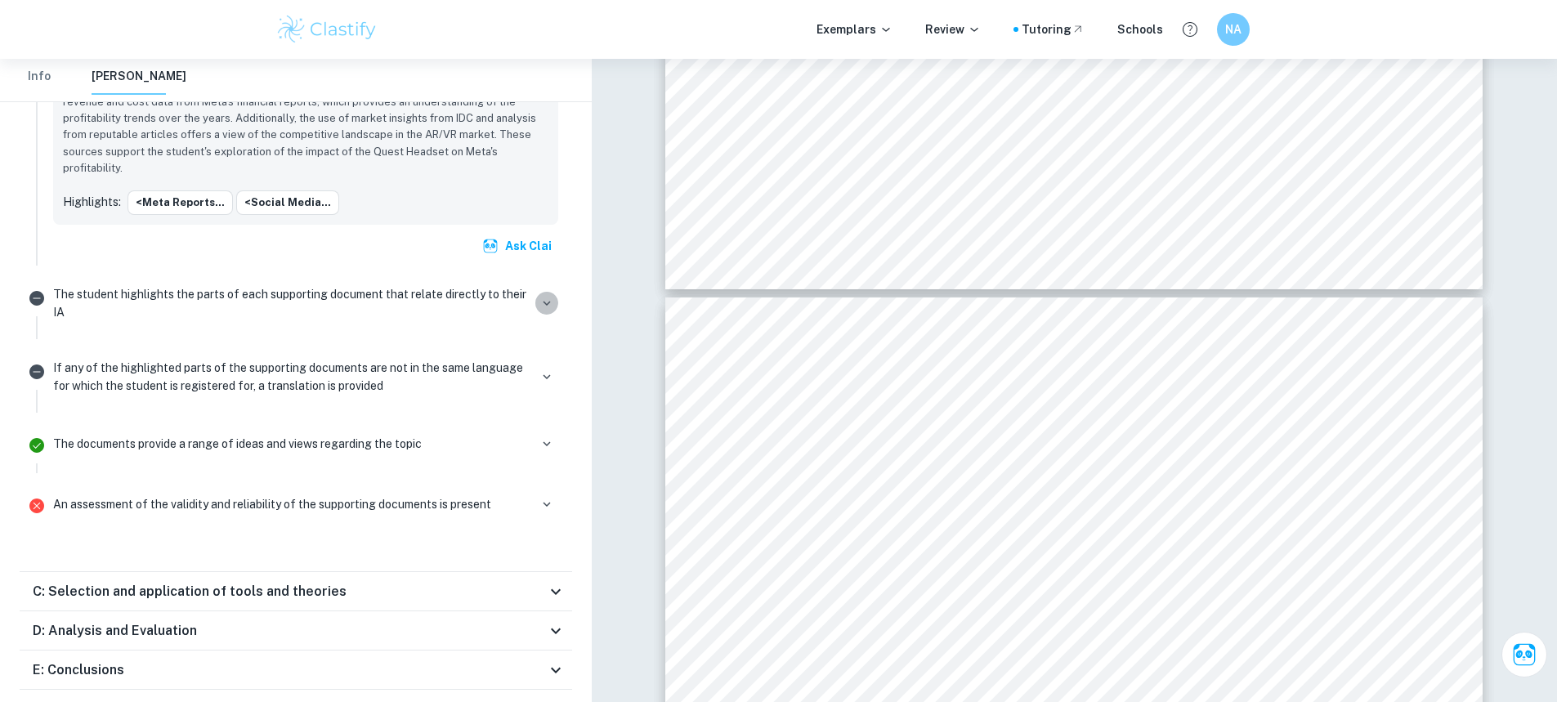
click at [537, 292] on button "button" at bounding box center [546, 303] width 23 height 23
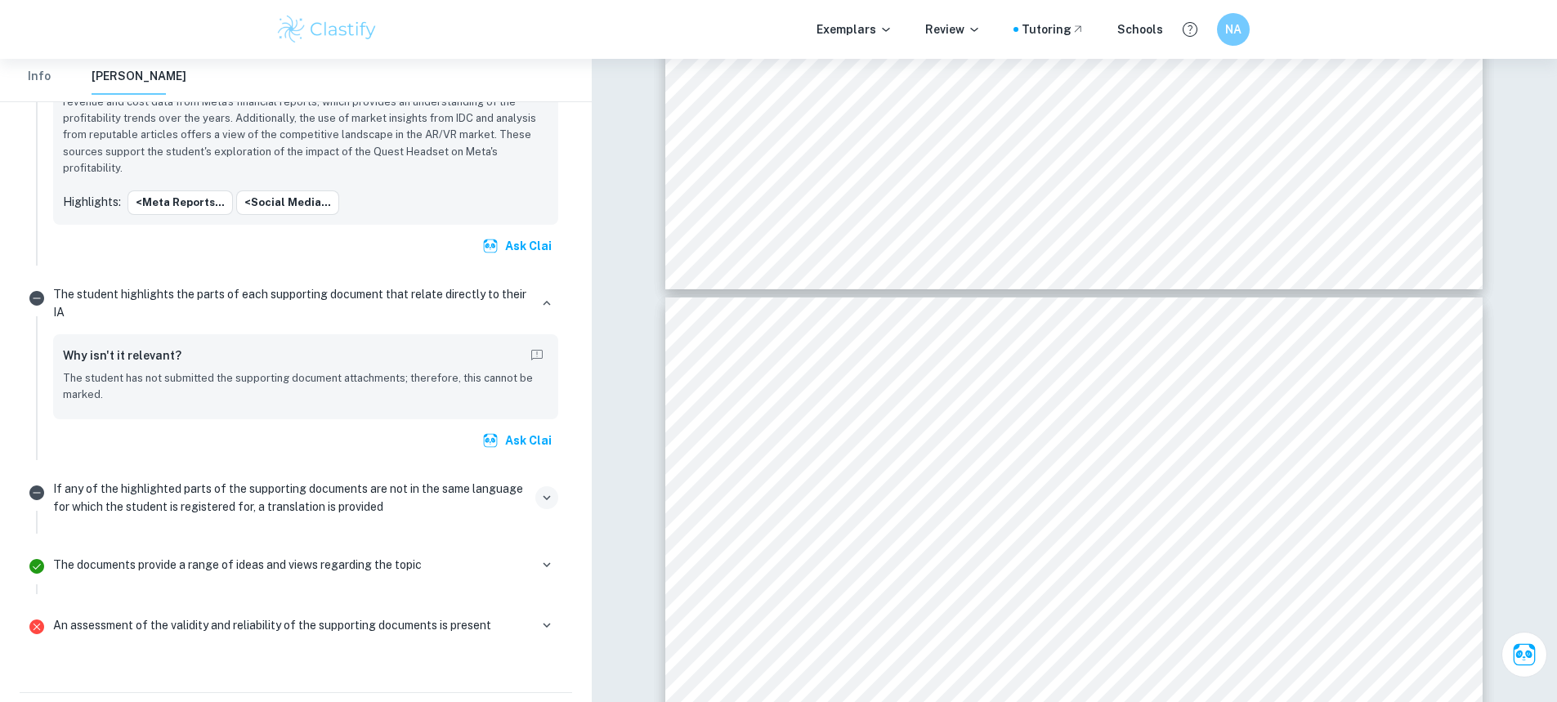
click at [549, 490] on icon "button" at bounding box center [547, 497] width 15 height 15
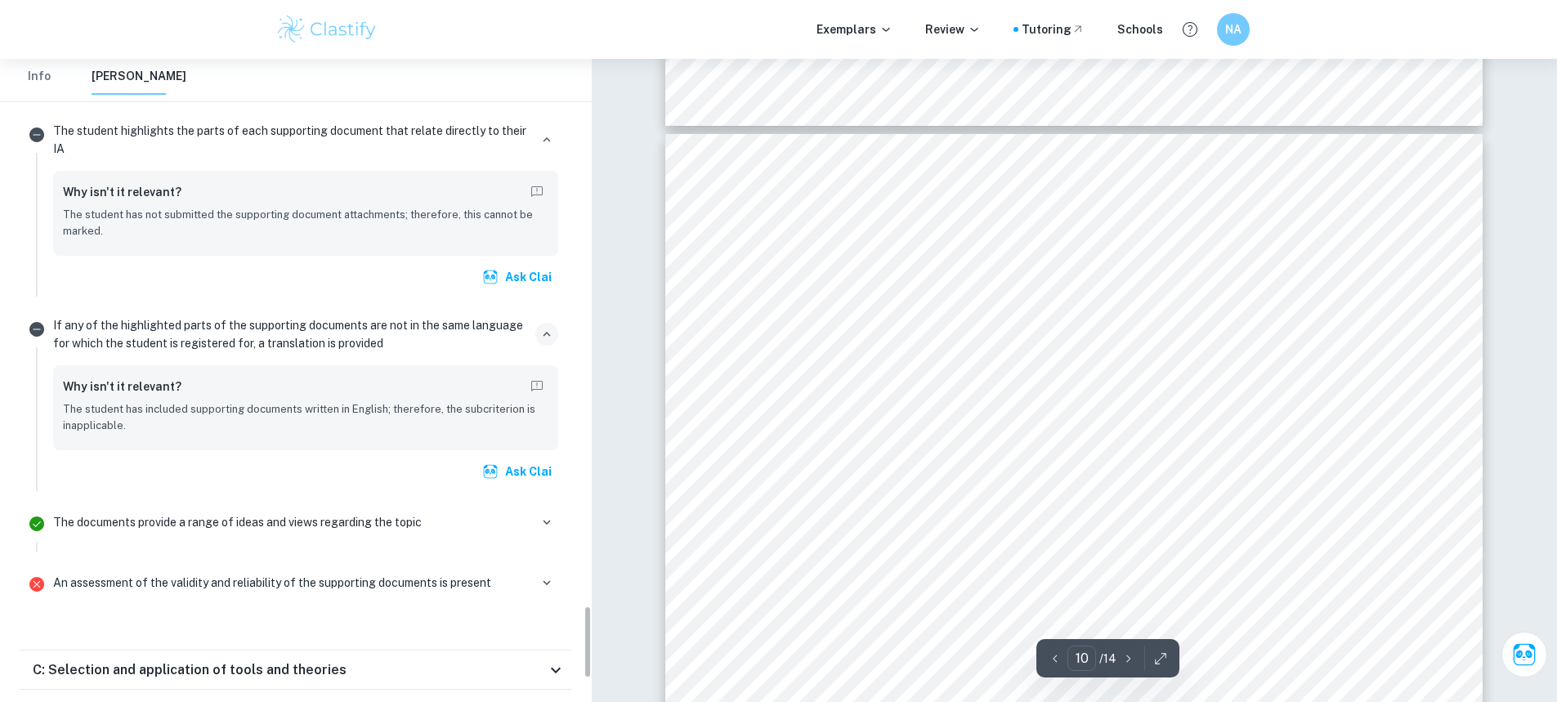
scroll to position [4905, 0]
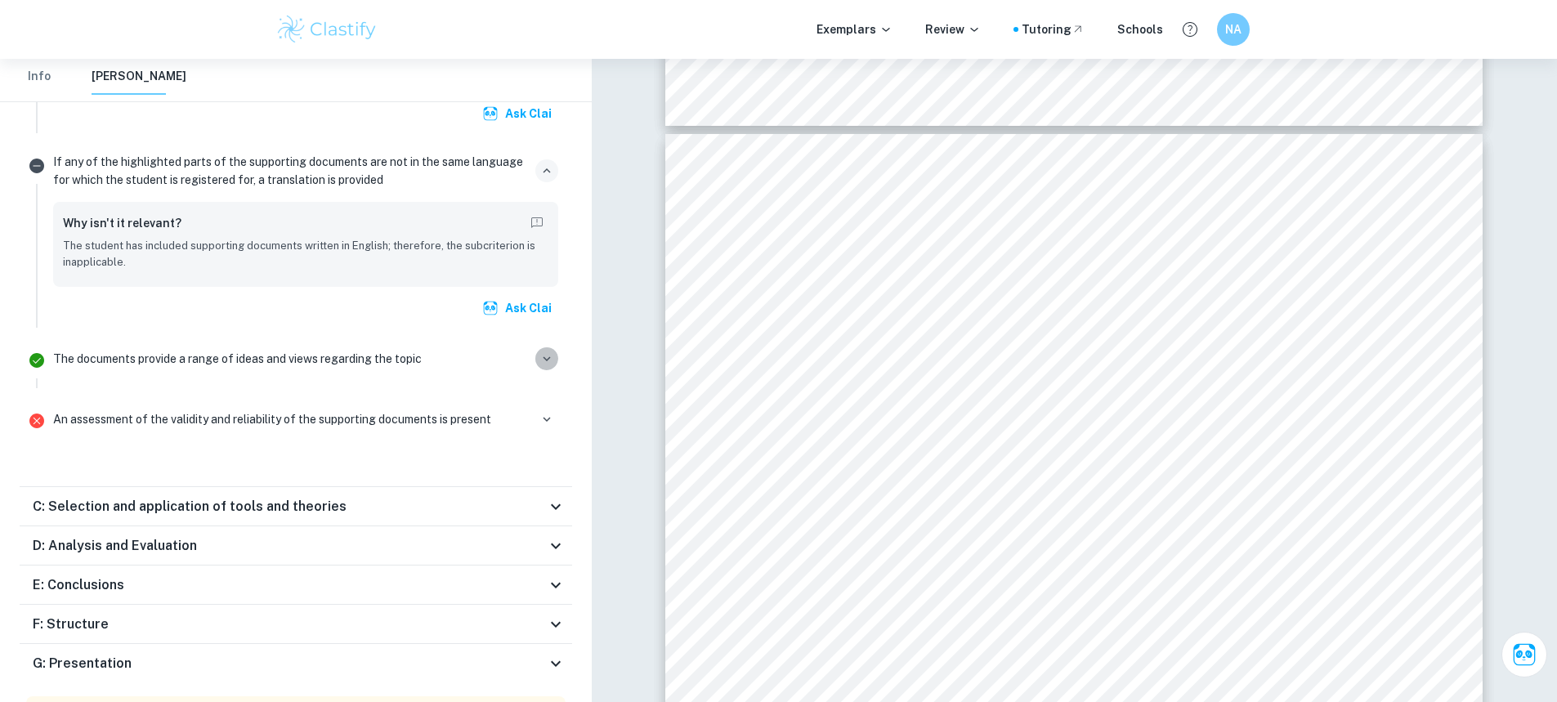
click at [547, 351] on icon "button" at bounding box center [547, 358] width 15 height 15
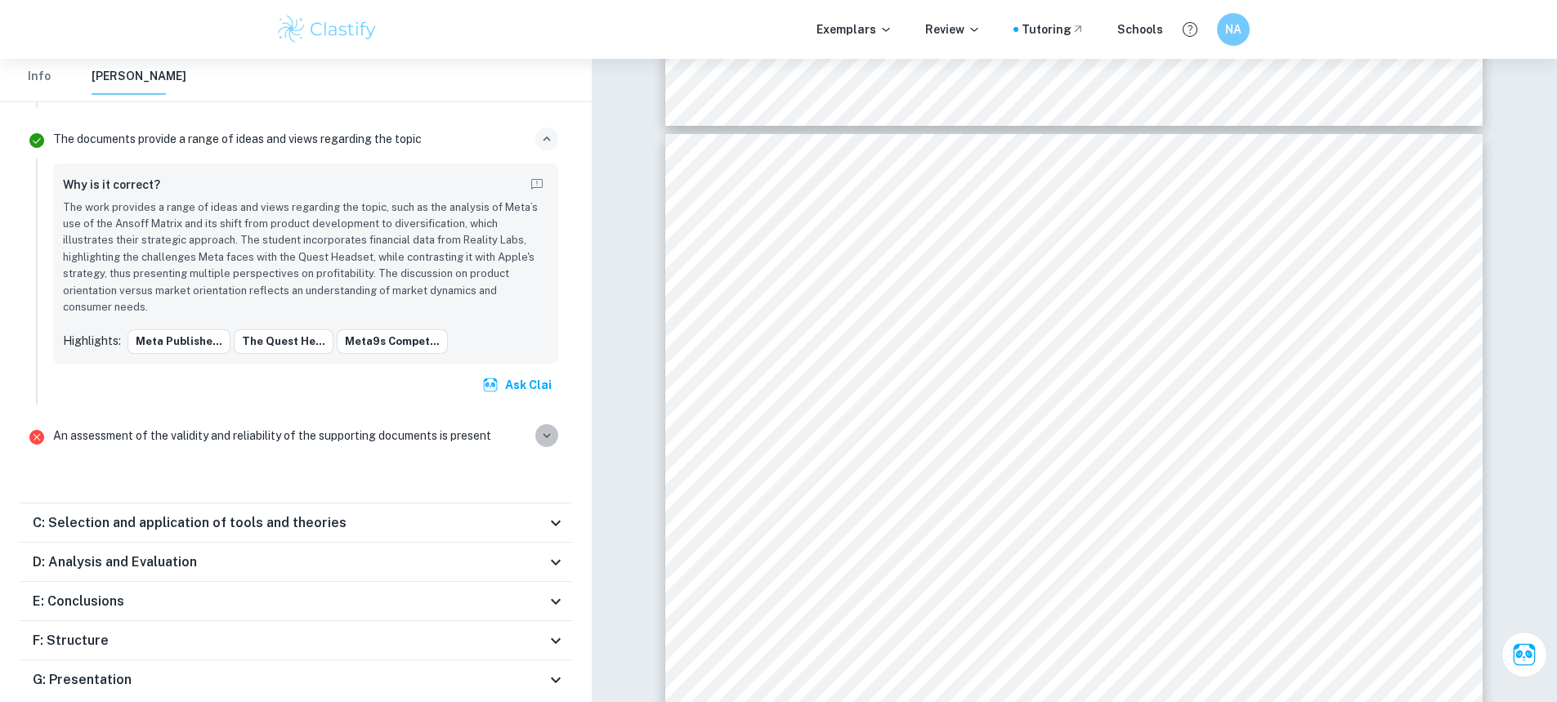
click at [535, 424] on button "button" at bounding box center [546, 435] width 23 height 23
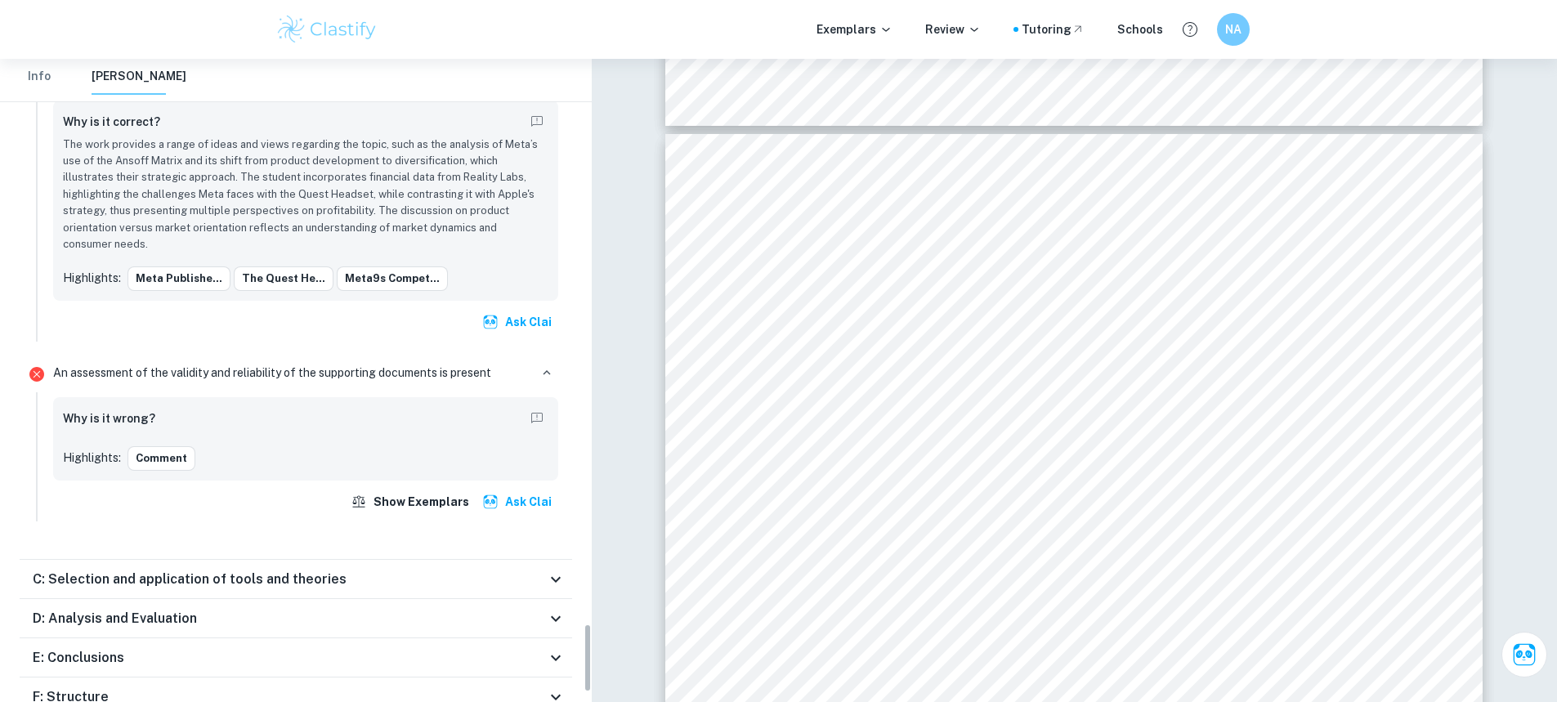
scroll to position [5163, 0]
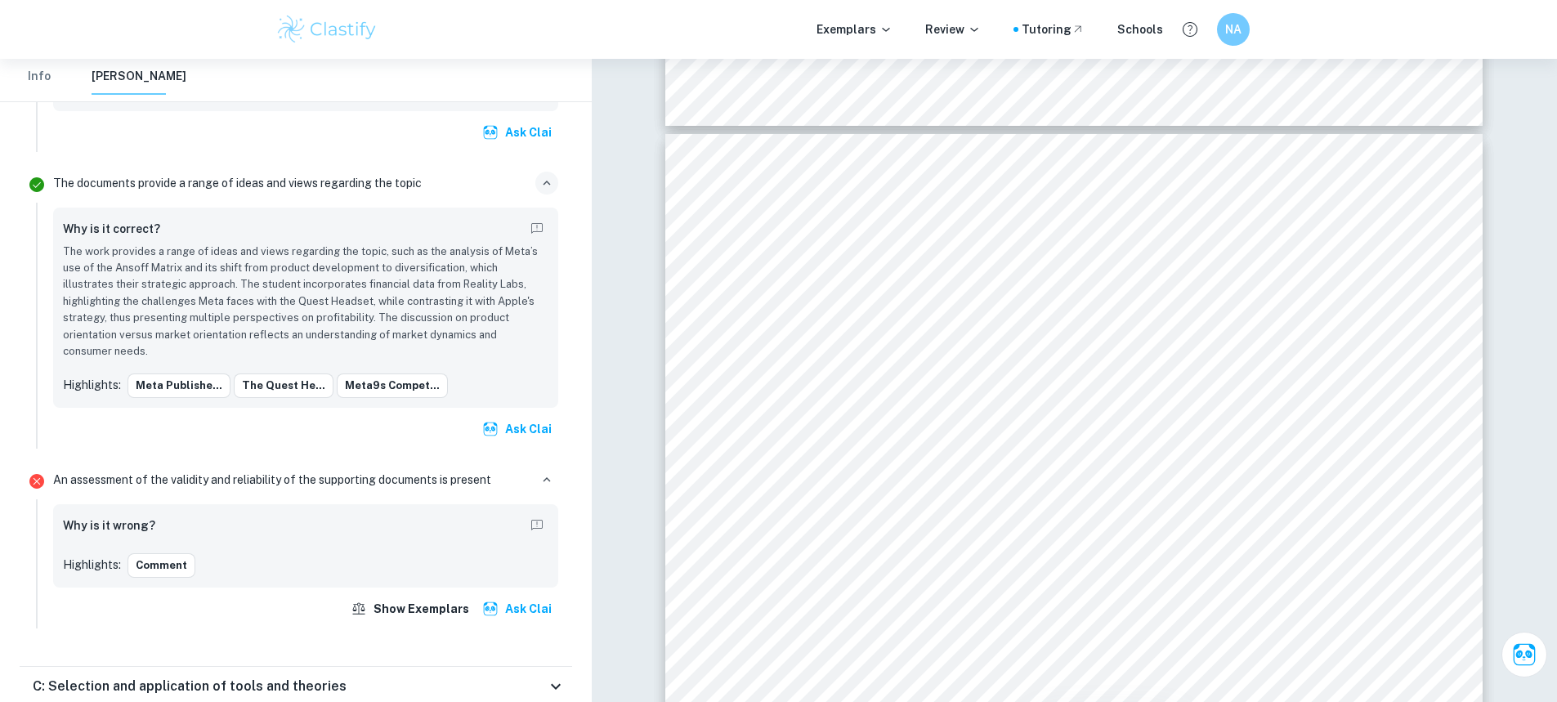
click at [535, 677] on div "C: Selection and application of tools and theories" at bounding box center [289, 687] width 513 height 20
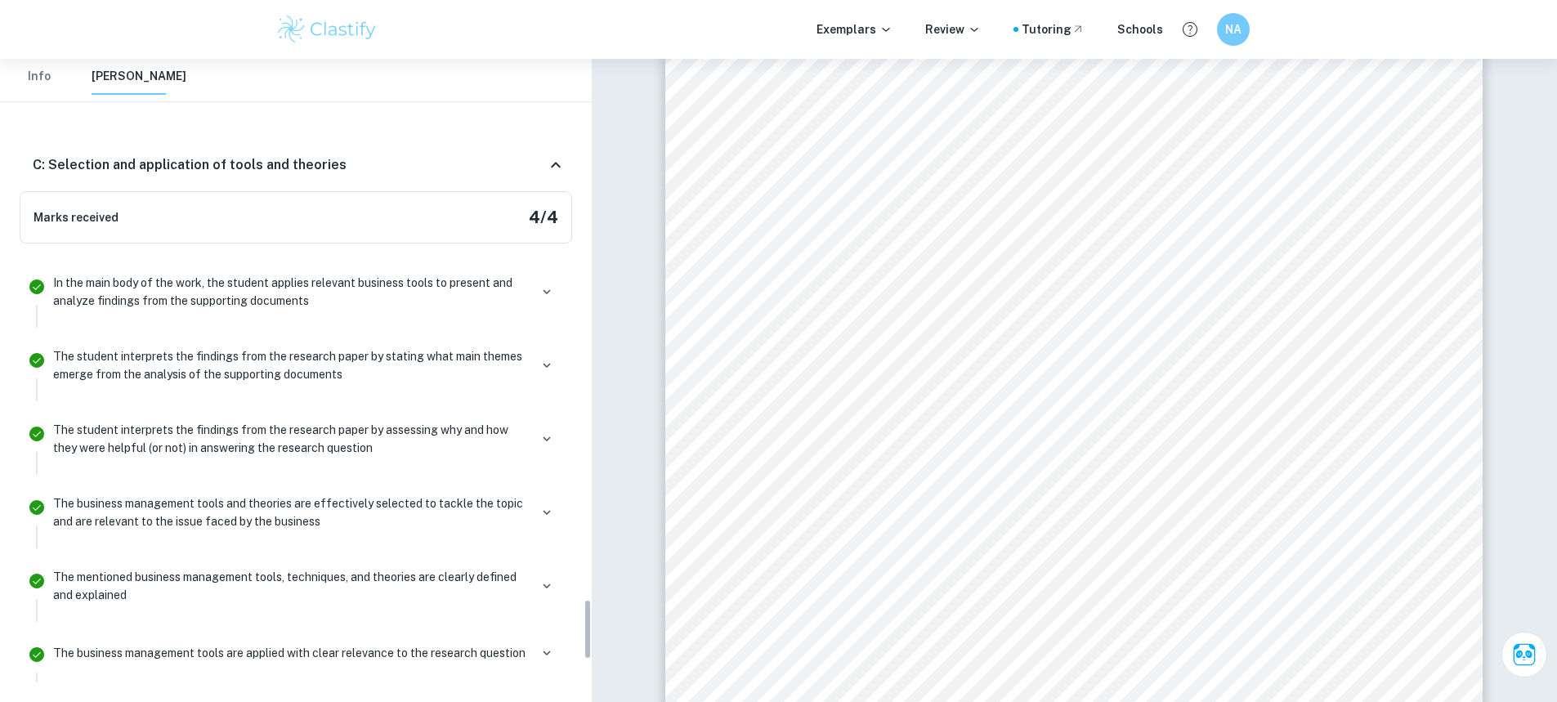
scroll to position [5735, 0]
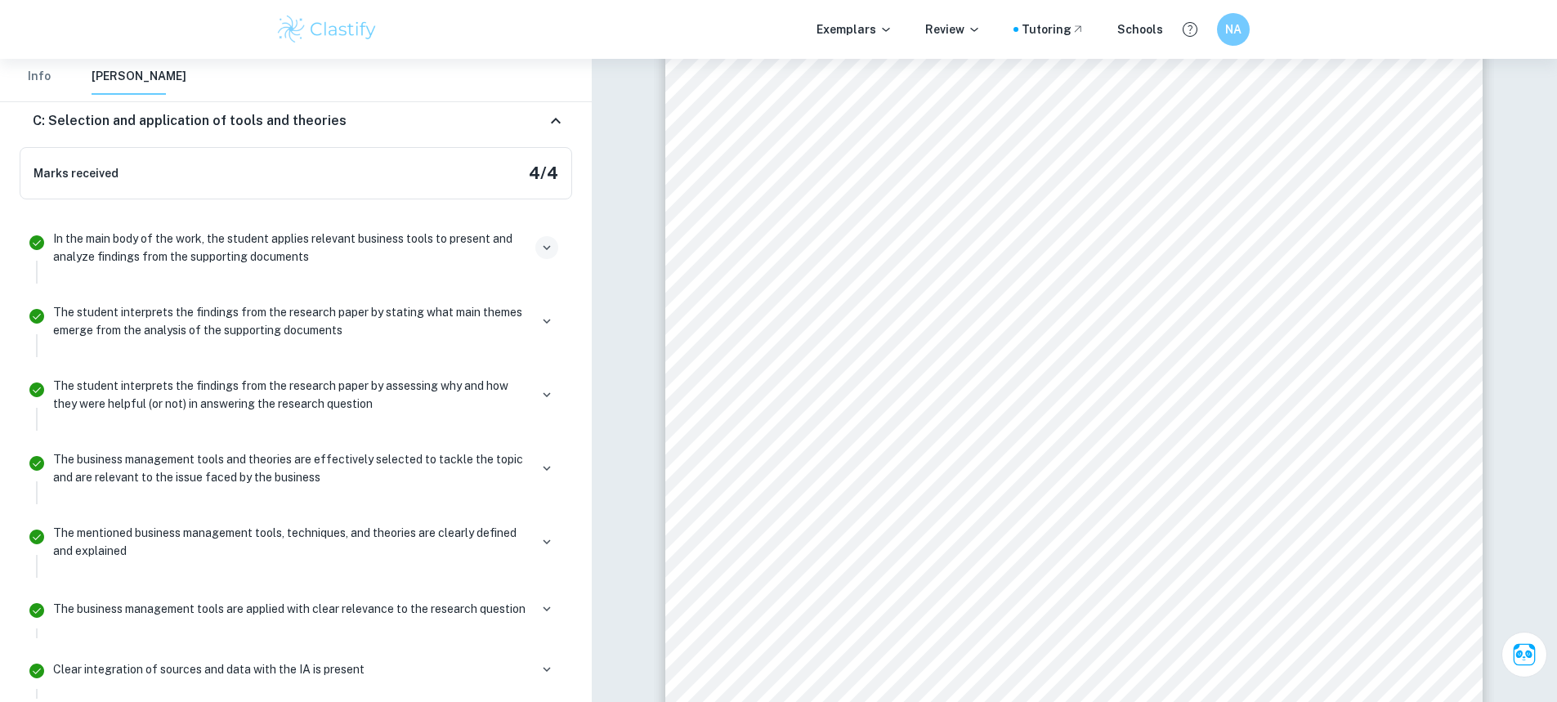
click at [537, 236] on button "button" at bounding box center [546, 247] width 23 height 23
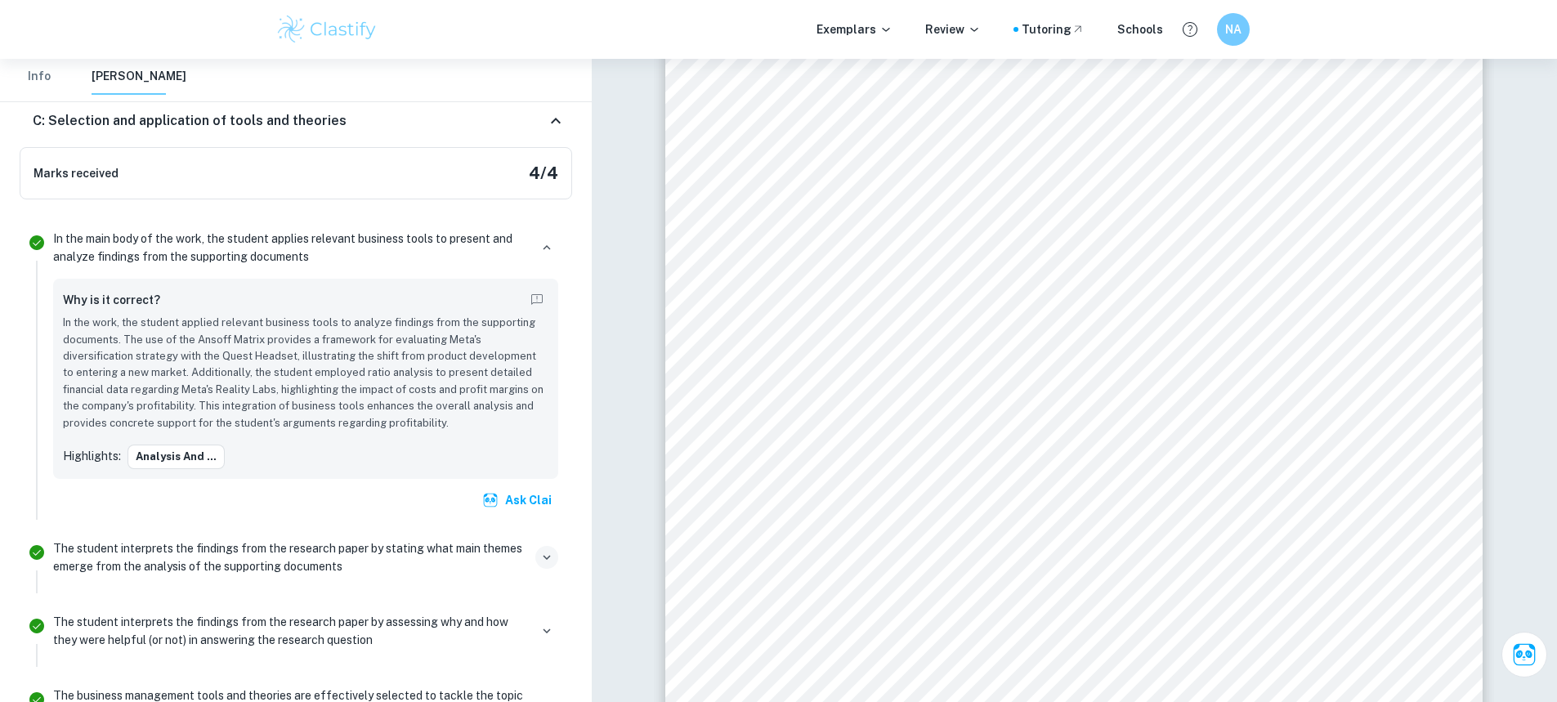
click at [540, 550] on icon "button" at bounding box center [547, 557] width 15 height 15
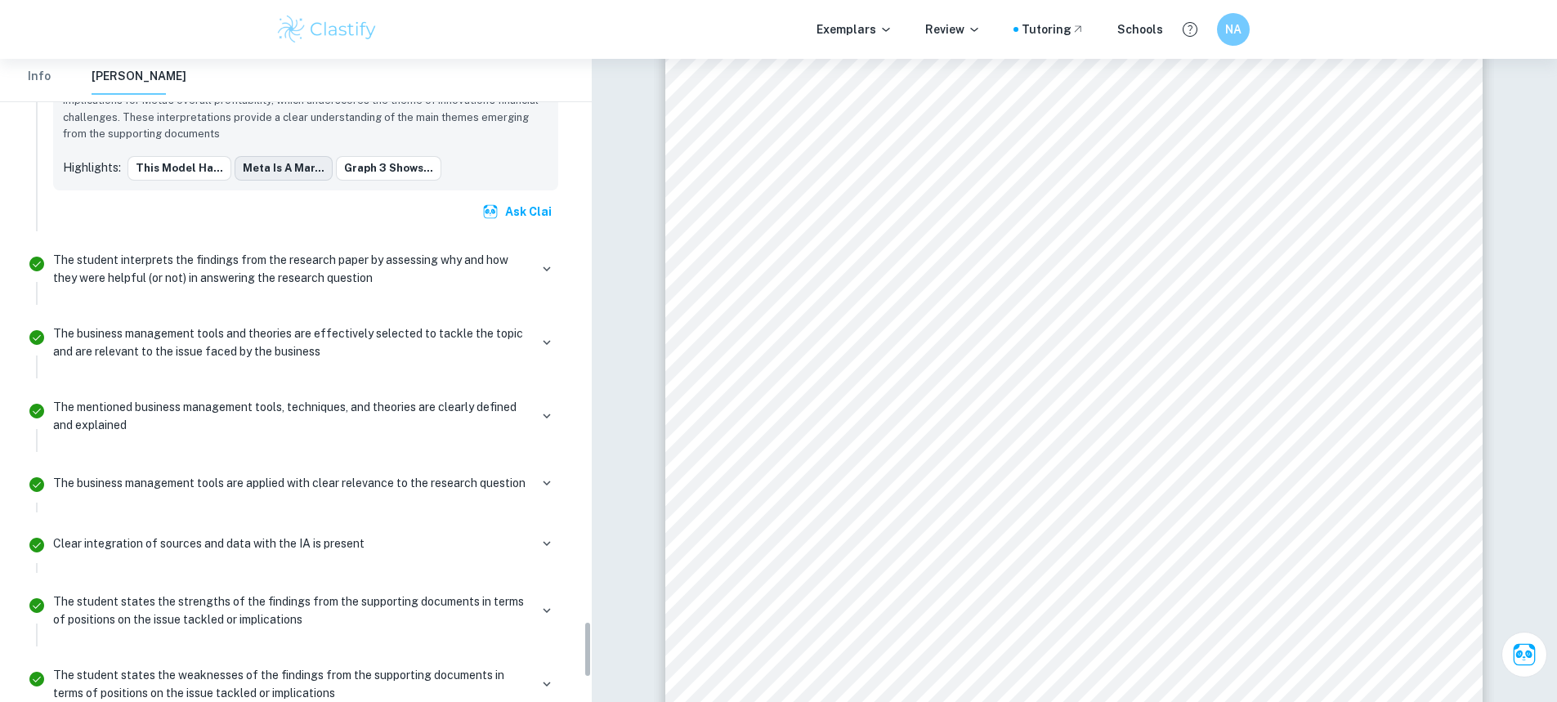
scroll to position [6389, 0]
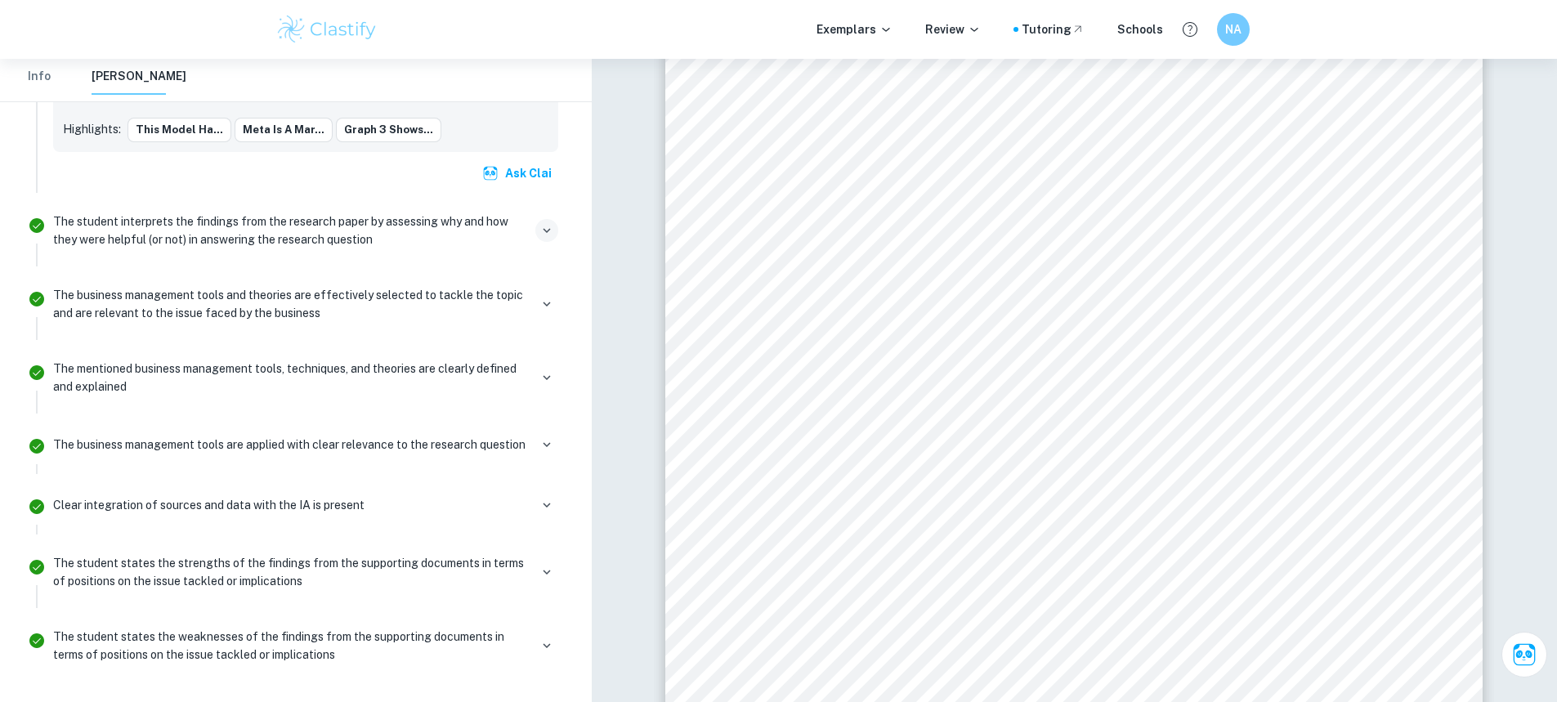
click at [546, 223] on icon "button" at bounding box center [547, 230] width 15 height 15
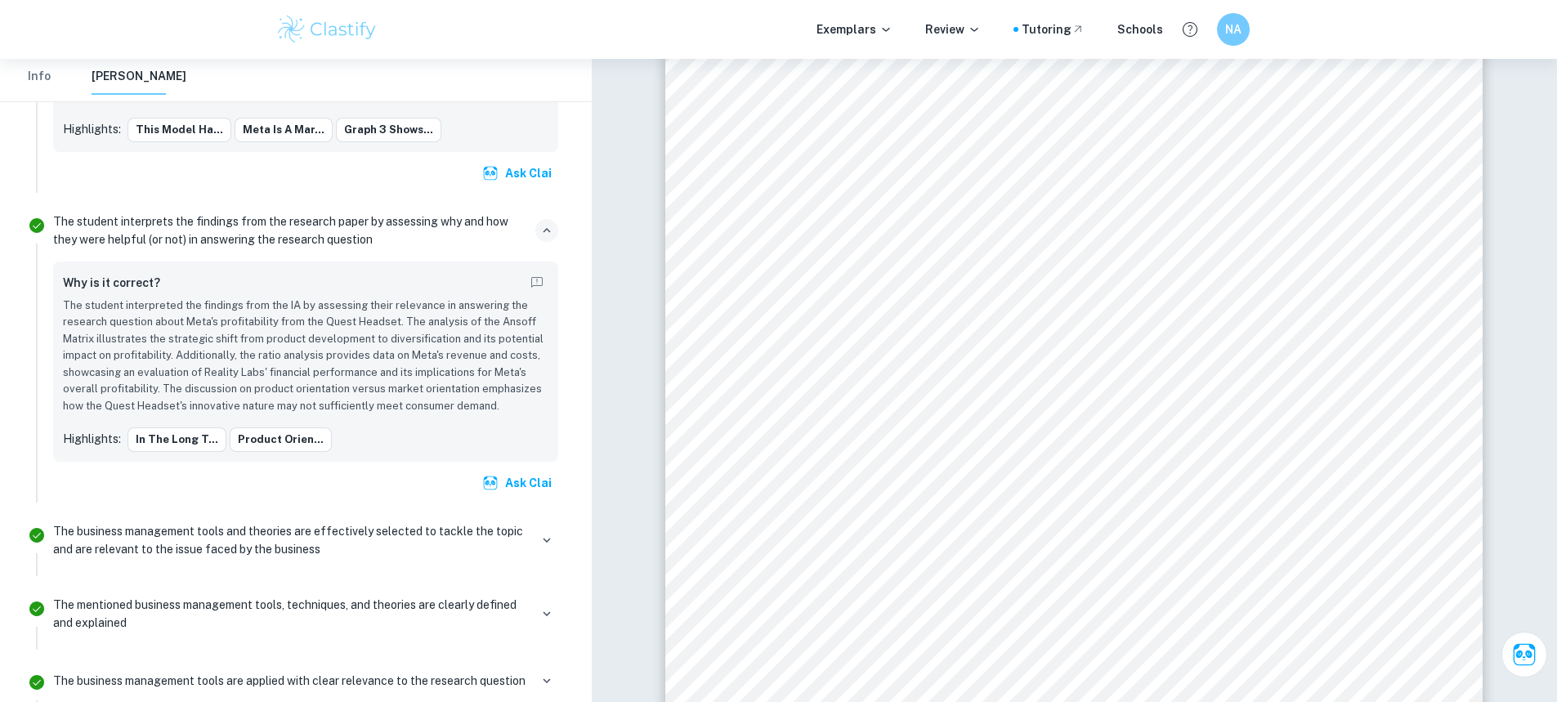
click at [526, 522] on p "The business management tools and theories are effectively selected to tackle t…" at bounding box center [291, 540] width 476 height 36
click at [546, 529] on button "button" at bounding box center [546, 540] width 23 height 23
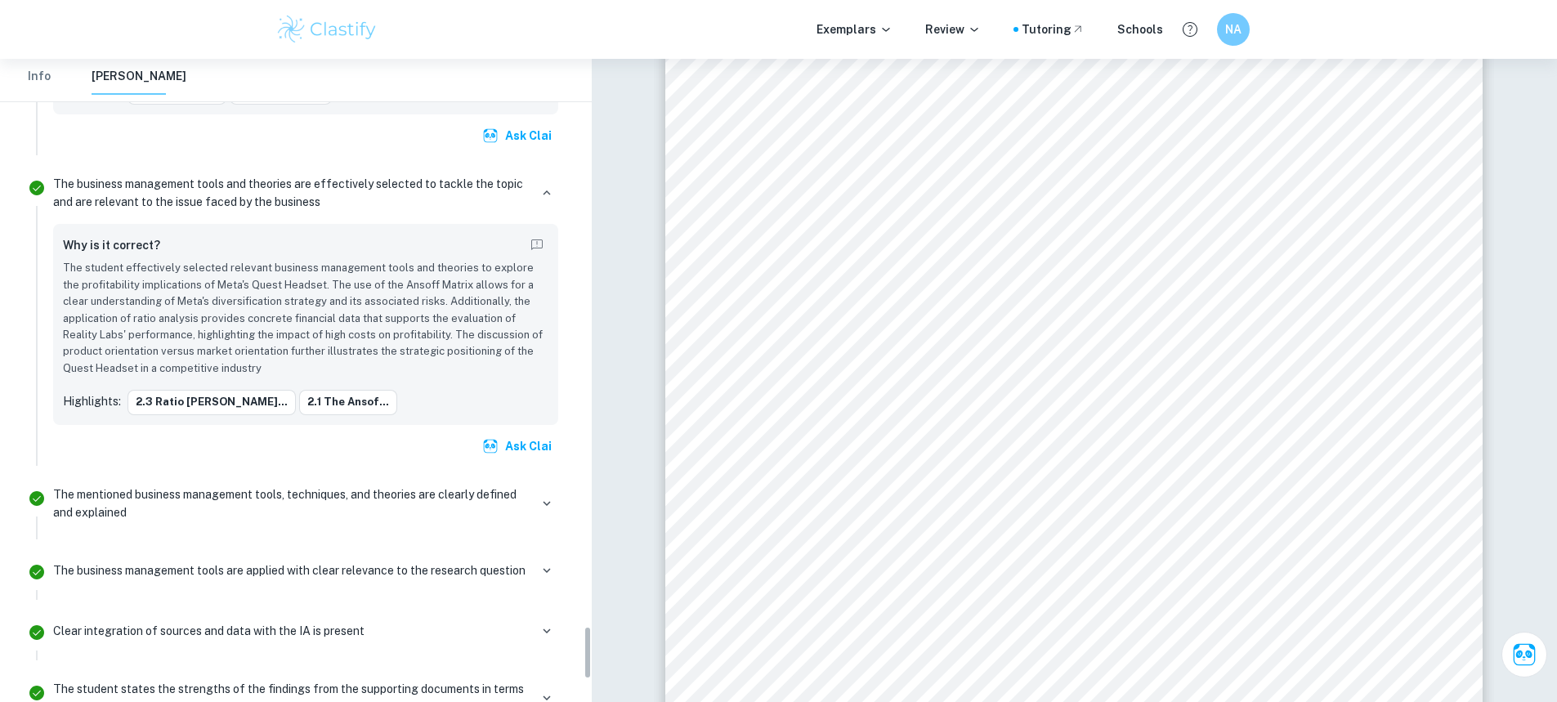
scroll to position [6879, 0]
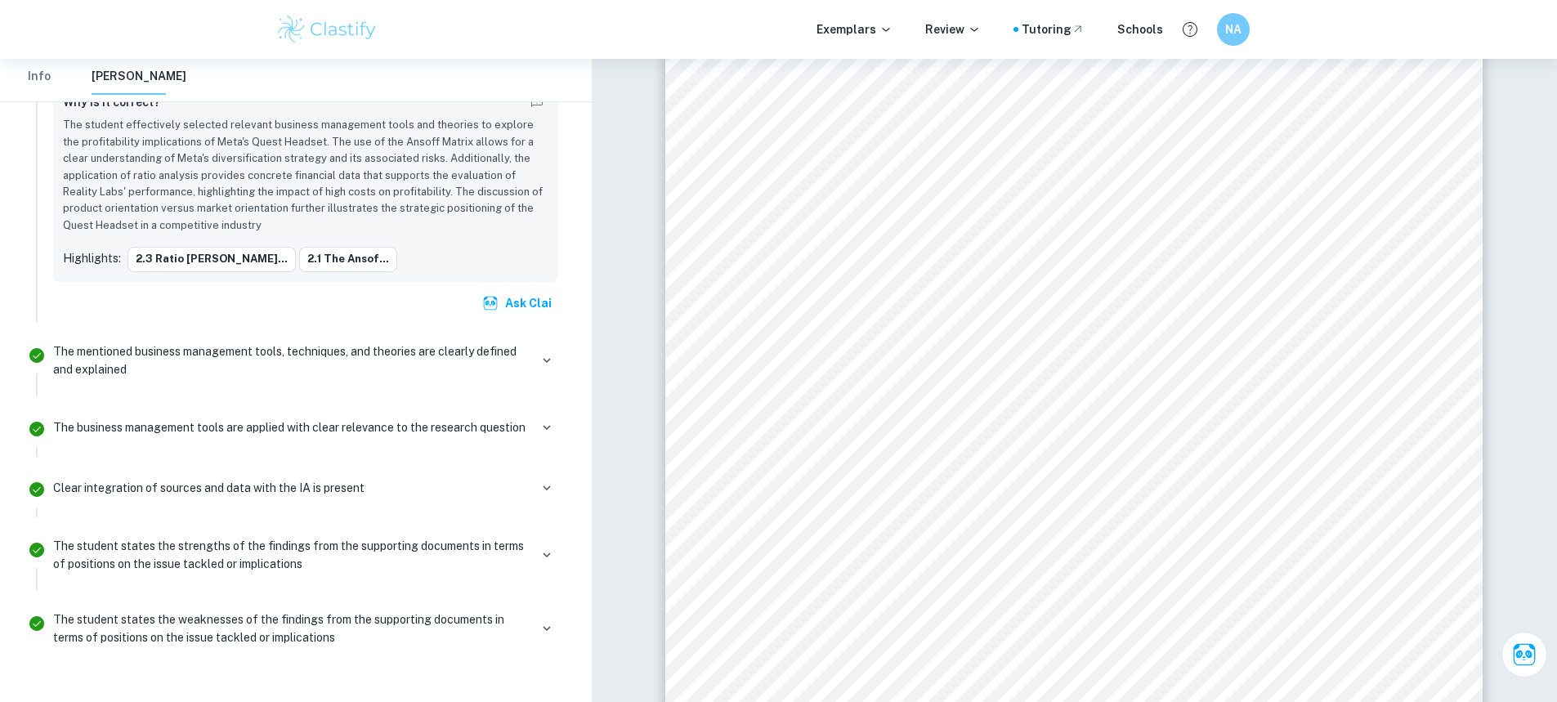
click at [537, 343] on div "The mentioned business management tools, techniques, and theories are clearly d…" at bounding box center [305, 361] width 505 height 36
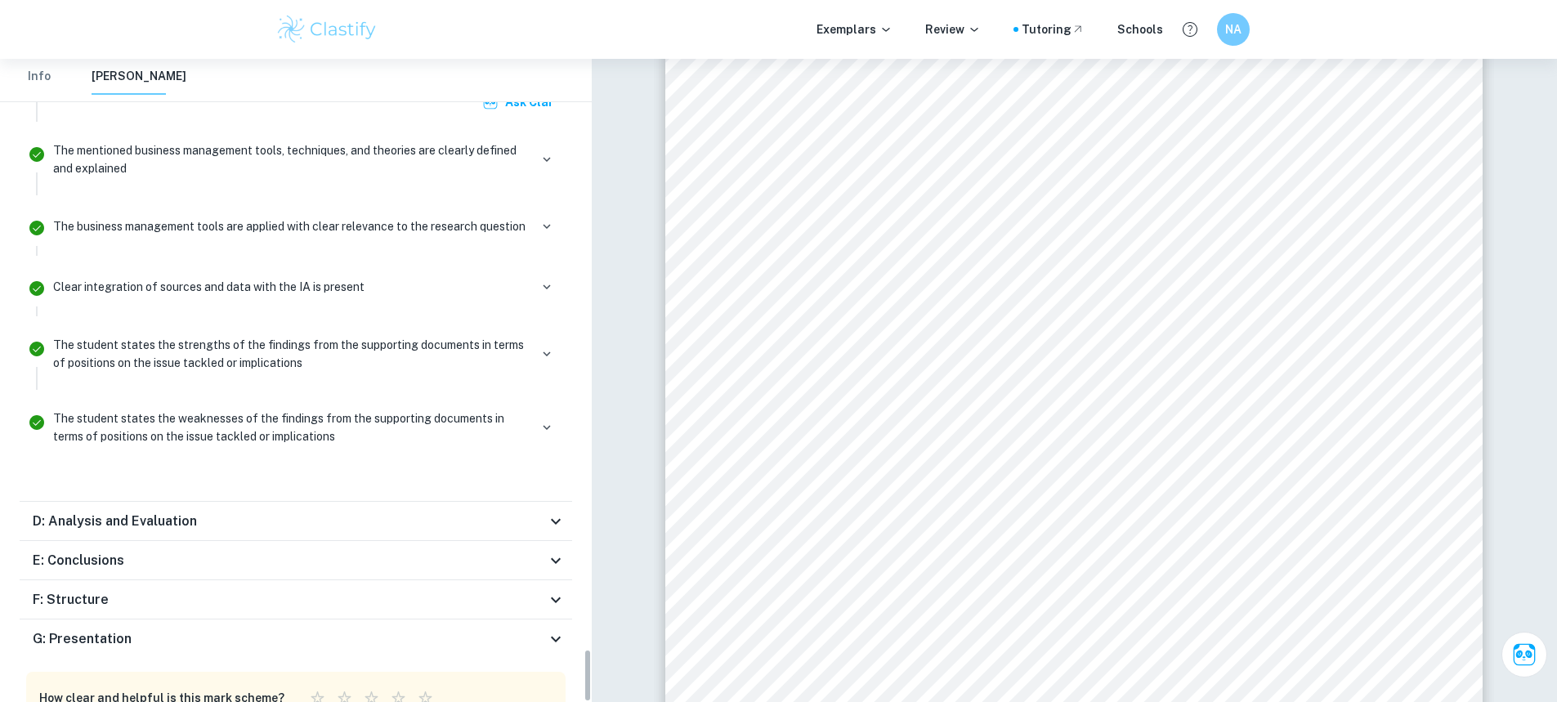
scroll to position [7084, 0]
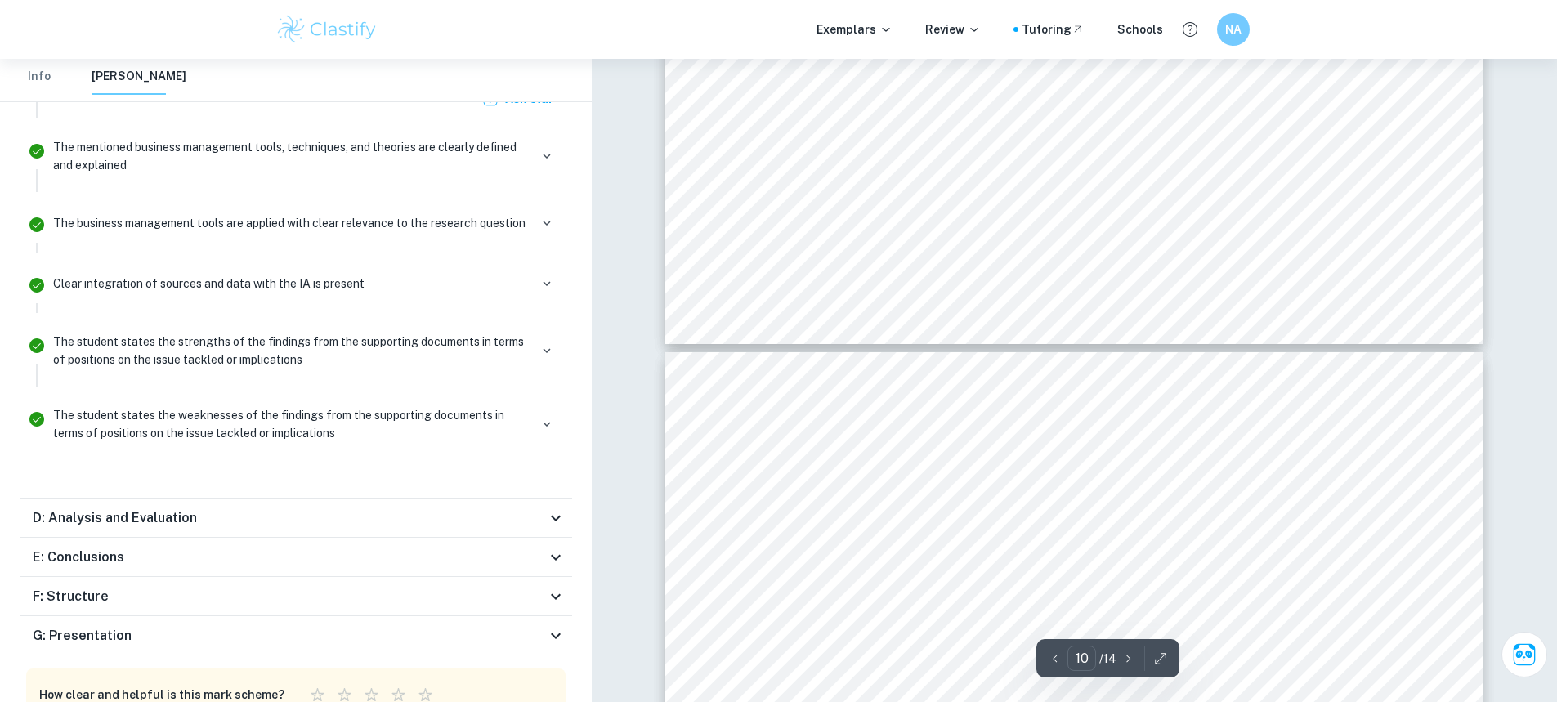
type input "11"
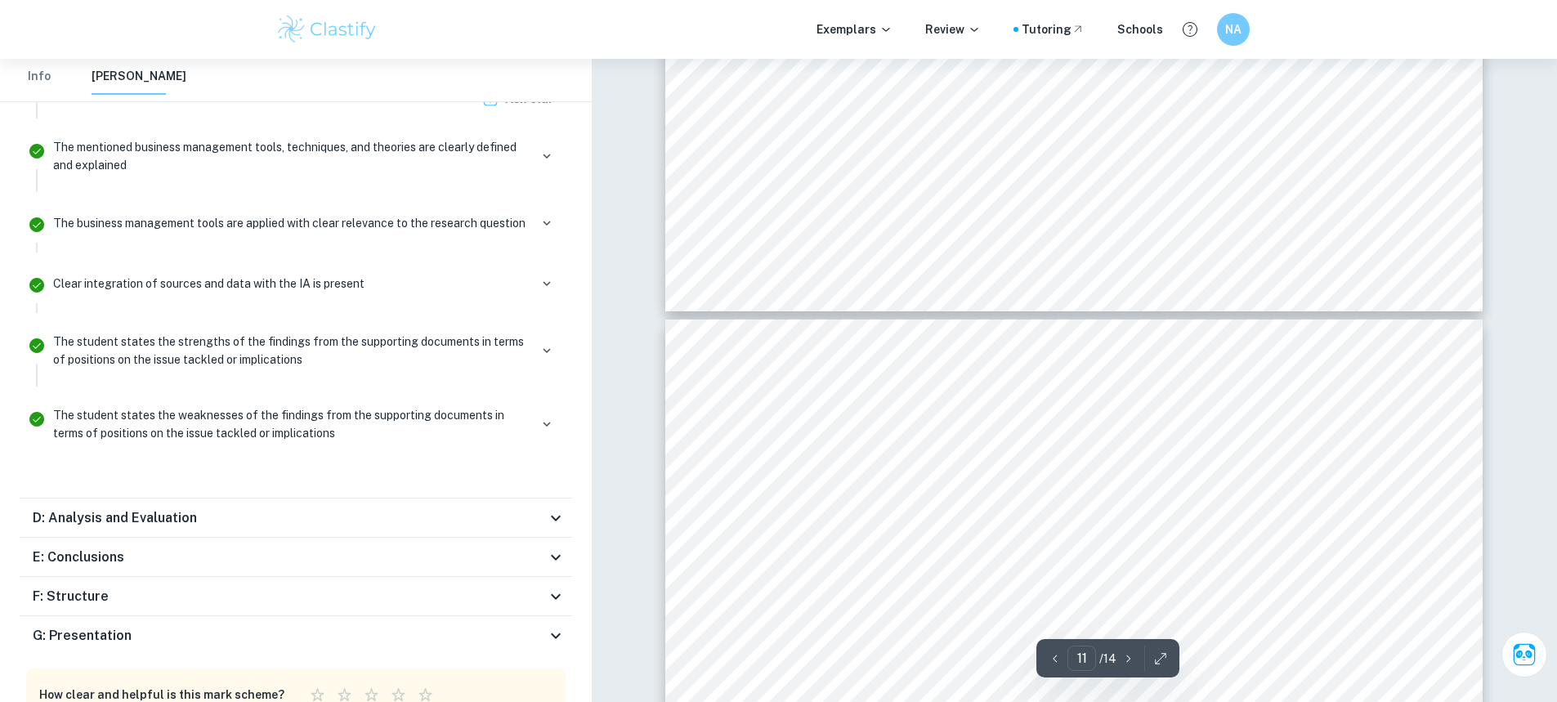
scroll to position [11406, 0]
click at [551, 626] on icon at bounding box center [556, 636] width 20 height 20
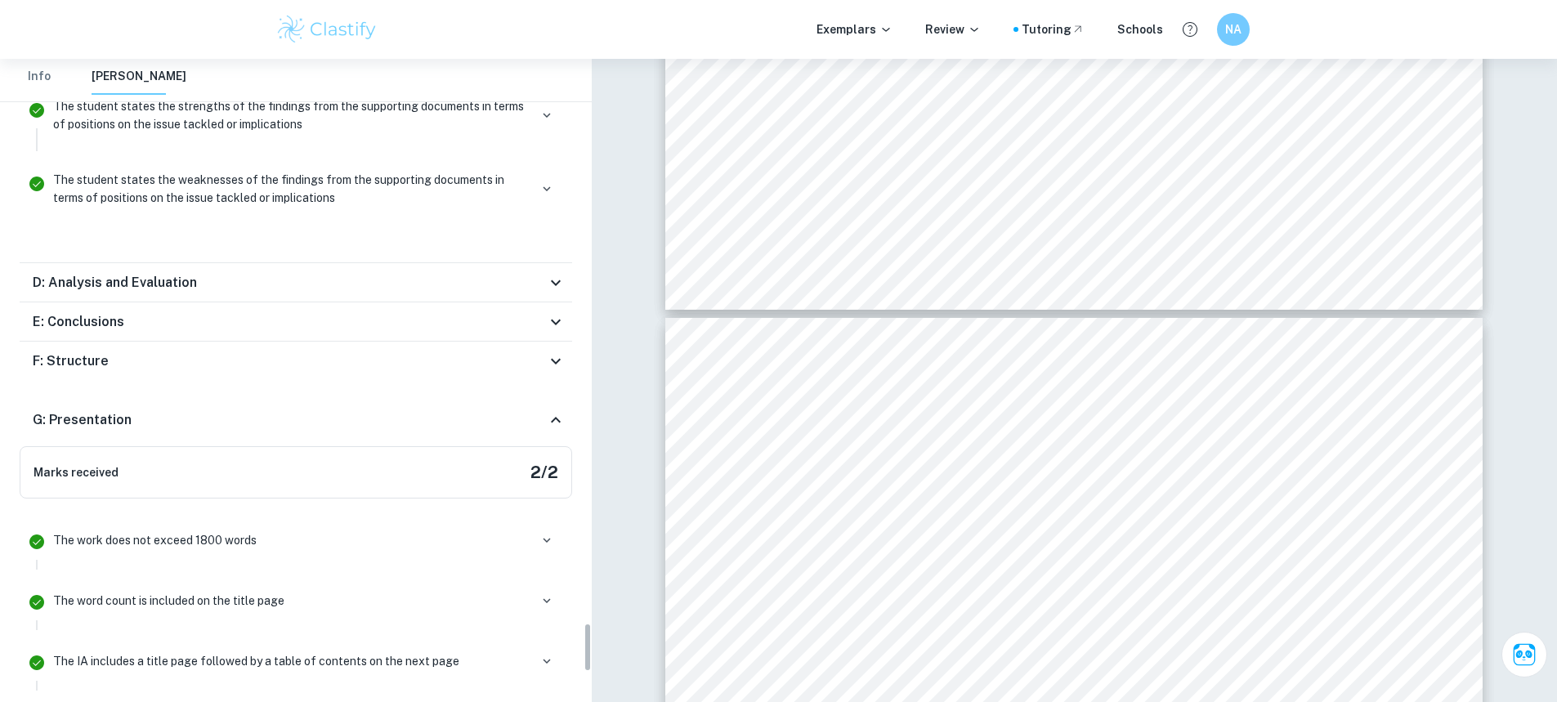
scroll to position [7231, 0]
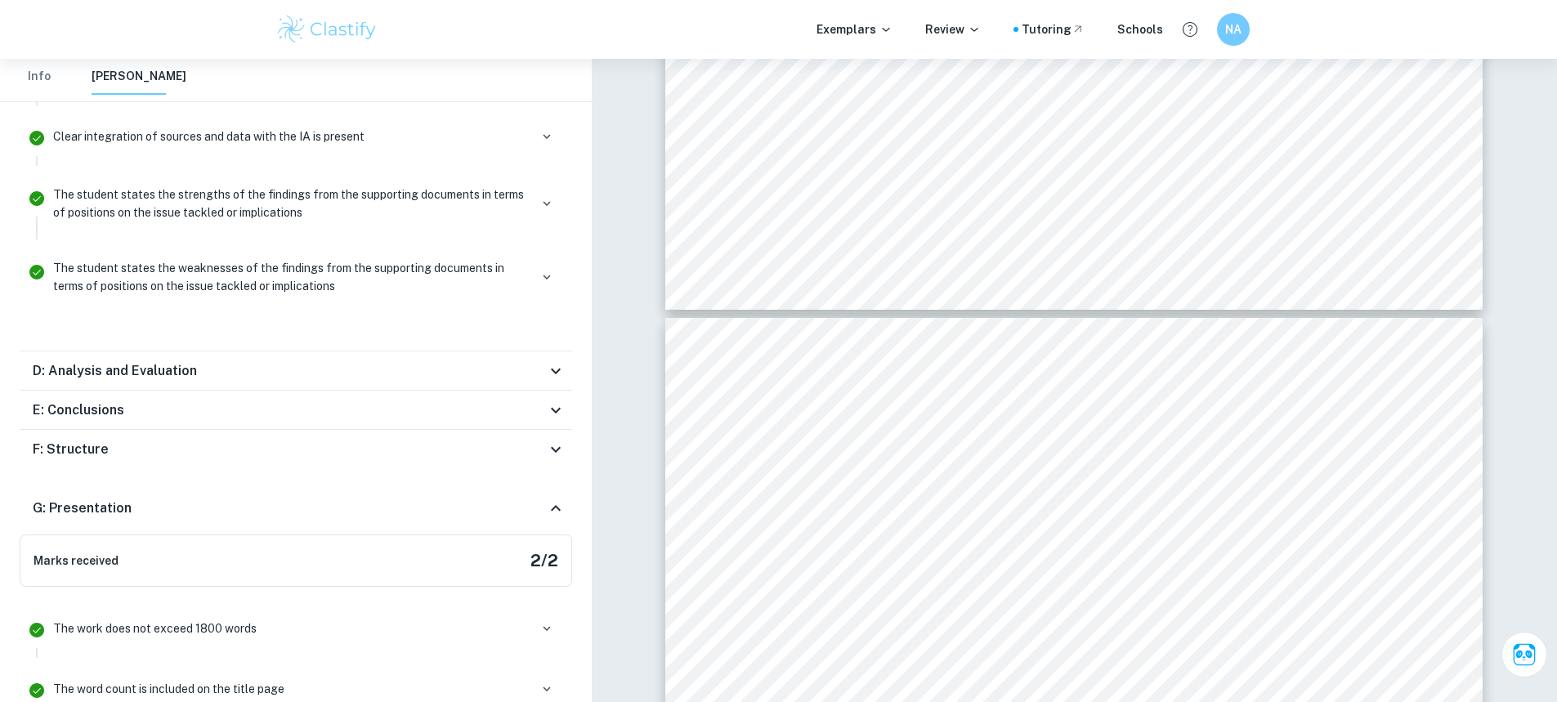
click at [549, 499] on icon at bounding box center [556, 509] width 20 height 20
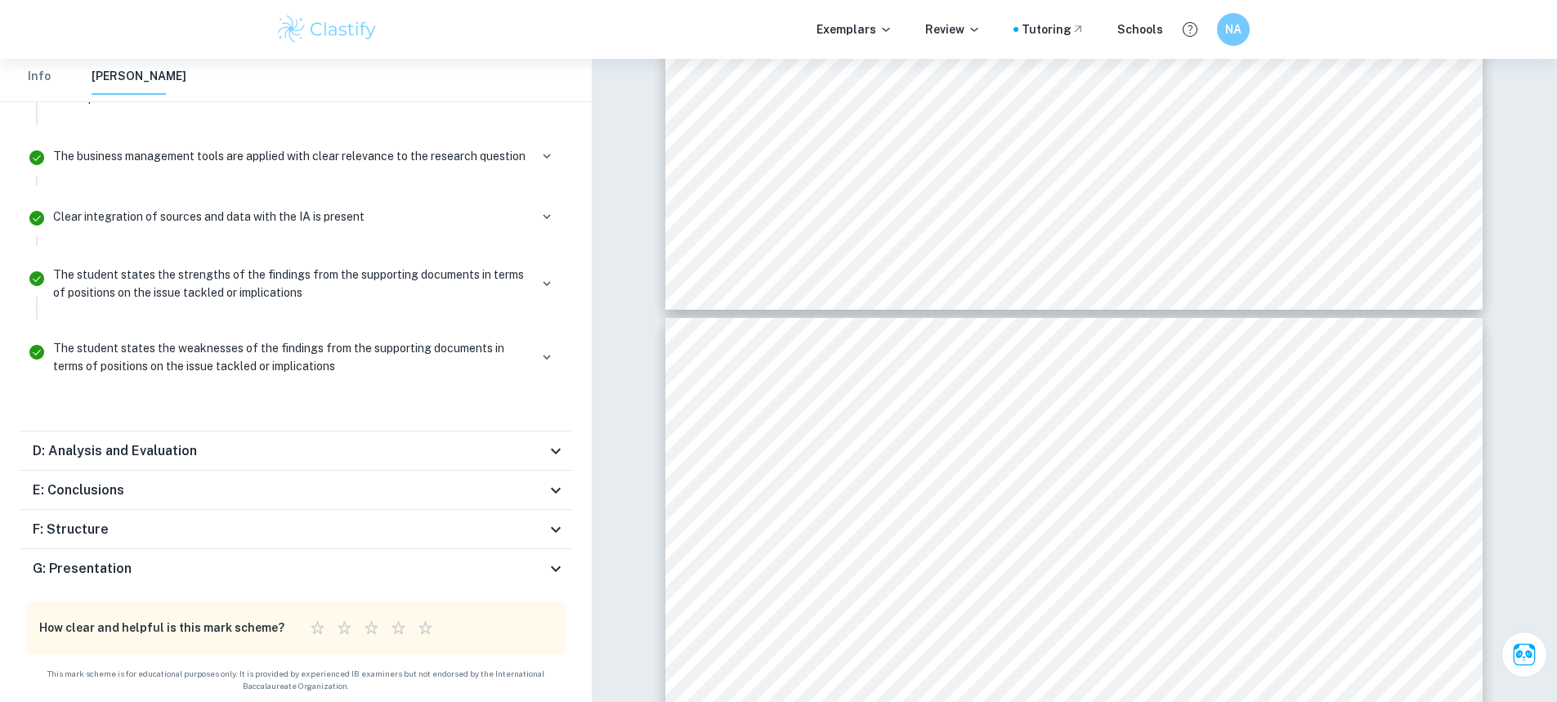
scroll to position [7084, 0]
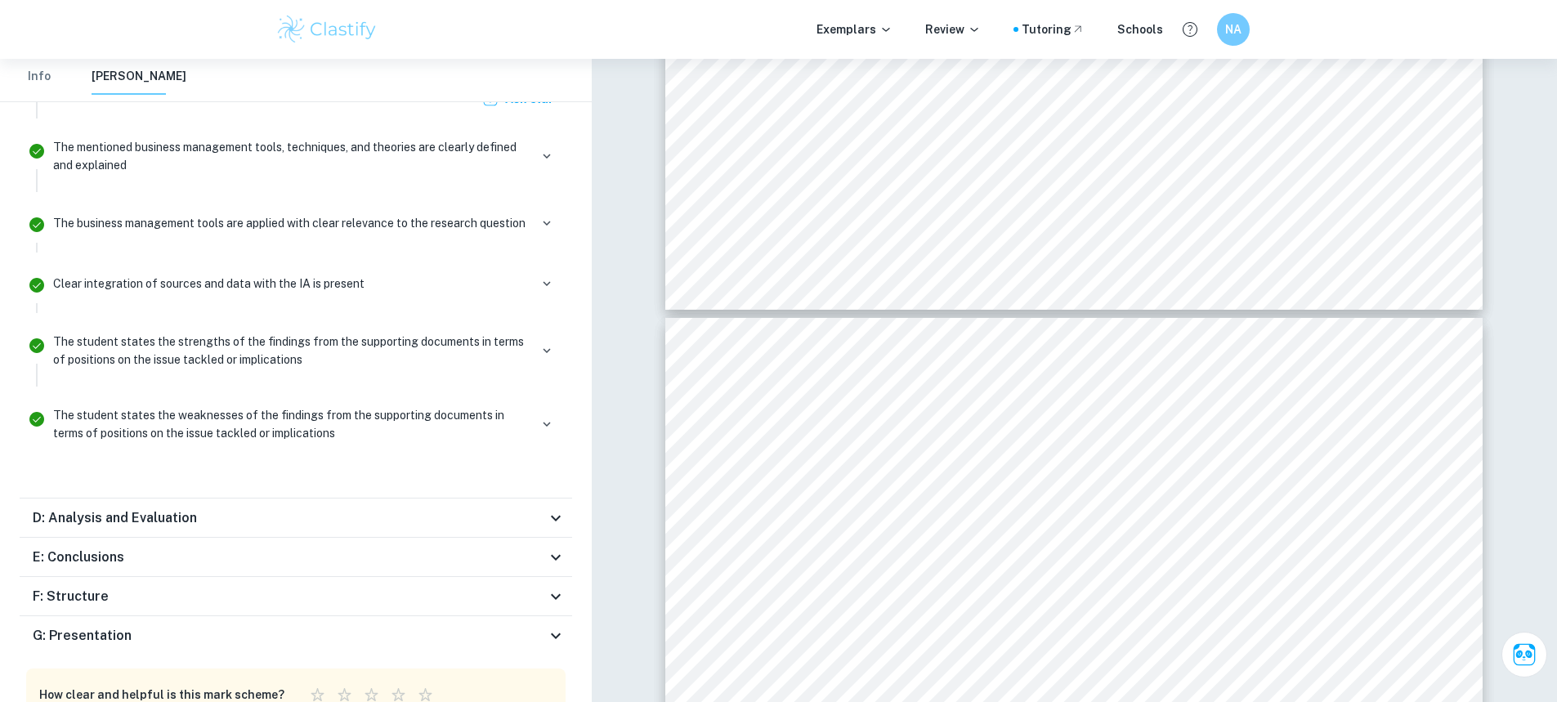
click at [550, 548] on icon at bounding box center [556, 558] width 20 height 20
